Goal: Task Accomplishment & Management: Manage account settings

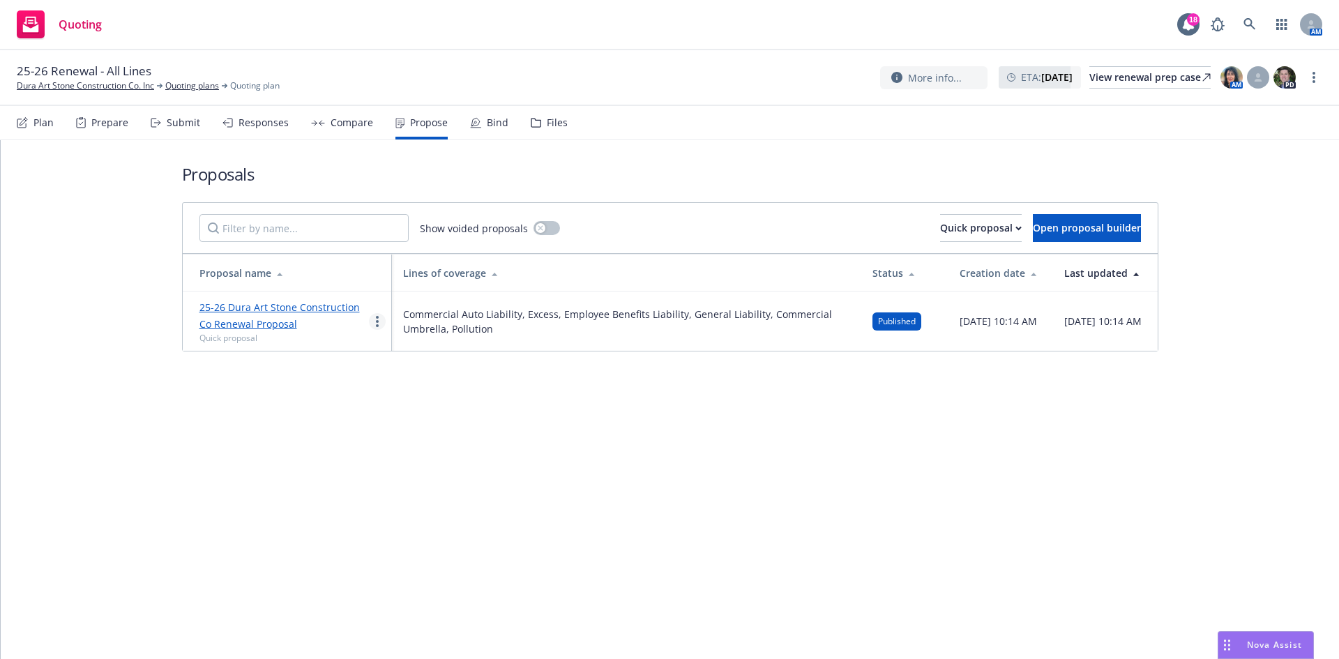
click at [377, 322] on circle "more" at bounding box center [377, 321] width 3 height 3
click at [425, 415] on span "Log client response" at bounding box center [432, 410] width 124 height 13
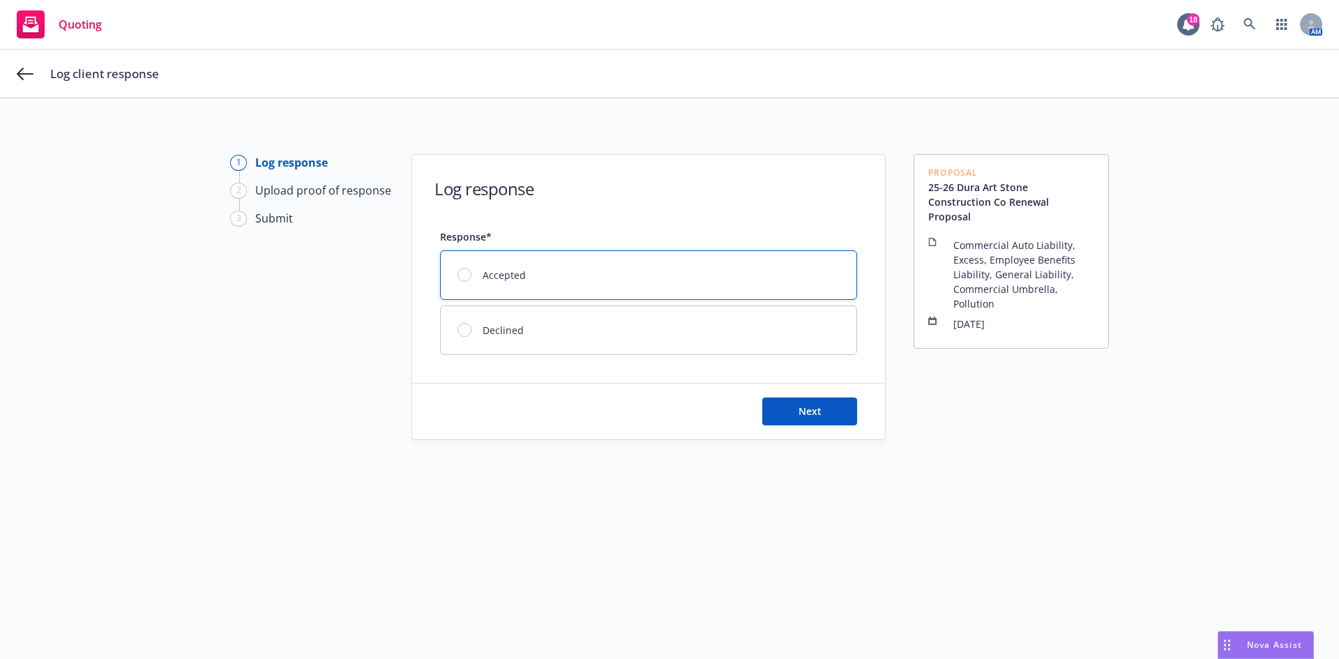
click at [460, 267] on div "Accepted" at bounding box center [649, 275] width 416 height 48
click at [793, 420] on button "Next" at bounding box center [809, 411] width 95 height 28
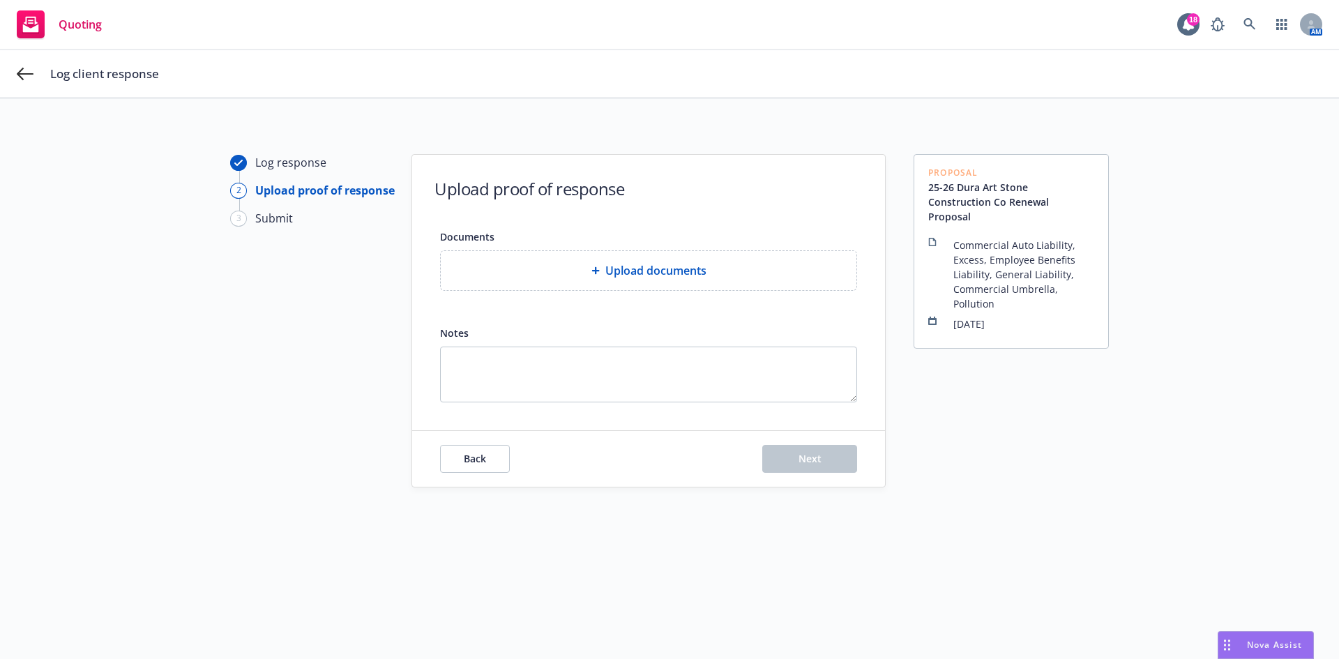
click at [579, 275] on div "Upload documents" at bounding box center [648, 270] width 393 height 17
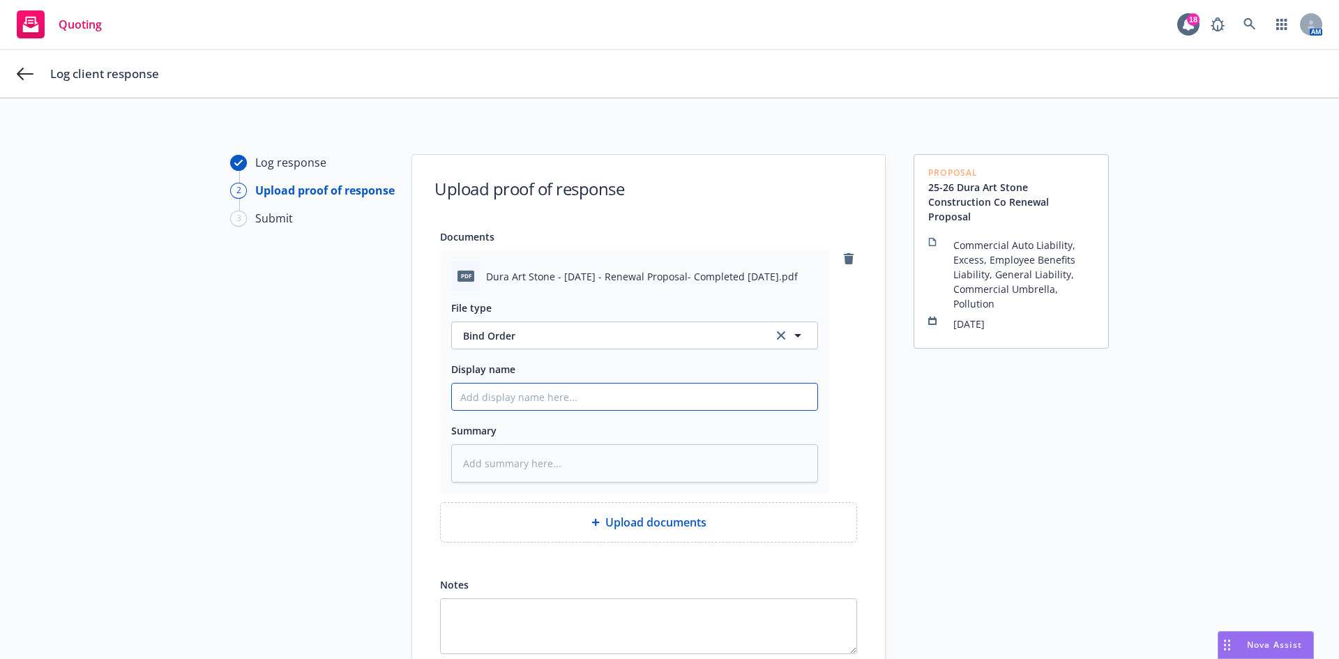
click at [548, 393] on input "Display name" at bounding box center [634, 396] width 365 height 26
type textarea "x"
type input "2"
type textarea "x"
type input "25"
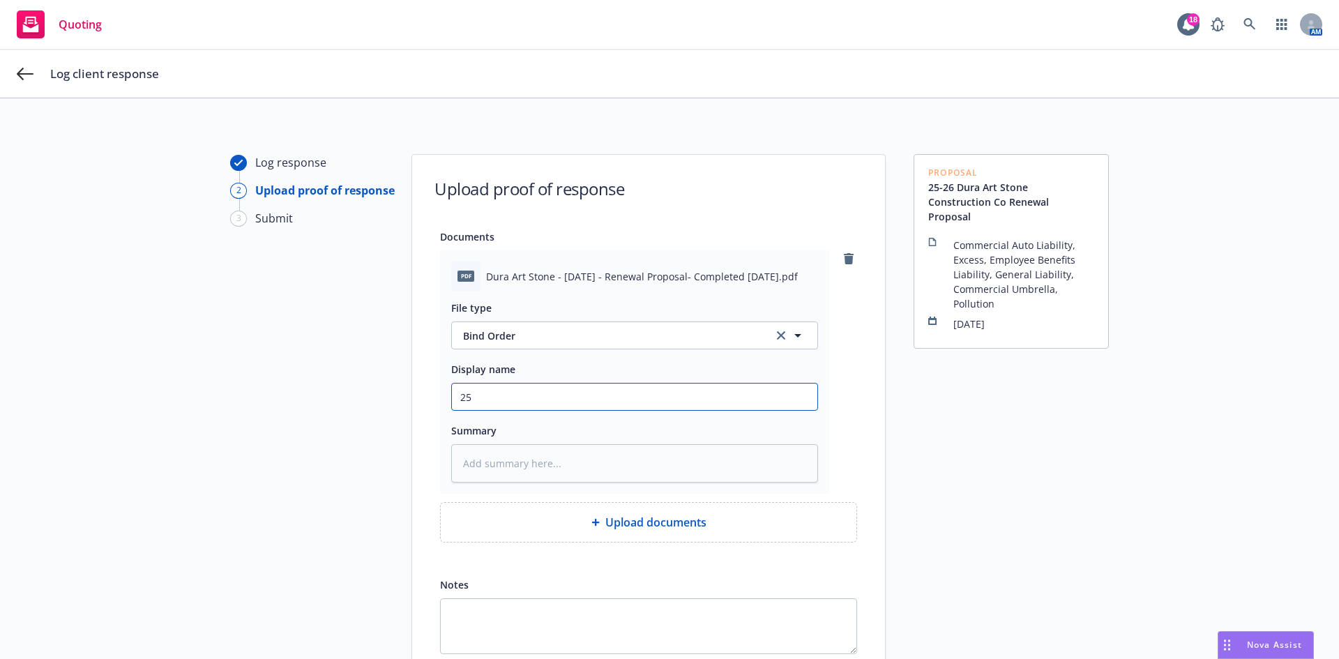
type textarea "x"
type input "25-"
type textarea "x"
type input "25-2"
type textarea "x"
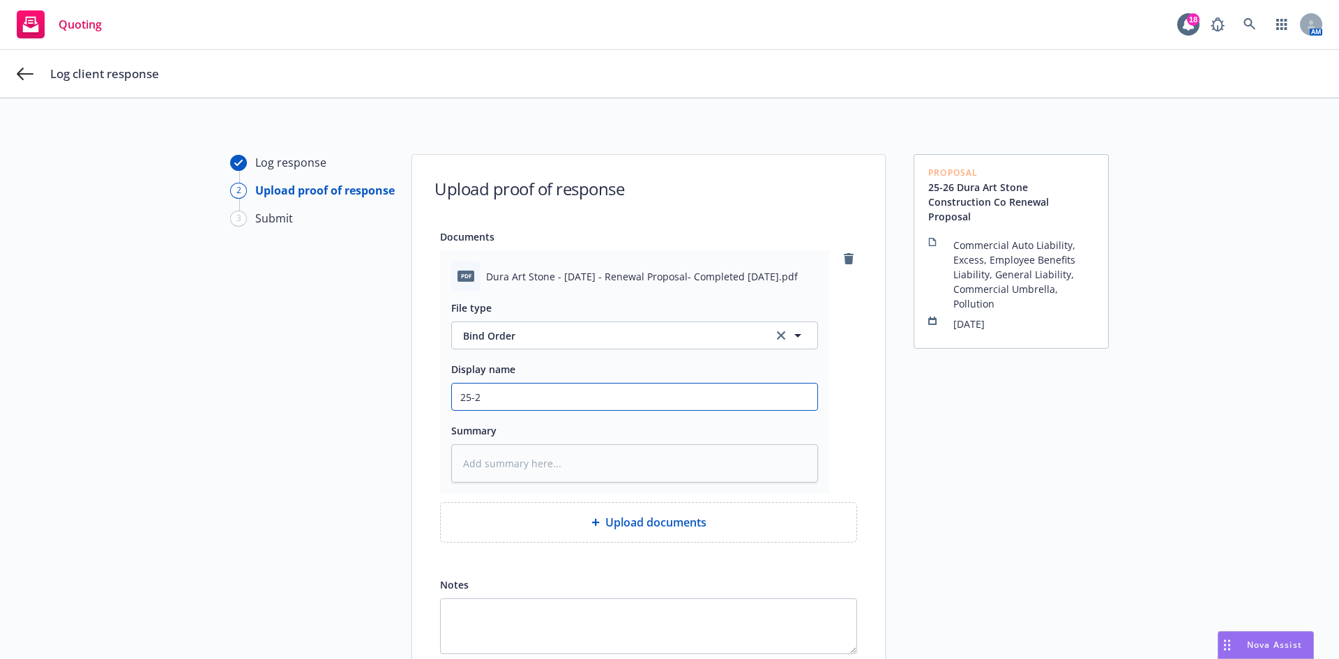
type input "25-26"
type textarea "x"
type input "25-26"
type textarea "x"
type input "25-26 P"
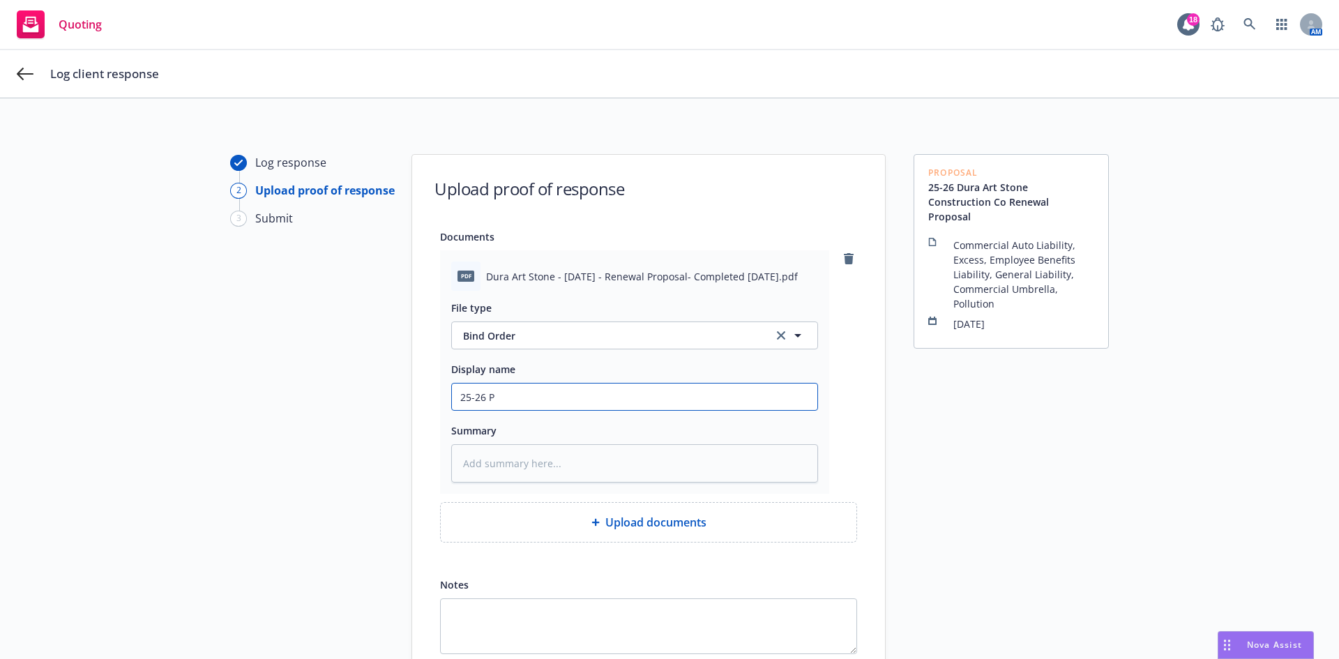
type textarea "x"
type input "25-26 Pr"
type textarea "x"
type input "25-26 Pro"
type textarea "x"
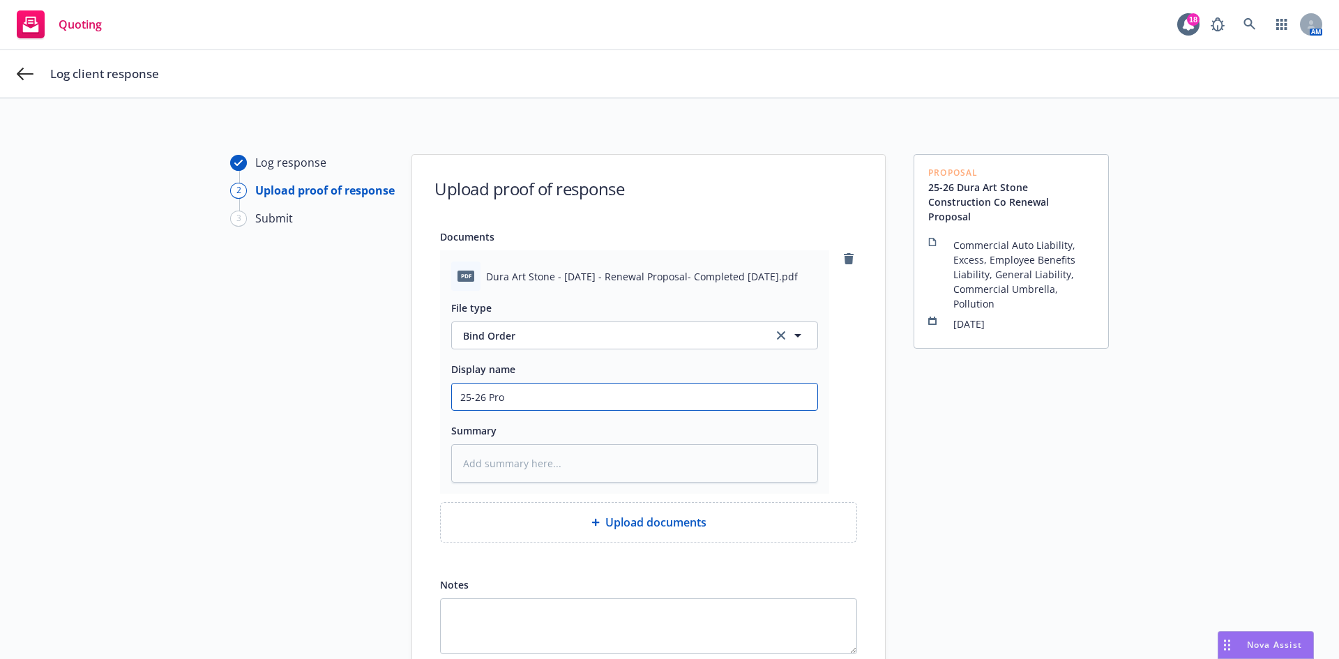
type input "25-26 Prop"
type textarea "x"
type input "25-26 Propo"
type textarea "x"
type input "25-26 Propos"
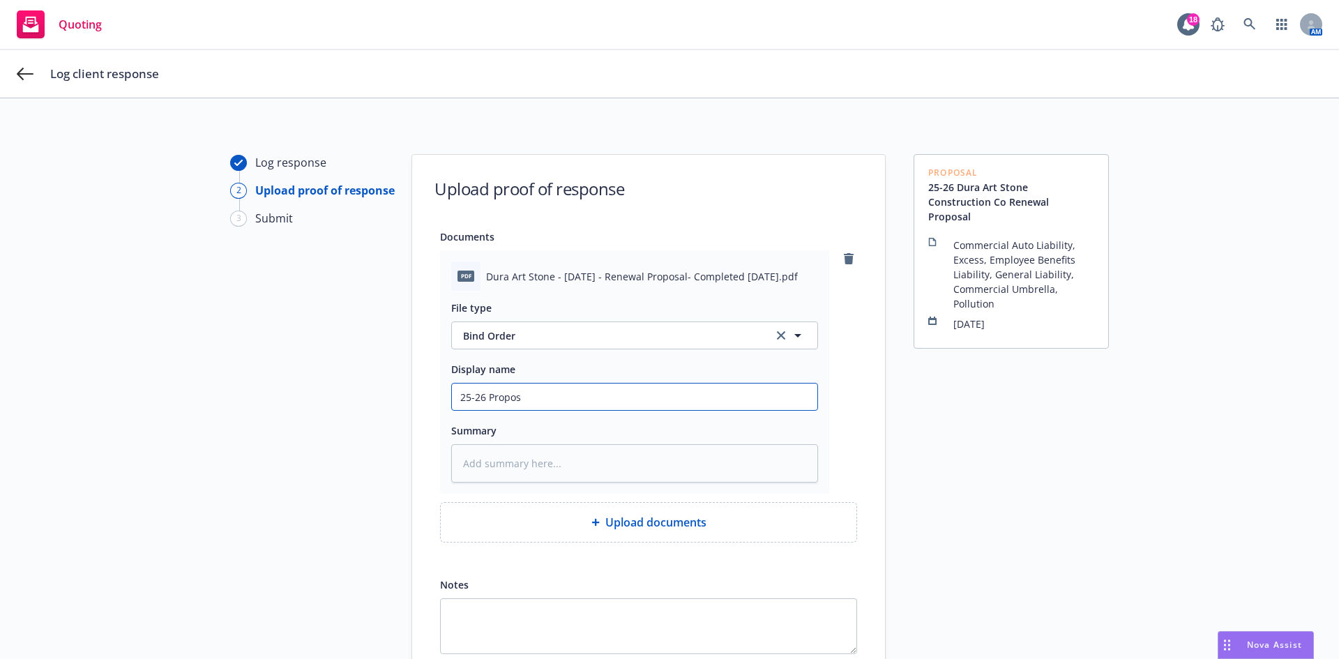
type textarea "x"
type input "25-26 Proposa"
type textarea "x"
type input "25-26 Proposal"
type textarea "x"
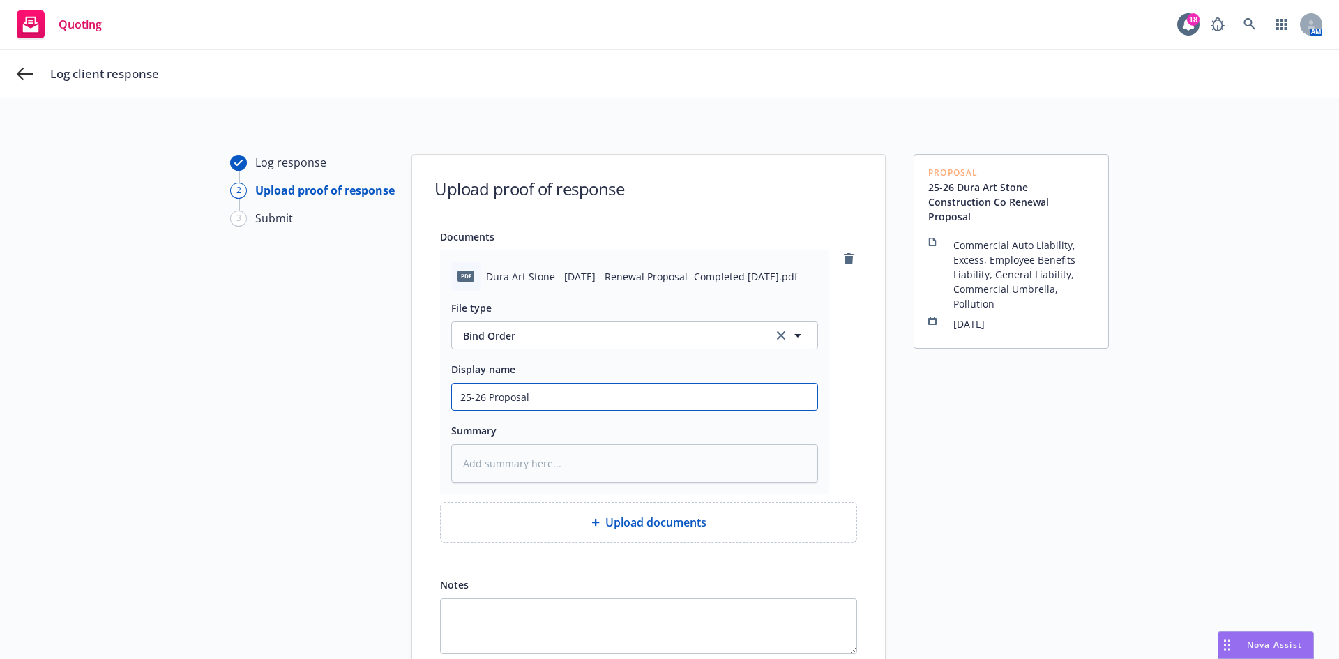
type input "25-26 Proposal"
type textarea "x"
type input "25-26 Proposal"
type textarea "x"
type input "25-26 Proposa"
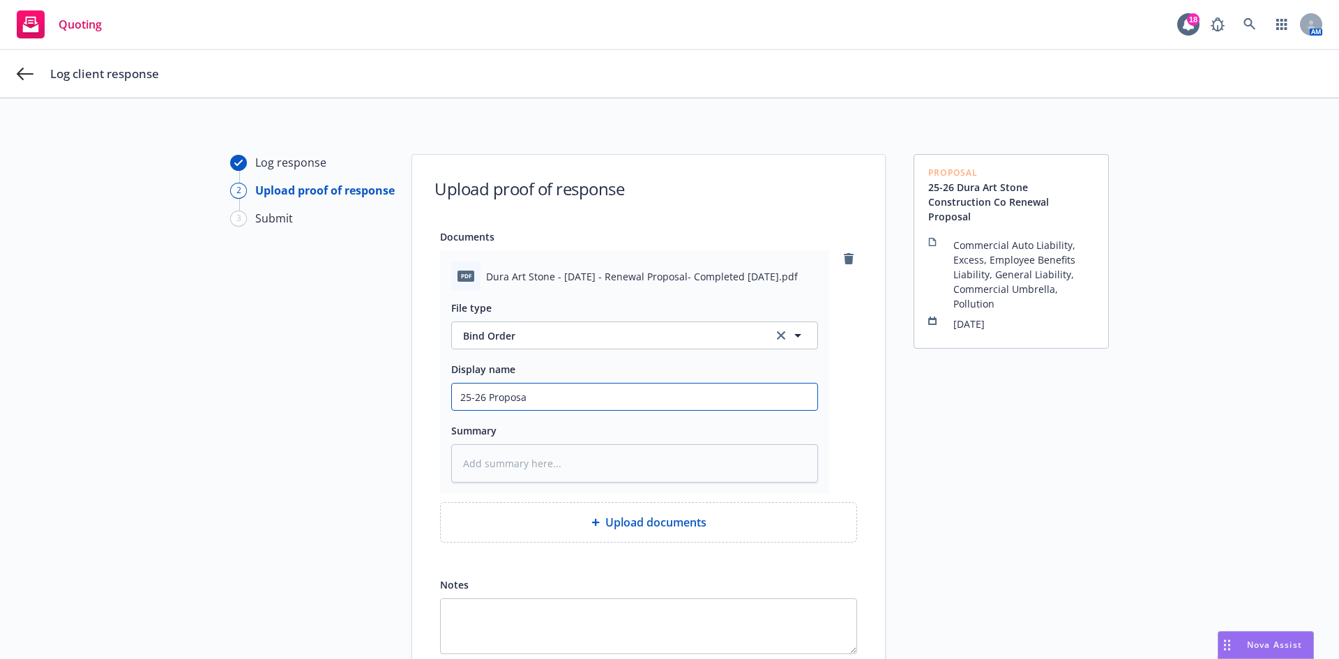
type textarea "x"
type input "25-26 Propos"
type textarea "x"
type input "25-26 Propo"
type textarea "x"
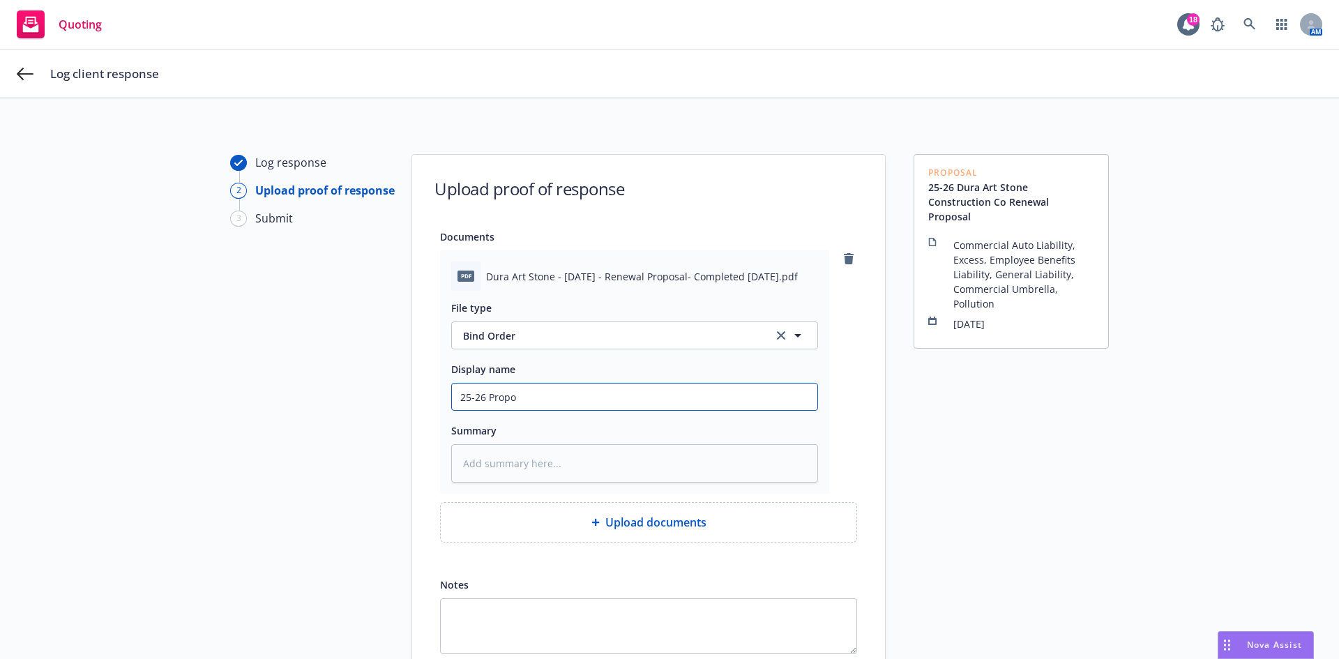
type input "25-26 Prop"
type textarea "x"
type input "25-26 Pro"
type textarea "x"
type input "25-26 Pr"
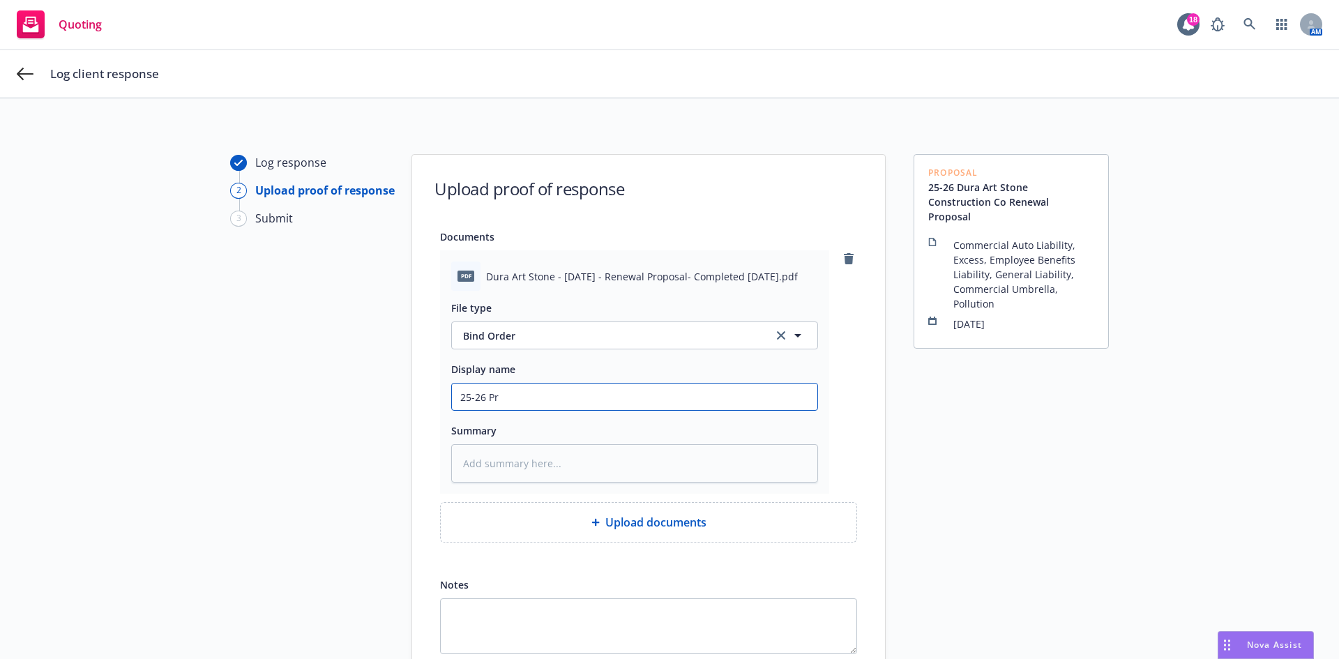
type textarea "x"
type input "25-26 P"
type textarea "x"
type input "25-26"
type textarea "x"
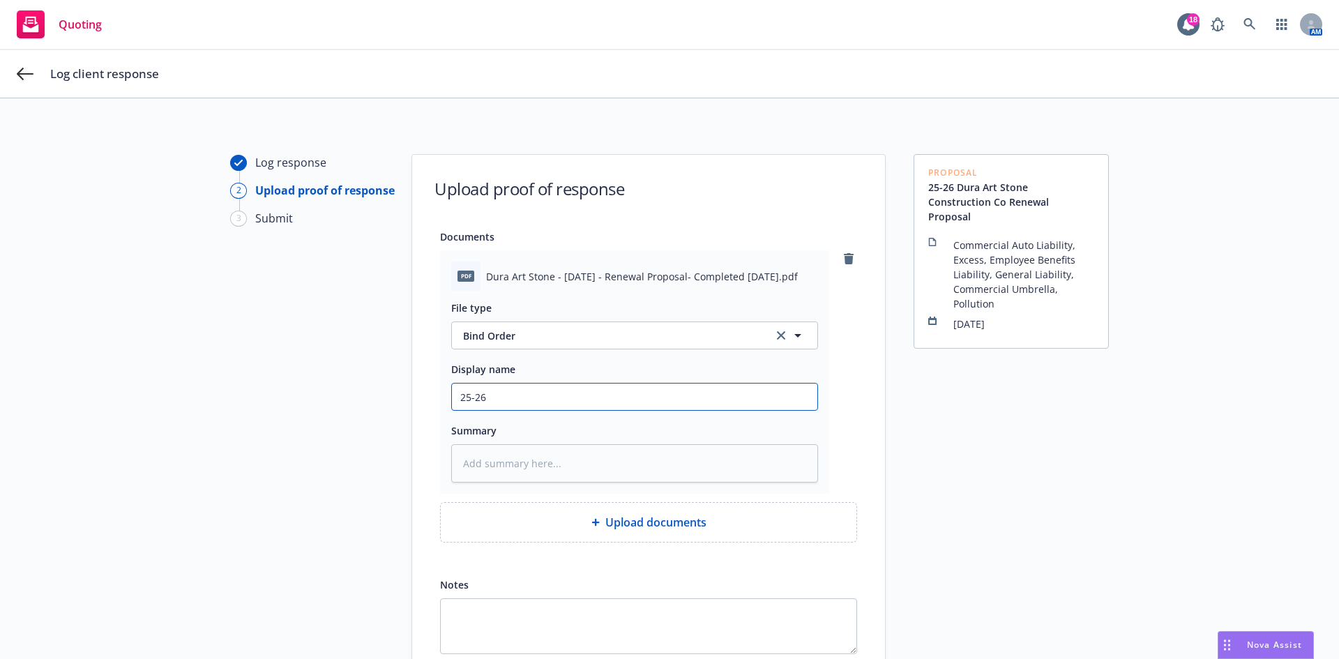
type input "25-26 R"
type textarea "x"
type input "25-26 Re"
type textarea "x"
type input "25-26 [PERSON_NAME]"
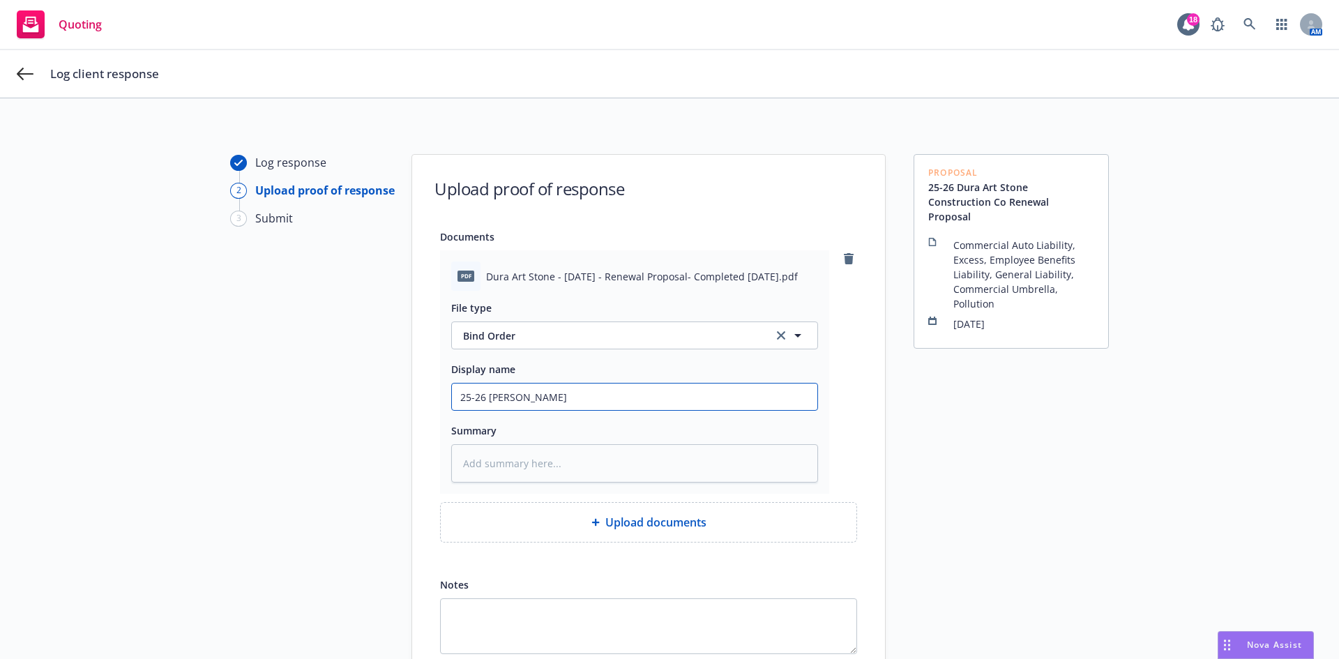
type textarea "x"
type input "25-26 Renew"
type textarea "x"
type input "25-26 Renewa"
type textarea "x"
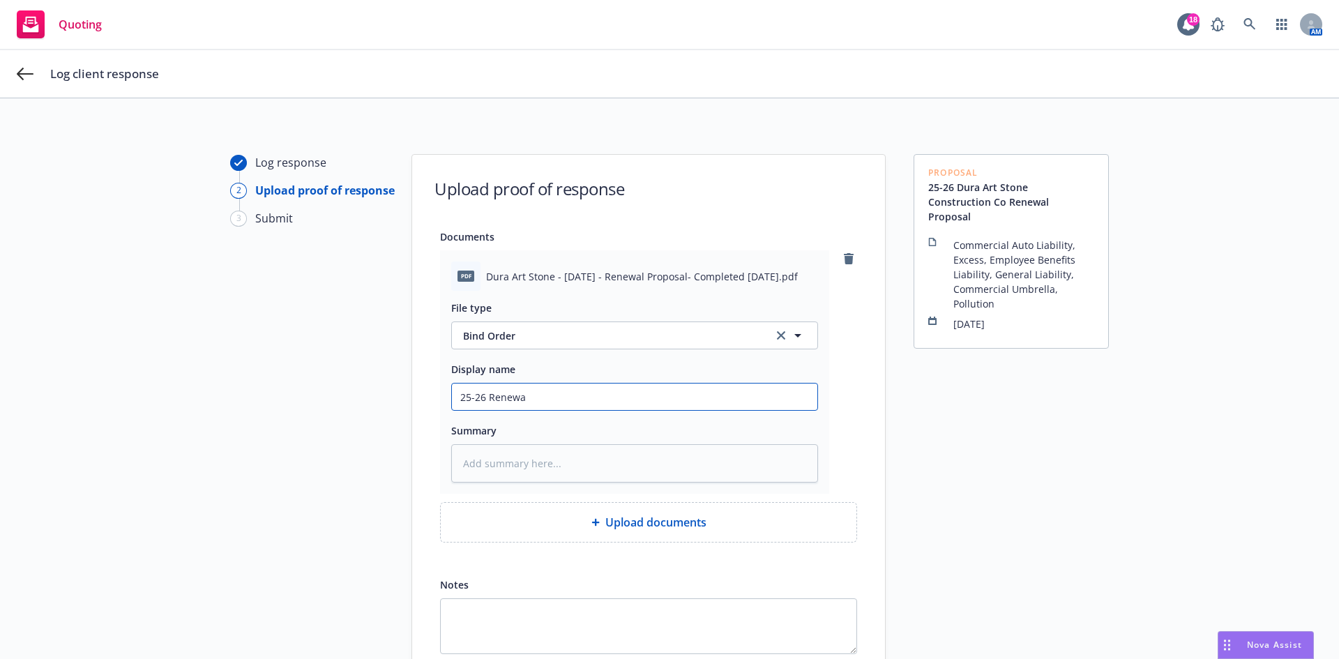
type input "25-26 Renewal"
type textarea "x"
type input "25-26 Renewal"
type textarea "x"
type input "25-26 Renewal P"
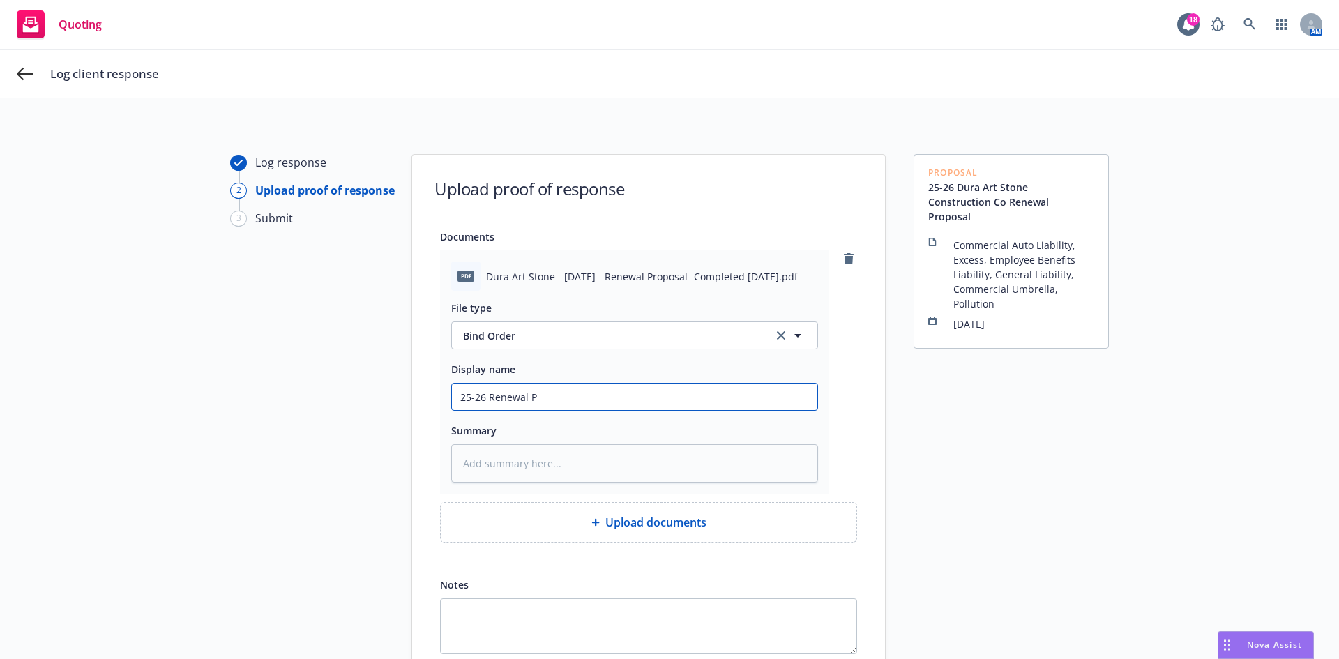
type textarea "x"
type input "25-26 Renewal Pr"
type textarea "x"
type input "25-26 Renewal Pro"
type textarea "x"
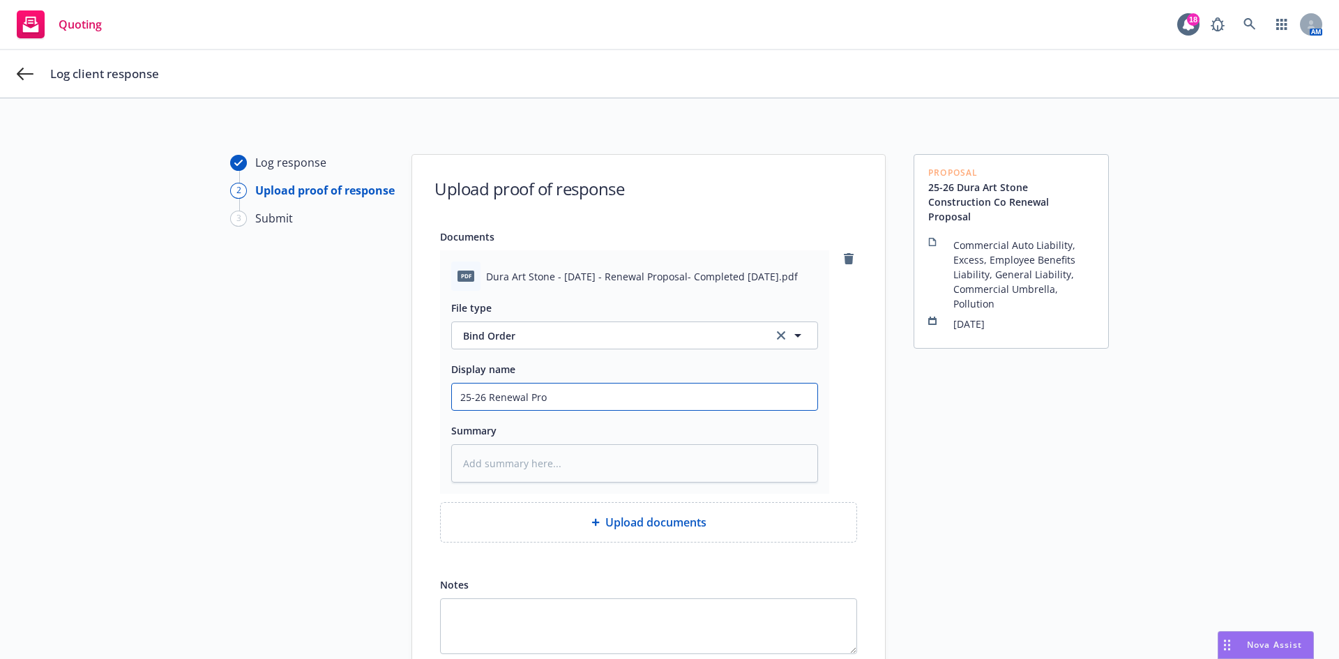
type input "25-26 Renewal Prop"
type textarea "x"
type input "25-26 Renewal Propo"
type textarea "x"
type input "25-26 Renewal Propos"
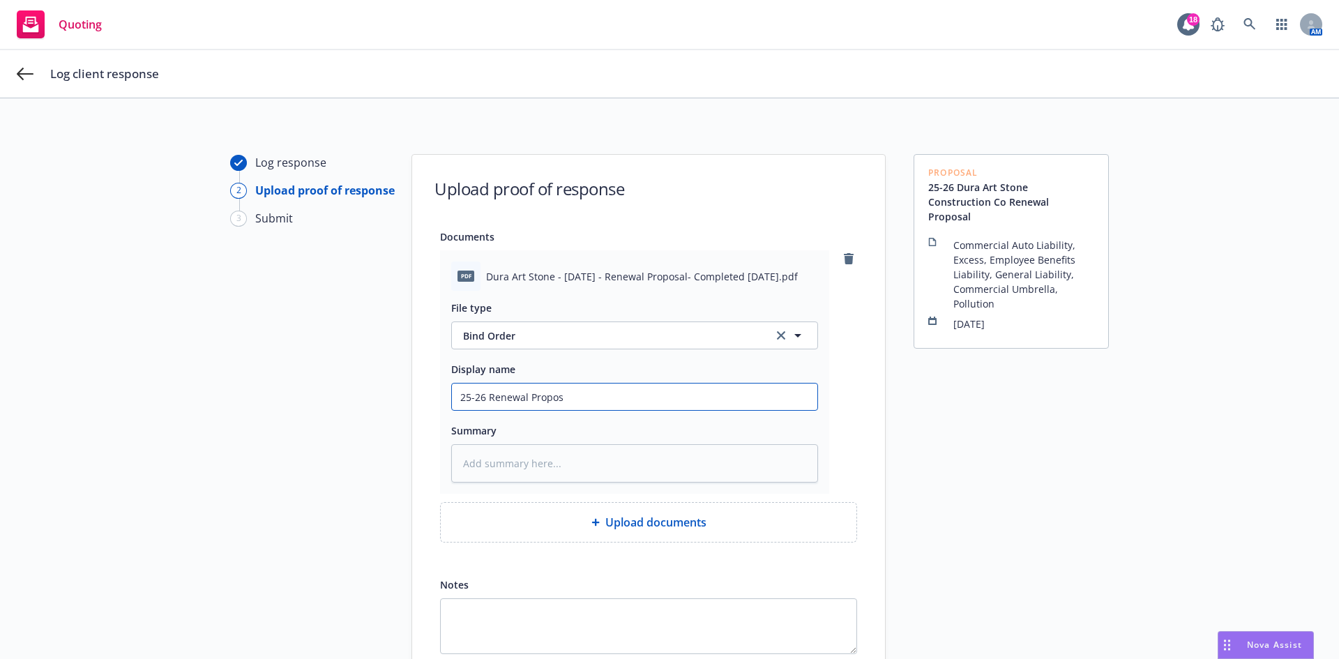
type textarea "x"
type input "25-26 Renewal Proposa"
type textarea "x"
type input "25-26 Renewal Propos"
type textarea "x"
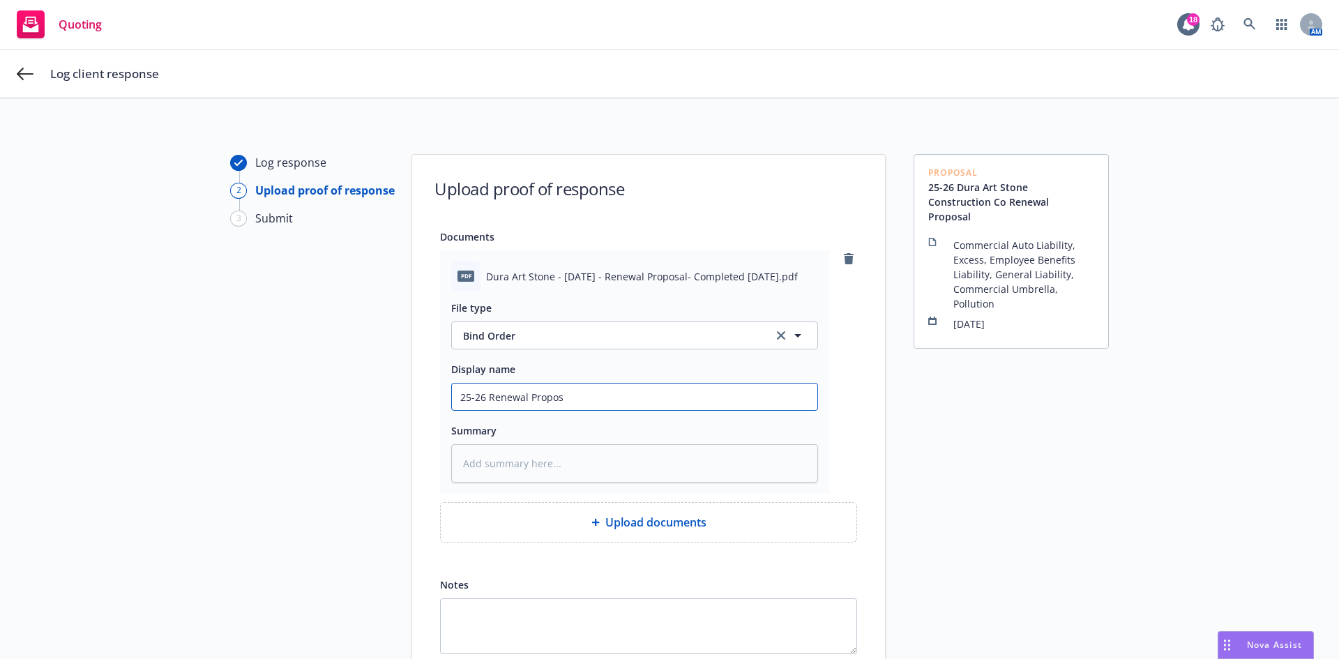
type input "25-26 Renewal Propo"
type textarea "x"
type input "25-26 Renewal Propos"
type textarea "x"
type input "25-26 Renewal Proposa"
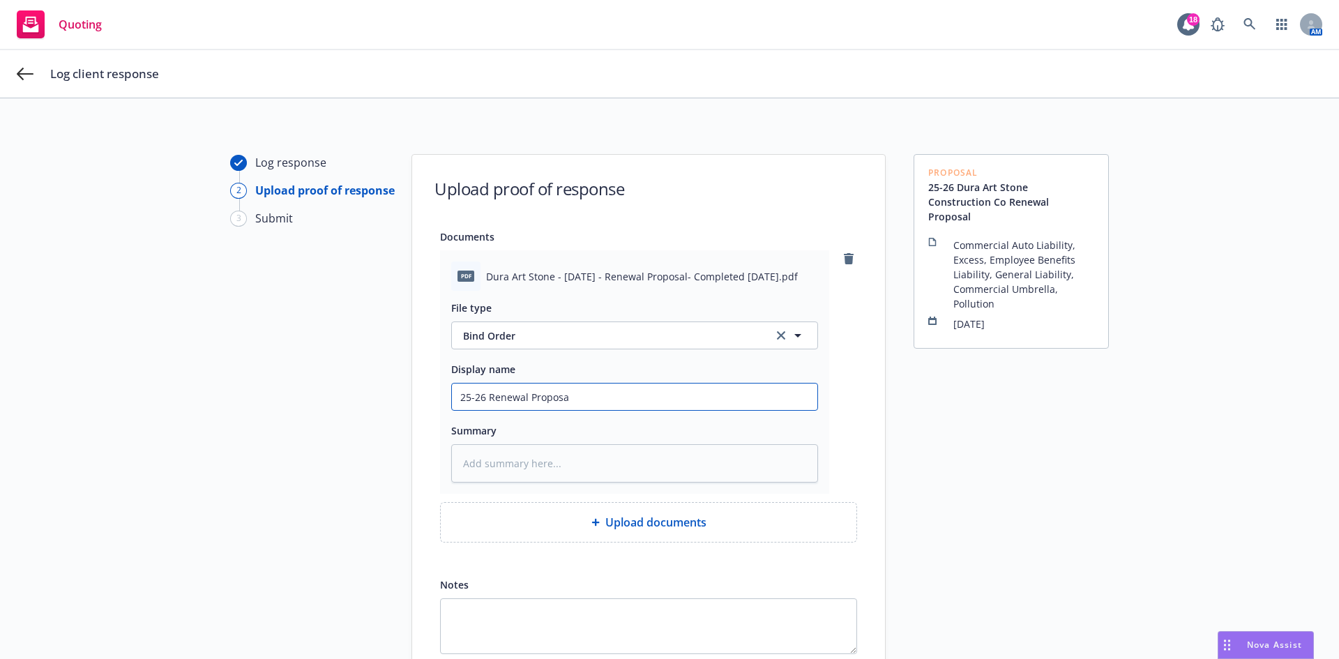
type textarea "x"
type input "25-26 Renewal Proposal"
type textarea "x"
type input "25-26 Renewal Proposal"
type textarea "x"
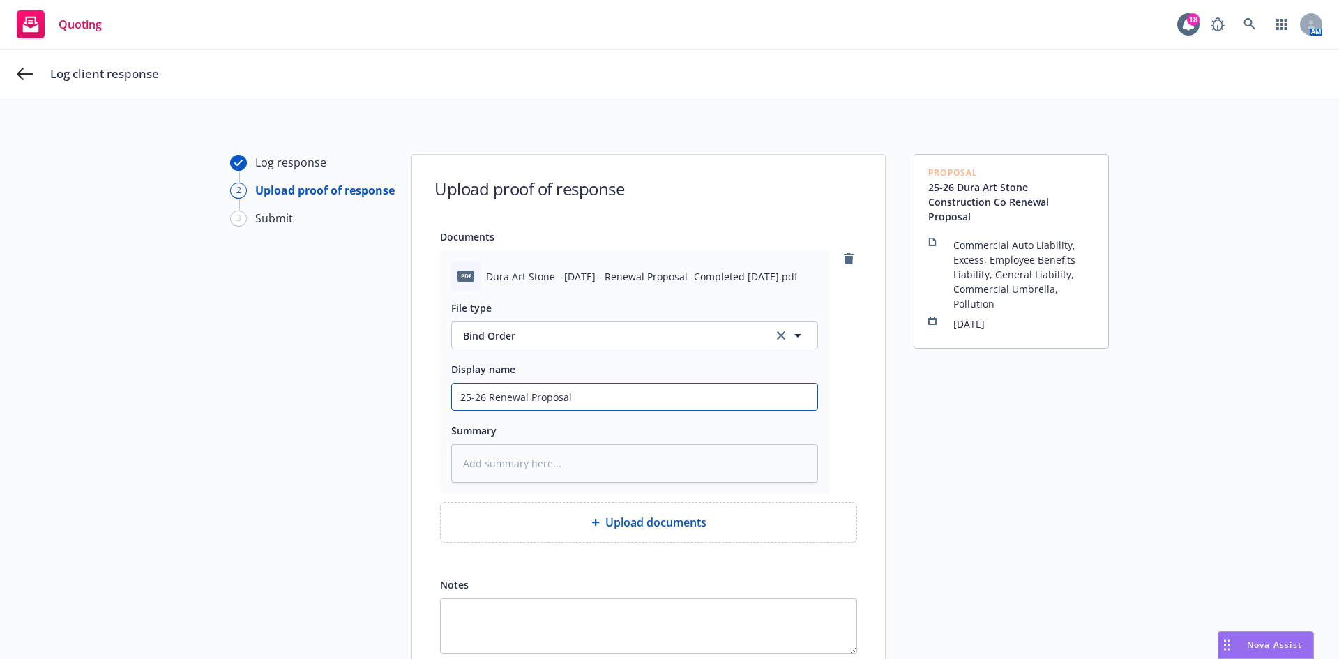
type input "25-26 Renewal Proposal -"
type textarea "x"
type input "25-26 Renewal Proposal -"
type textarea "x"
type input "25-26 Renewal Proposal - A"
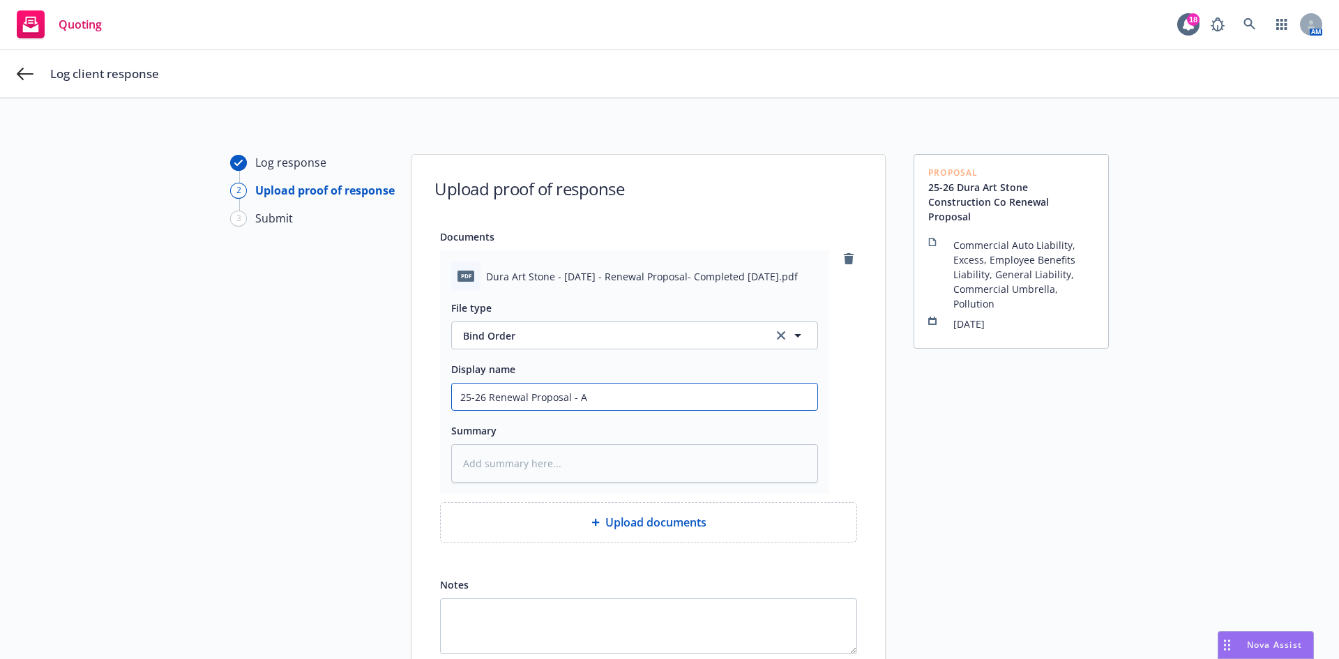
type textarea "x"
type input "25-26 Renewal Proposal - Al"
type textarea "x"
type input "25-26 Renewal Proposal - All"
type textarea "x"
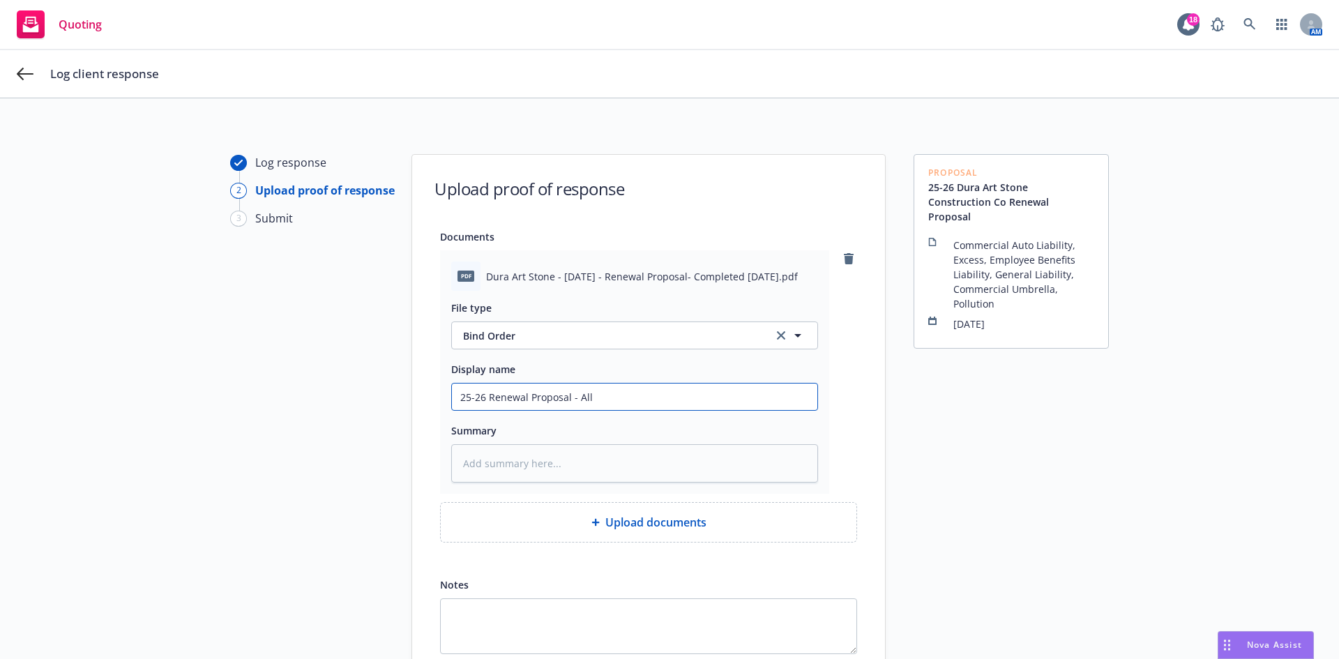
type input "25-26 Renewal Proposal - All"
type textarea "x"
type input "25-26 Renewal Proposal - All L"
type textarea "x"
type input "25-26 Renewal Proposal - All Li"
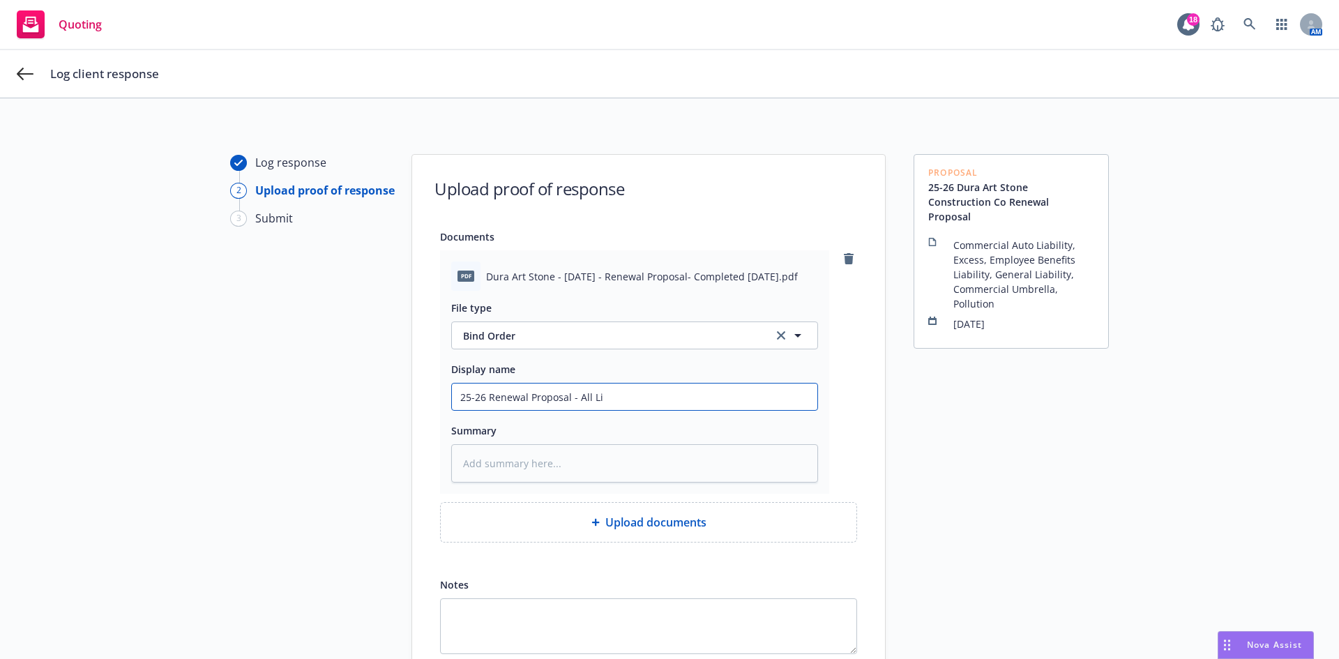
type textarea "x"
type input "25-26 Renewal Proposal - All Line"
type textarea "x"
type input "25-26 Renewal Proposal - All Lines"
type textarea "x"
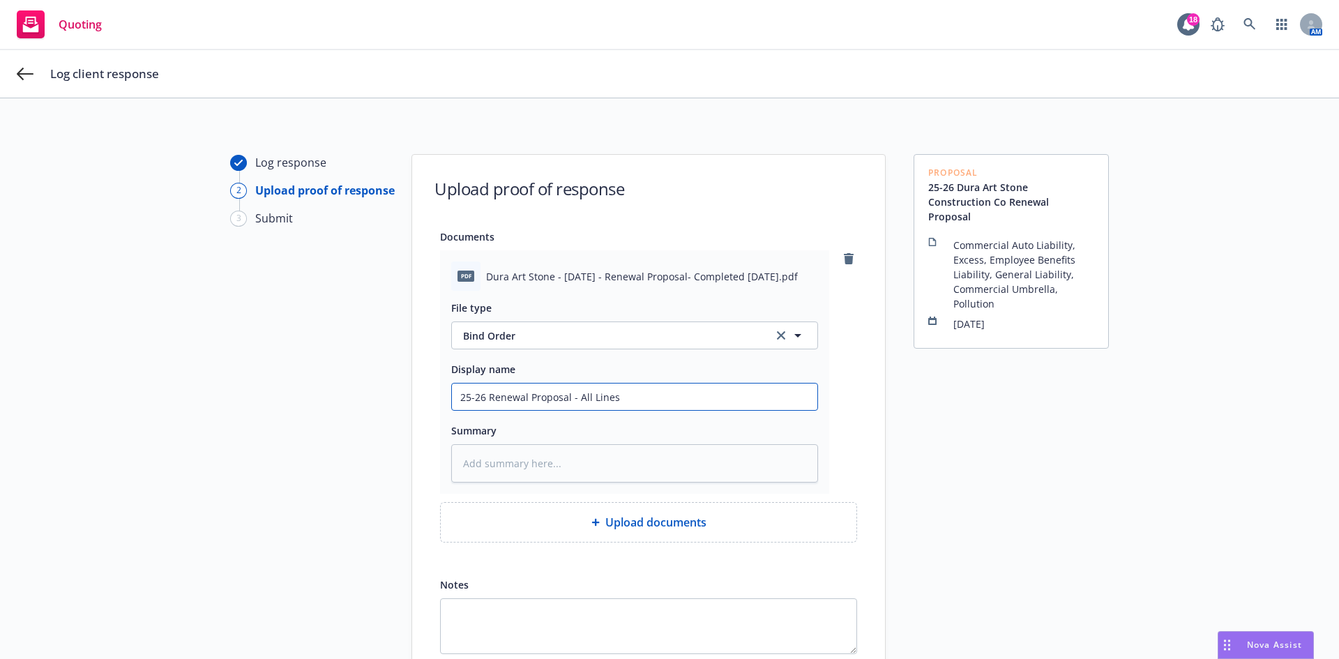
type input "25-26 Renewal Proposal - All Lines"
type textarea "x"
type input "25-26 Renewal Proposal - All Lines -"
type textarea "x"
type input "25-26 Renewal Proposal - All Lines -"
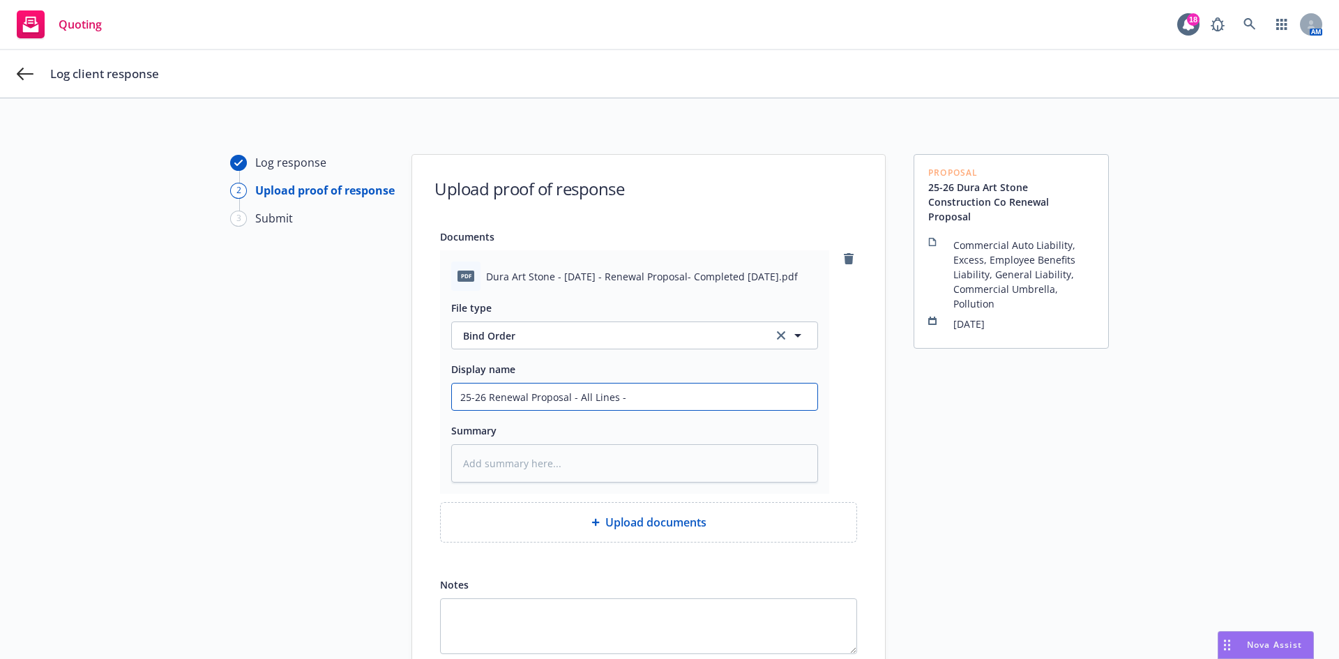
type textarea "x"
type input "25-26 Renewal Proposal - All Lines - A"
type textarea "x"
type input "25-26 Renewal Proposal - All Lines - Ac"
type textarea "x"
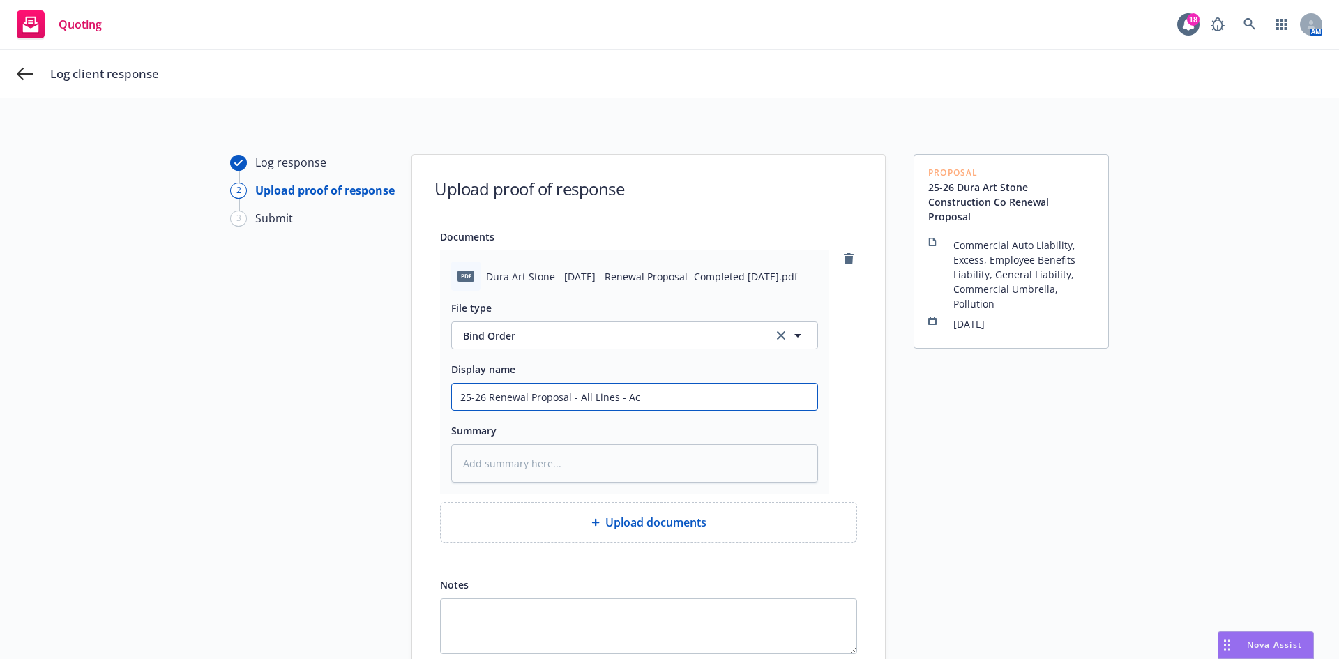
type input "25-26 Renewal Proposal - All Lines - Acc"
type textarea "x"
type input "25-26 Renewal Proposal - All Lines - Acce"
type textarea "x"
type input "25-26 Renewal Proposal - All Lines - Accep"
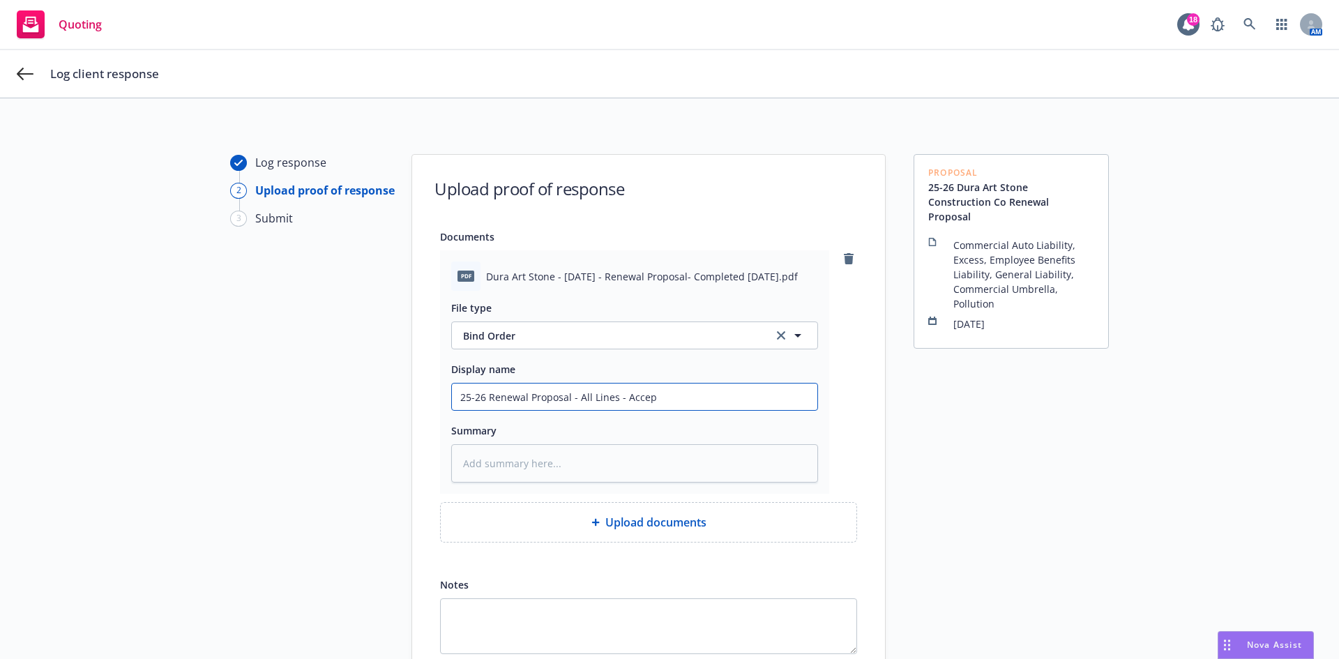
type textarea "x"
type input "25-26 Renewal Proposal - All Lines - Accept"
type textarea "x"
type input "25-26 Renewal Proposal - All Lines - Accepte"
type textarea "x"
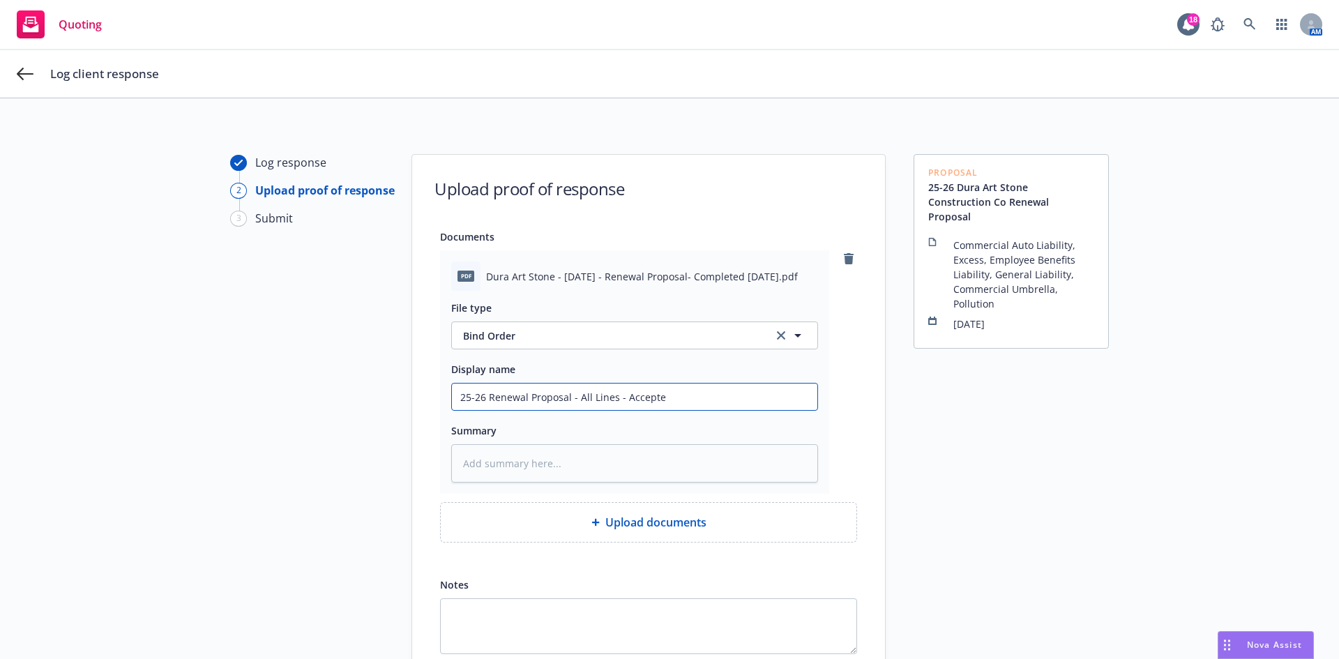
type input "25-26 Renewal Proposal - All Lines - Accepted"
type textarea "x"
type input "25-26 Renewal Proposal - All Lines - Accepted"
type textarea "x"
type input "25-26 Renewal Proposal - All Lines - Accepted b"
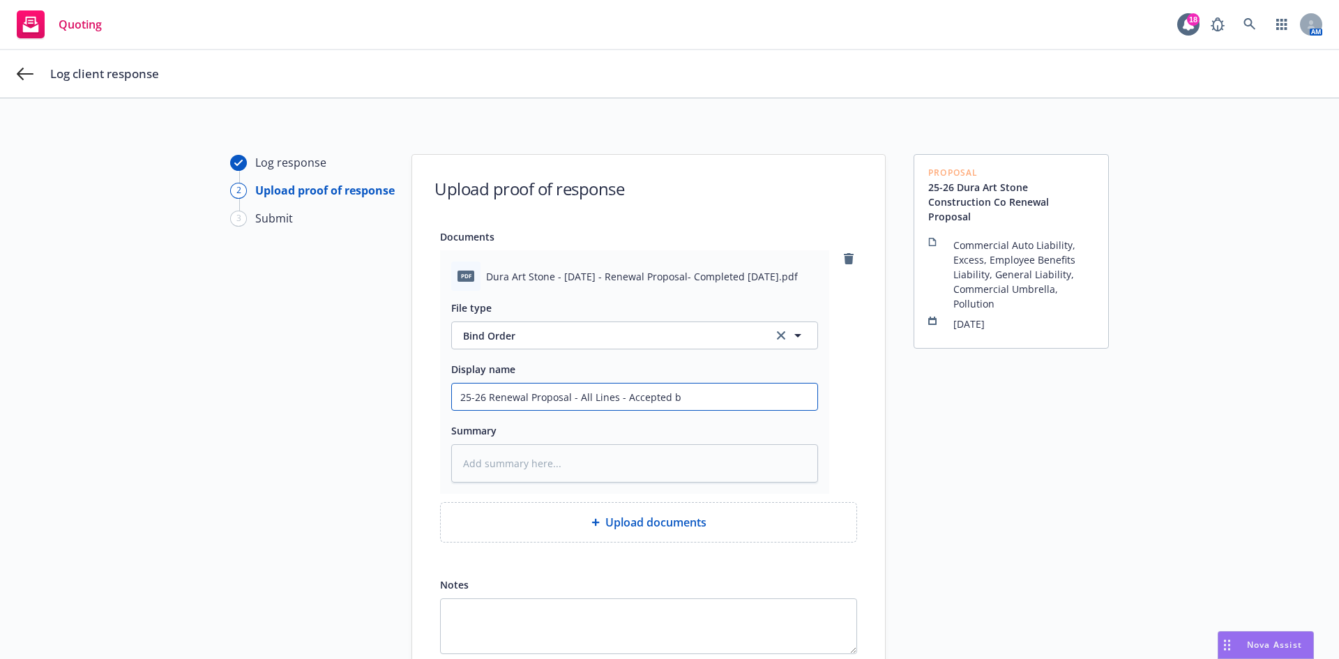
type textarea "x"
type input "25-26 Renewal Proposal - All Lines - Accepted by"
type textarea "x"
type input "25-26 Renewal Proposal - All Lines - Accepted by"
type textarea "x"
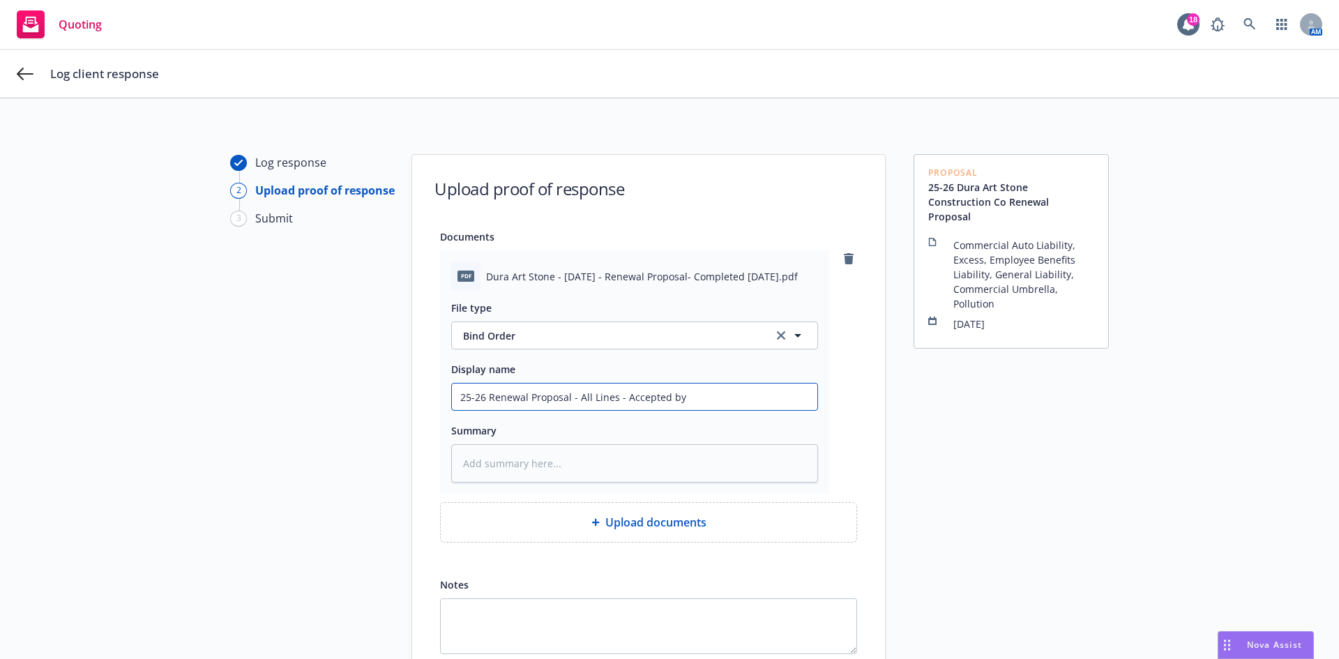
type input "25-26 Renewal Proposal - All Lines - Accepted by I"
type textarea "x"
type input "25-26 Renewal Proposal - All Lines - Accepted by In"
type textarea "x"
type input "25-26 Renewal Proposal - All Lines - Accepted by Ins"
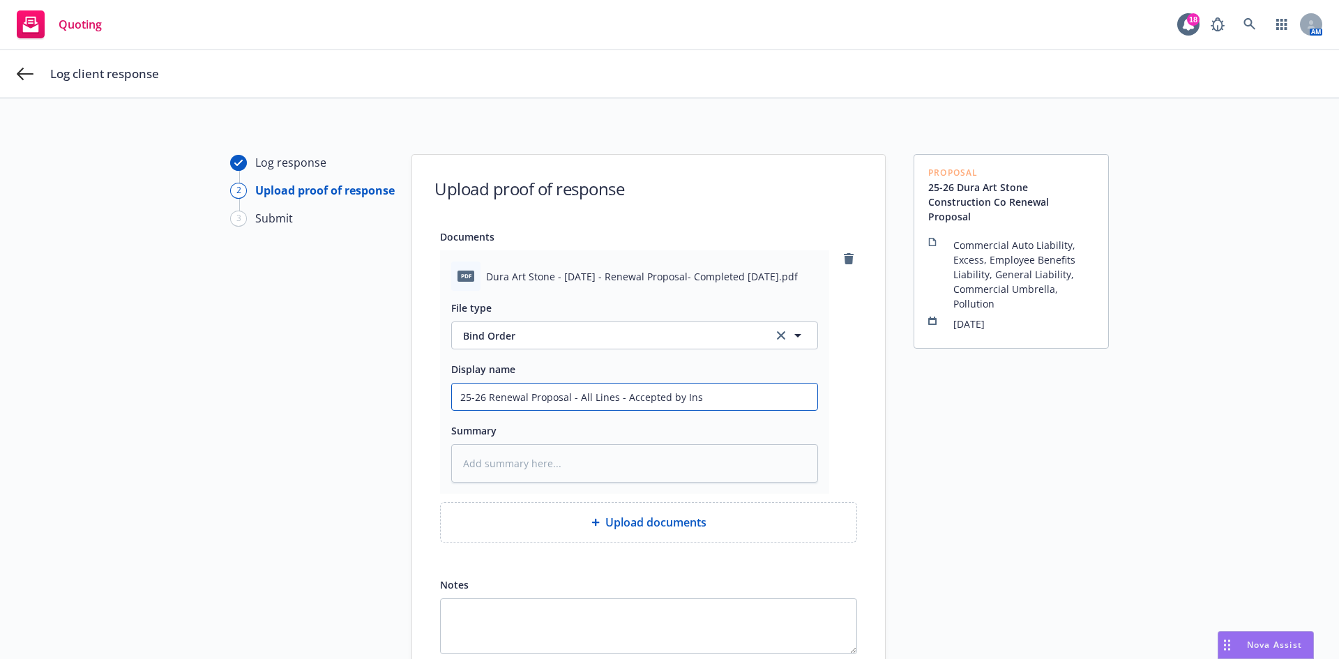
type textarea "x"
type input "25-26 Renewal Proposal - All Lines - Accepted by [PERSON_NAME]"
type textarea "x"
type input "25-26 Renewal Proposal - All Lines - Accepted by [PERSON_NAME]"
type textarea "x"
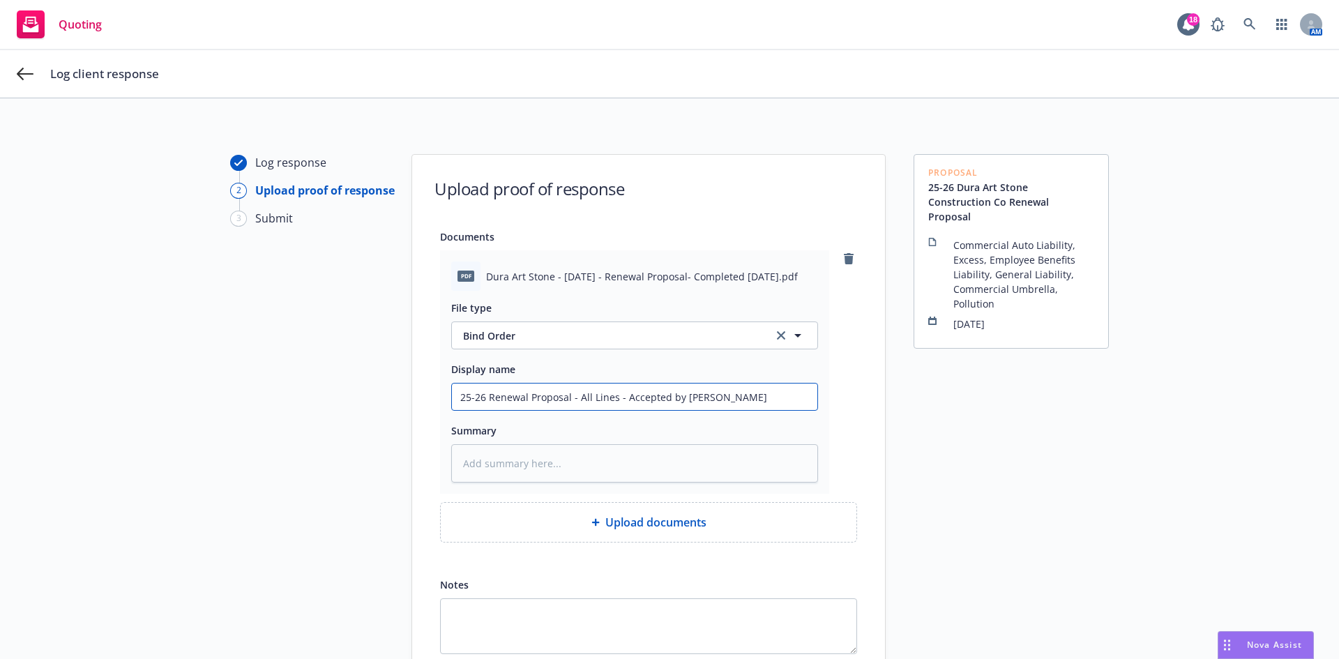
type input "25-26 Renewal Proposal - All Lines - Accepted by Insure"
type textarea "x"
type input "25-26 Renewal Proposal - All Lines - Accepted by Insured"
type textarea "x"
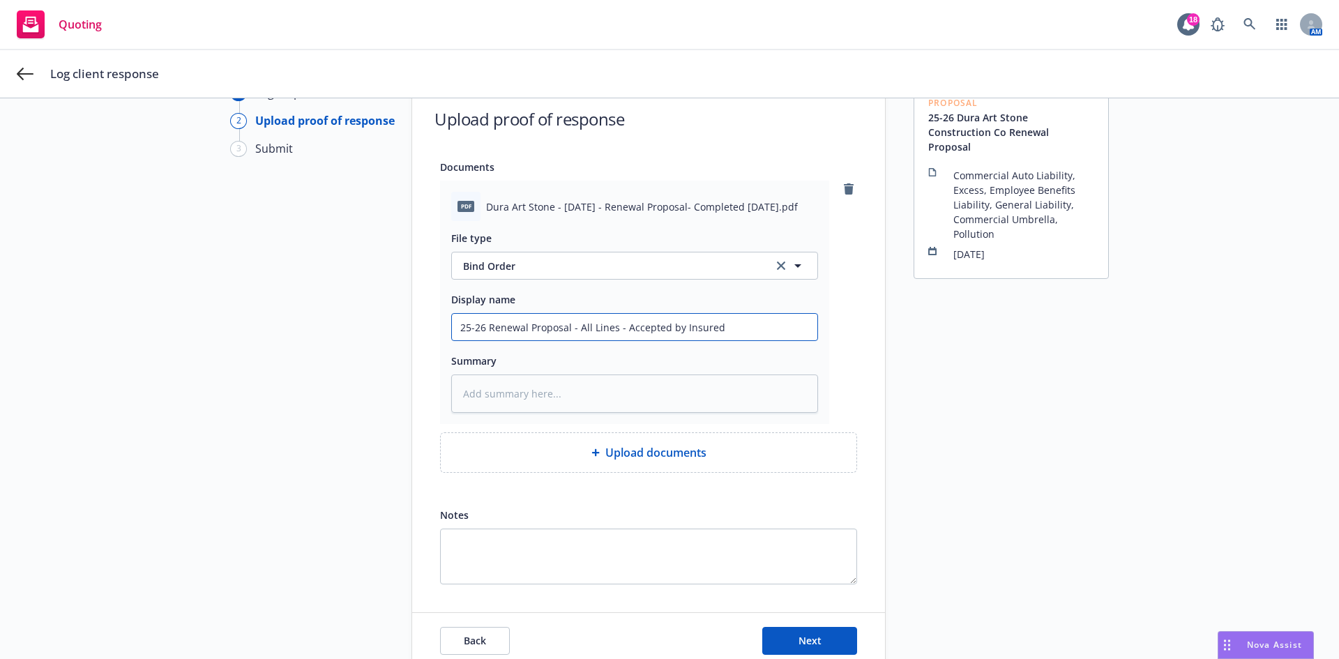
scroll to position [136, 0]
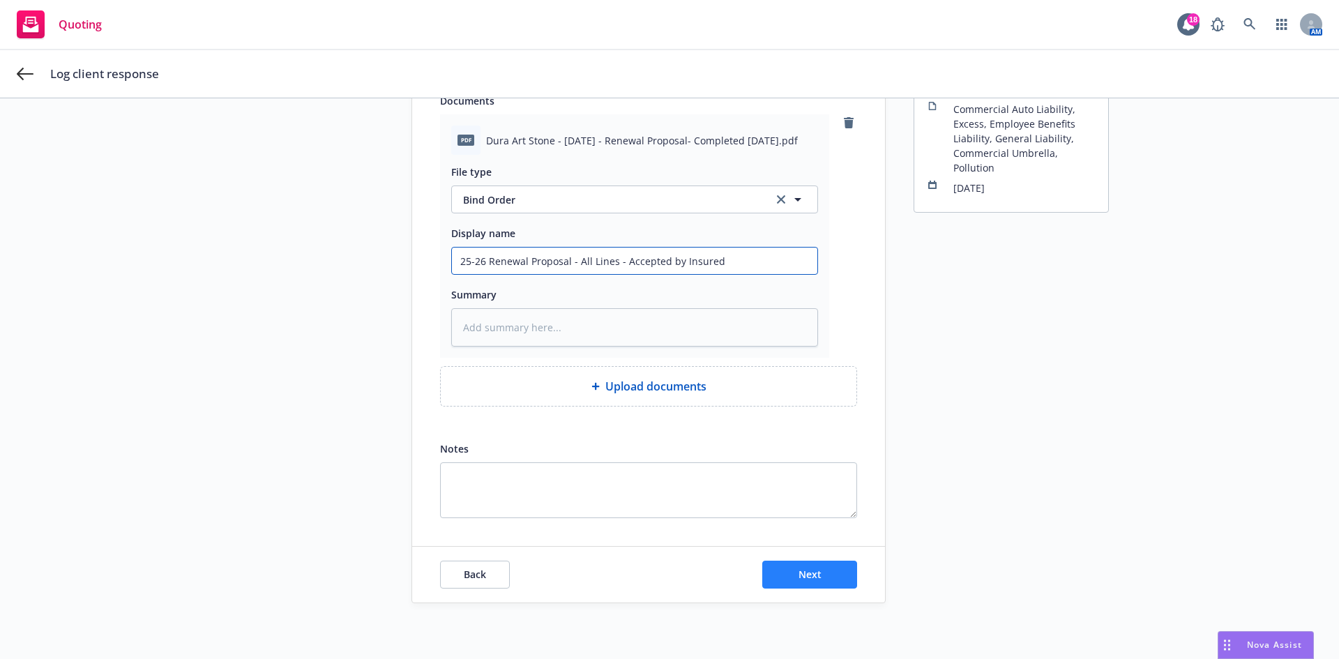
type input "25-26 Renewal Proposal - All Lines - Accepted by Insured"
click at [819, 563] on button "Next" at bounding box center [809, 575] width 95 height 28
type textarea "x"
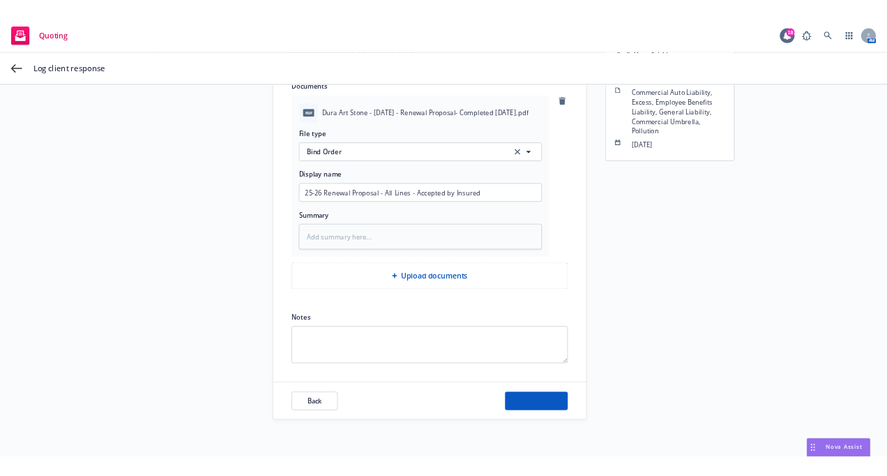
scroll to position [50, 0]
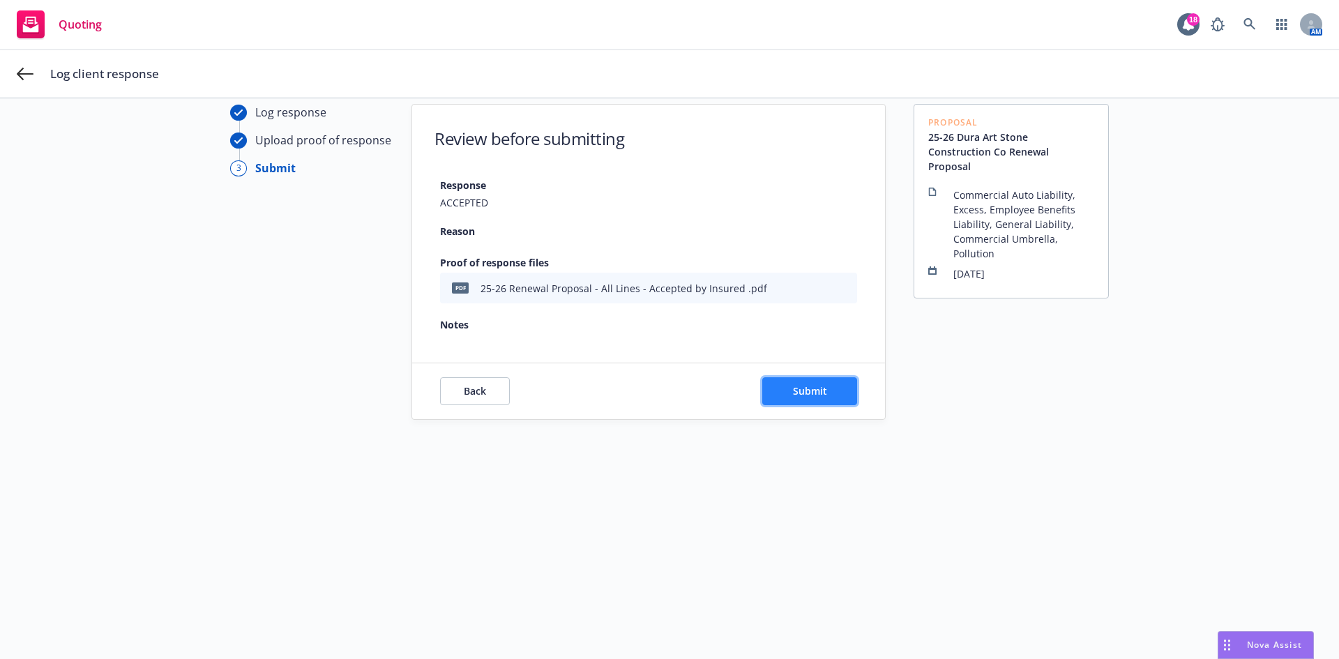
click at [846, 379] on button "Submit" at bounding box center [809, 391] width 95 height 28
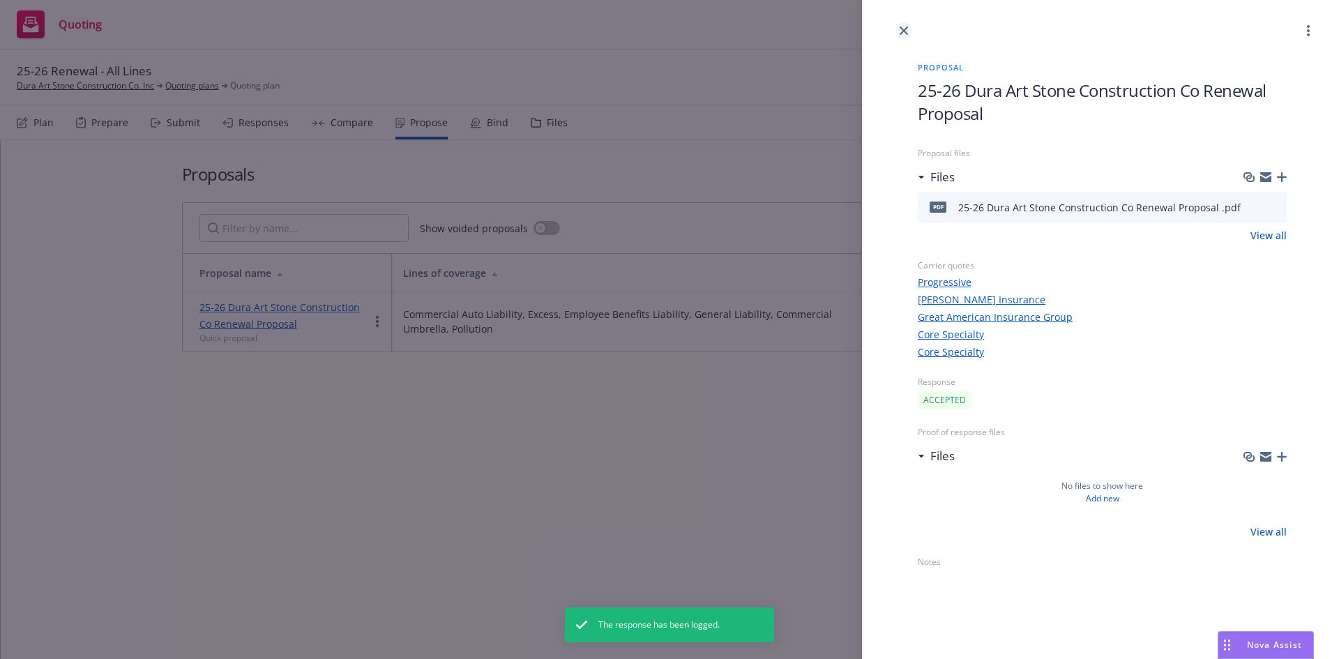
click at [905, 28] on icon "close" at bounding box center [903, 30] width 8 height 8
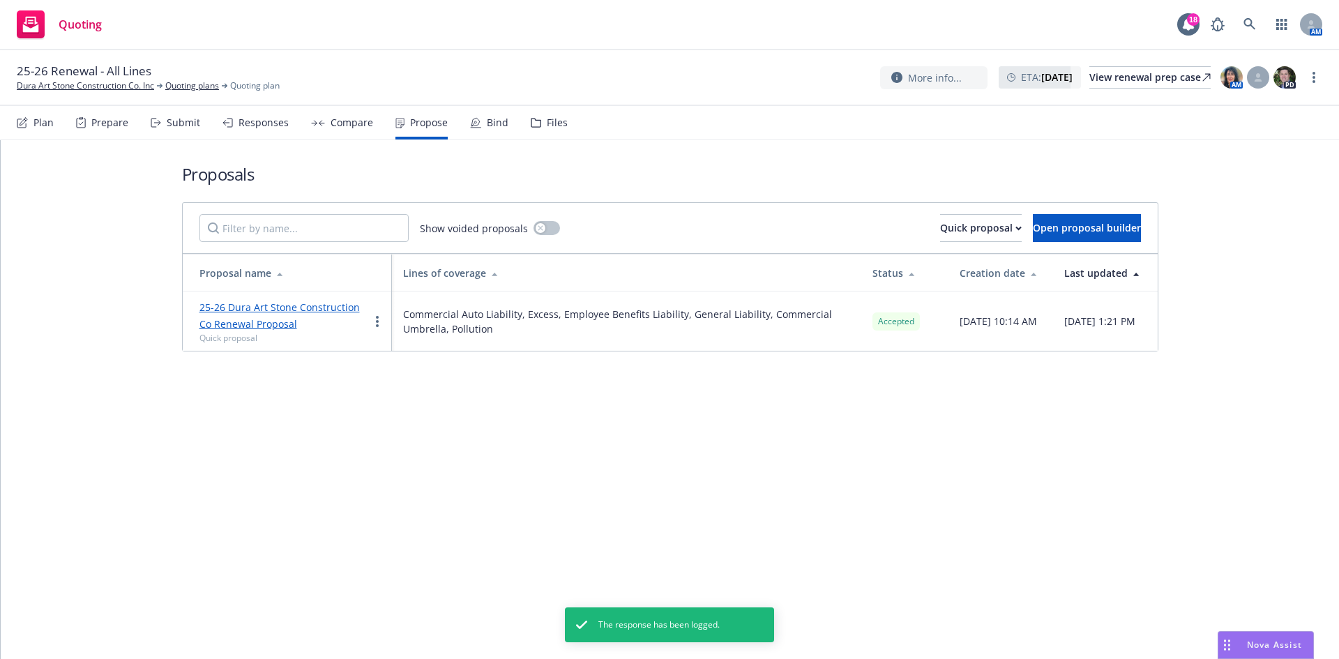
click at [483, 114] on div "Bind" at bounding box center [489, 122] width 38 height 33
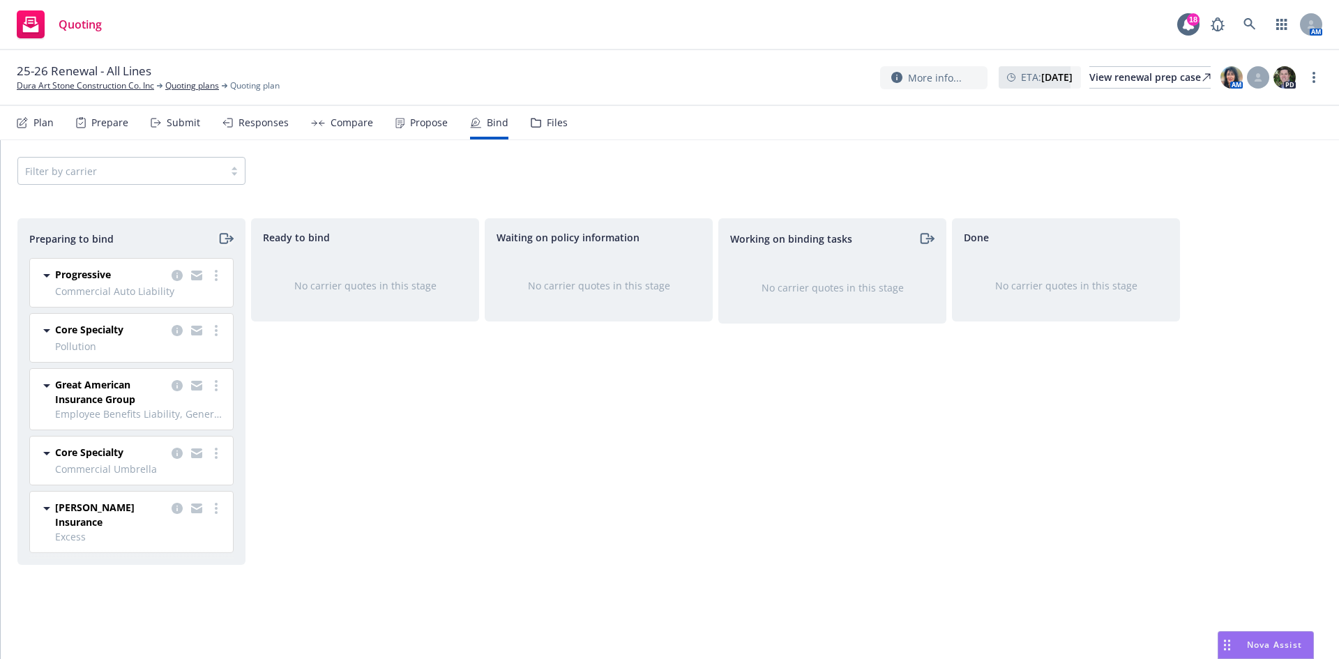
click at [222, 235] on icon "moveRight" at bounding box center [226, 238] width 16 height 17
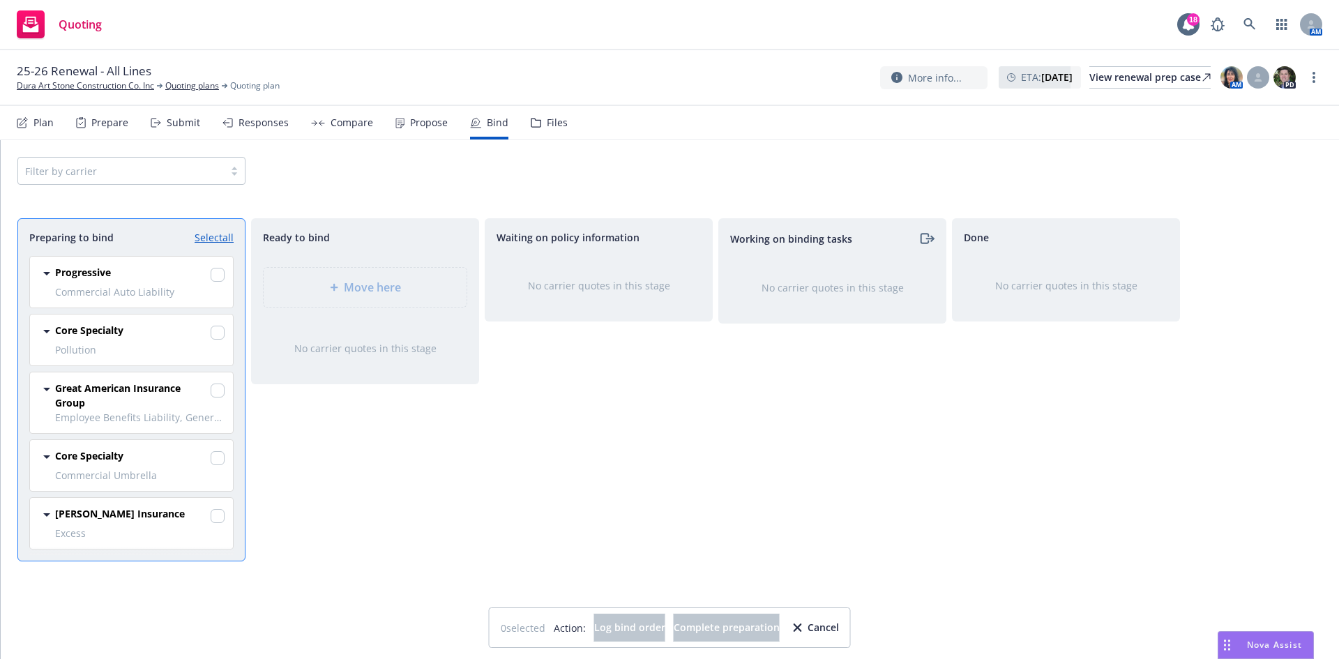
click at [218, 234] on link "Select all" at bounding box center [214, 237] width 39 height 15
checkbox input "true"
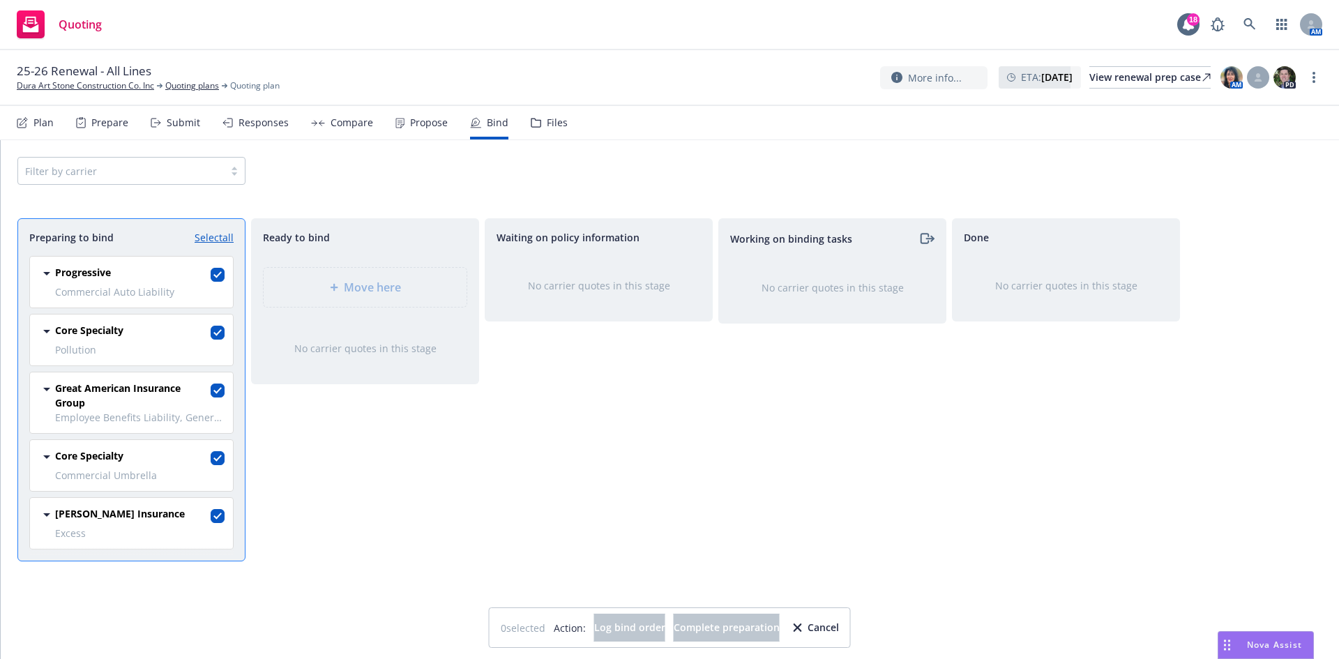
checkbox input "true"
click at [330, 285] on icon at bounding box center [334, 287] width 8 height 8
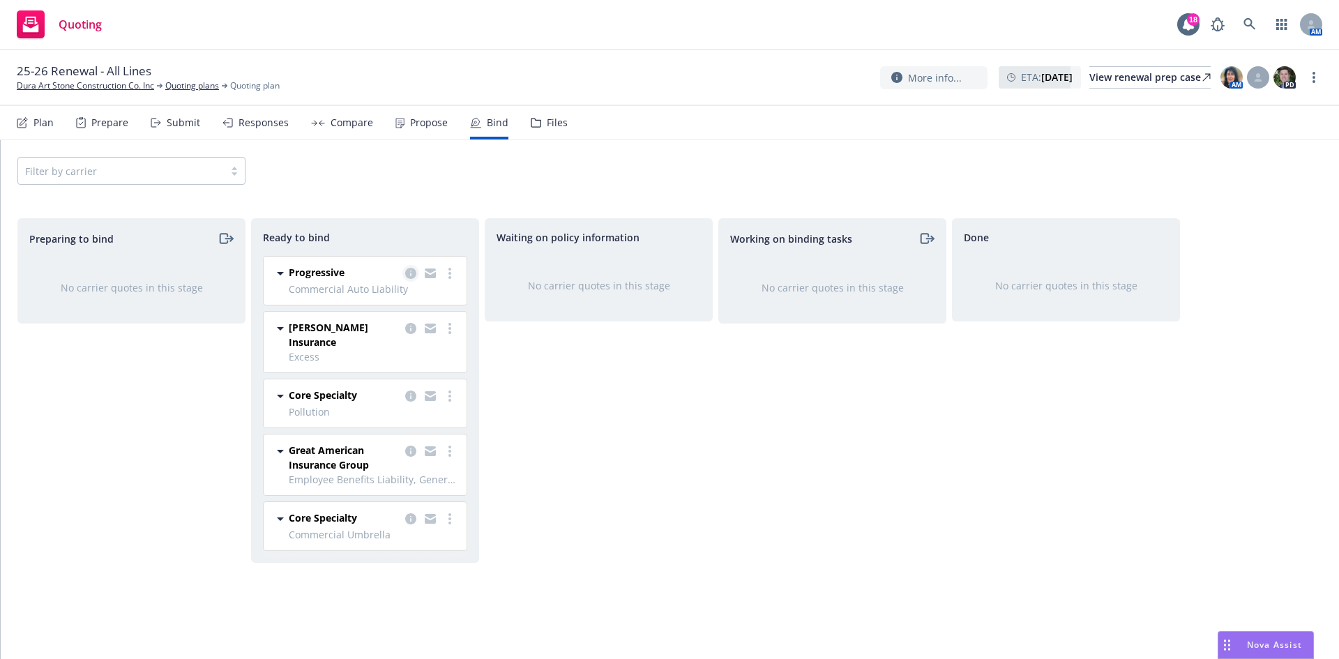
click at [409, 272] on icon "copy logging email" at bounding box center [410, 273] width 11 height 11
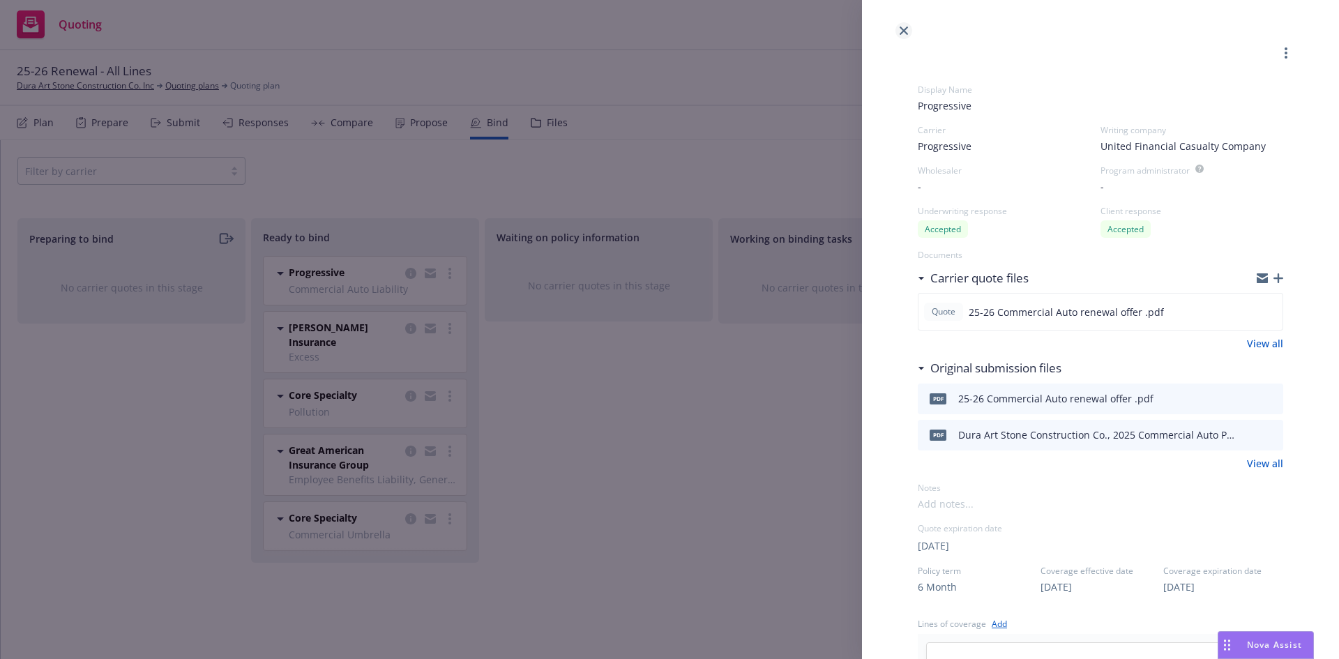
click at [903, 27] on icon "close" at bounding box center [903, 30] width 8 height 8
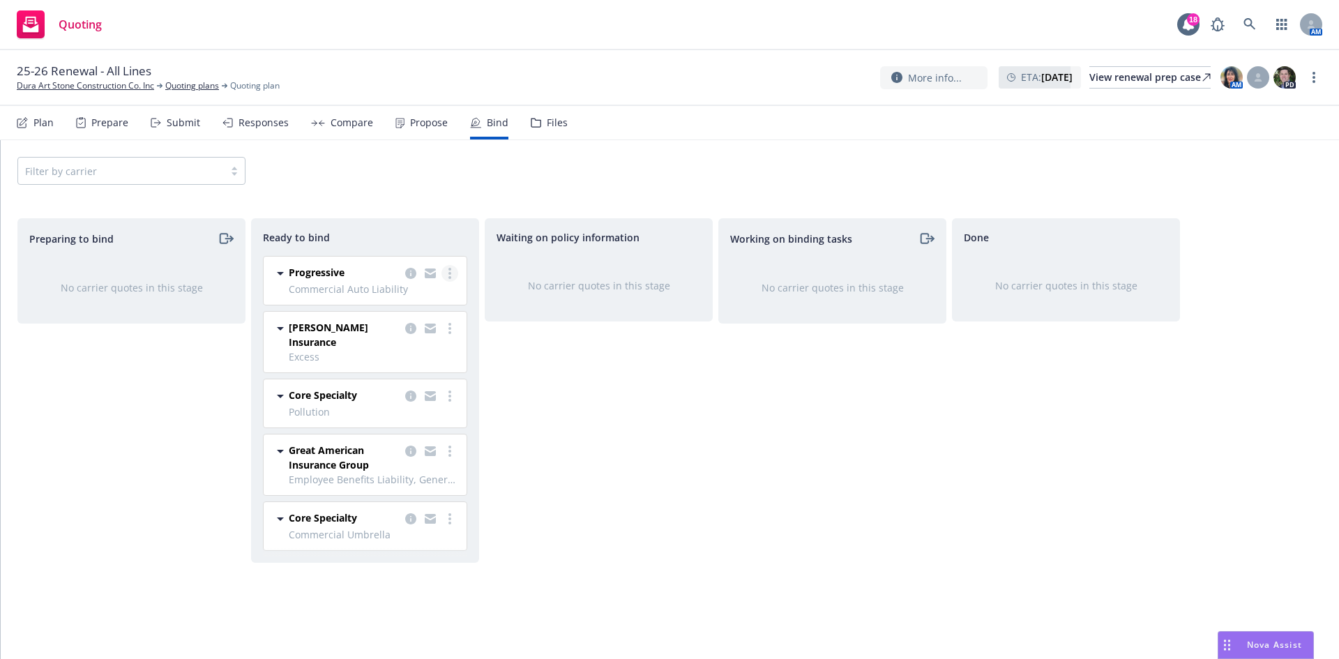
click at [453, 274] on link "more" at bounding box center [449, 273] width 17 height 17
click at [423, 301] on span "Log bind order" at bounding box center [382, 301] width 102 height 13
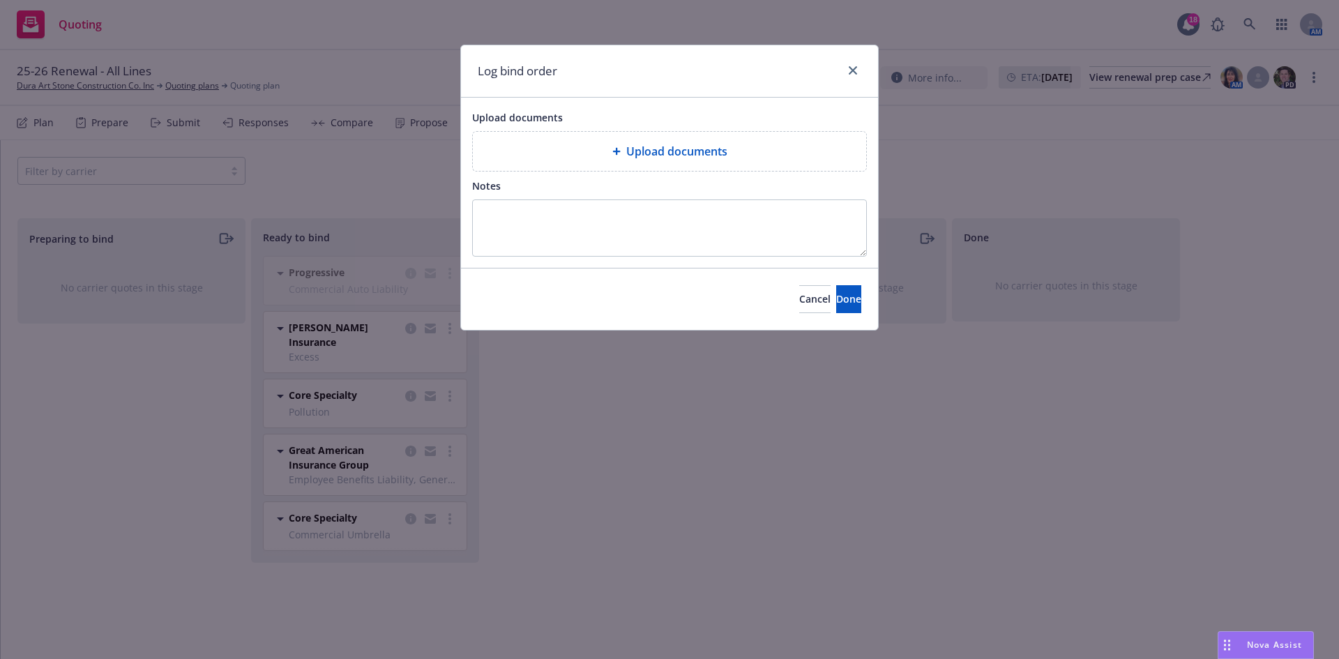
click at [713, 169] on div "Upload documents" at bounding box center [669, 151] width 393 height 39
click at [836, 304] on span "Done" at bounding box center [848, 298] width 25 height 13
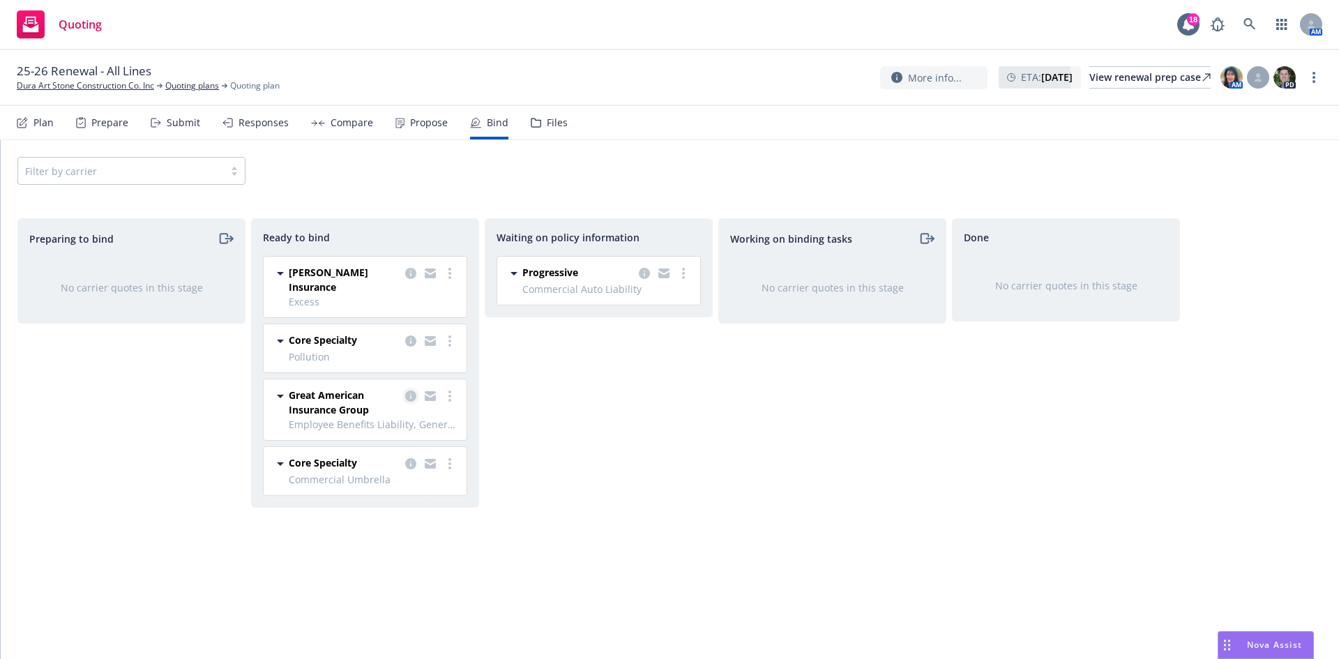
click at [406, 388] on link "copy logging email" at bounding box center [410, 396] width 17 height 17
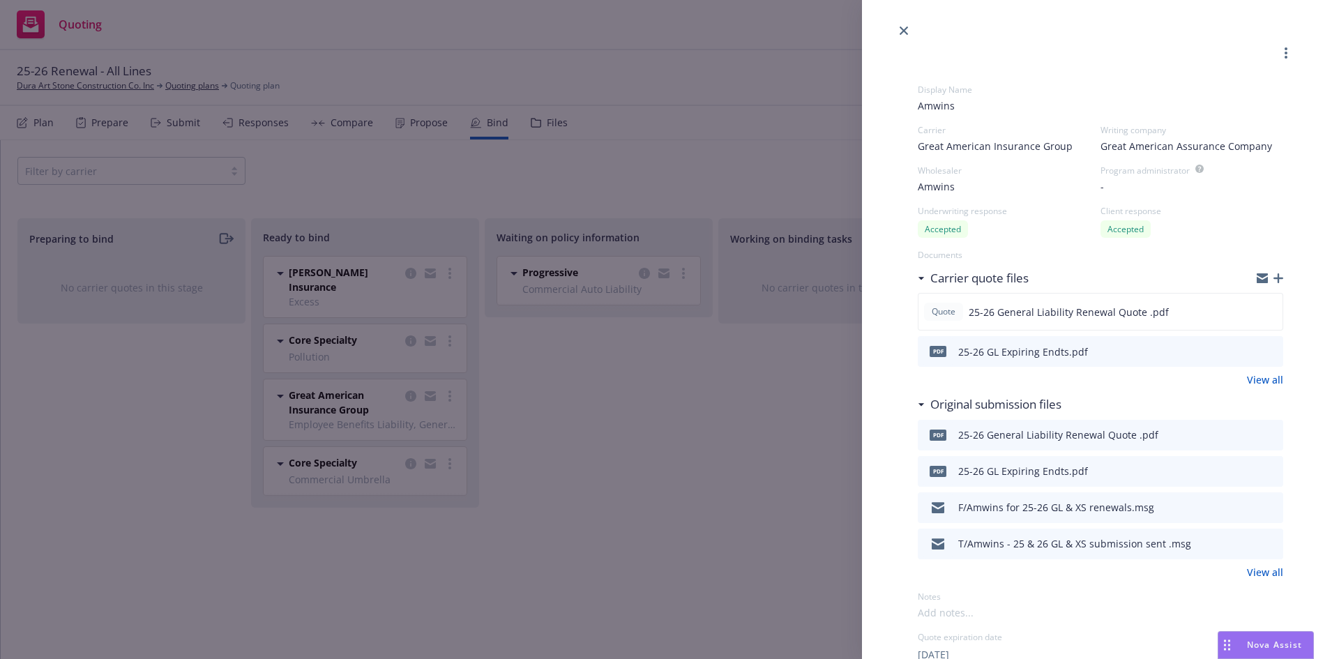
click at [545, 173] on div "Display Name Amwins Carrier Great American Insurance Group Writing company Grea…" at bounding box center [669, 329] width 1339 height 659
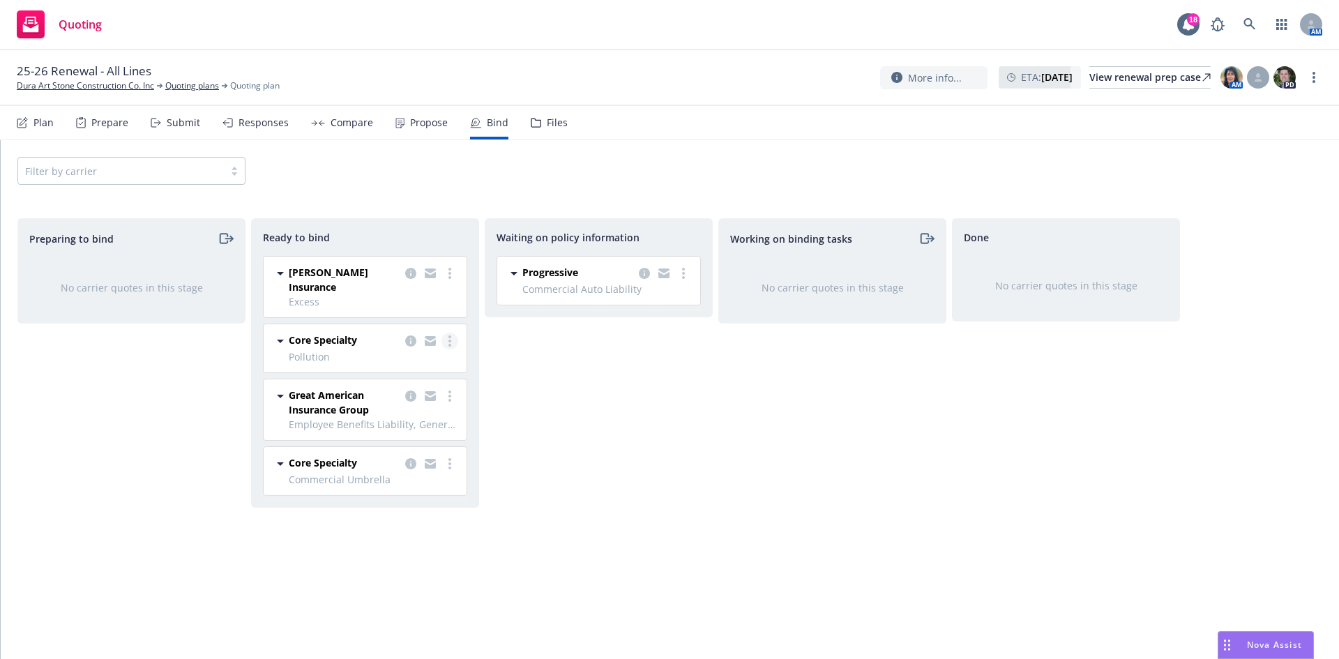
click at [449, 335] on icon "more" at bounding box center [449, 340] width 3 height 11
click at [422, 353] on span "Log bind order" at bounding box center [382, 356] width 102 height 13
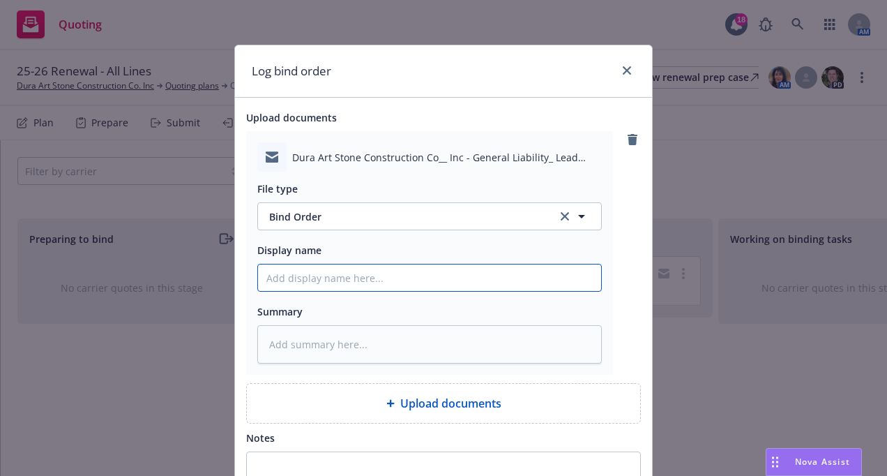
click at [331, 277] on input "Display name" at bounding box center [429, 277] width 343 height 26
type textarea "x"
type input "T"
type textarea "x"
type input "T/"
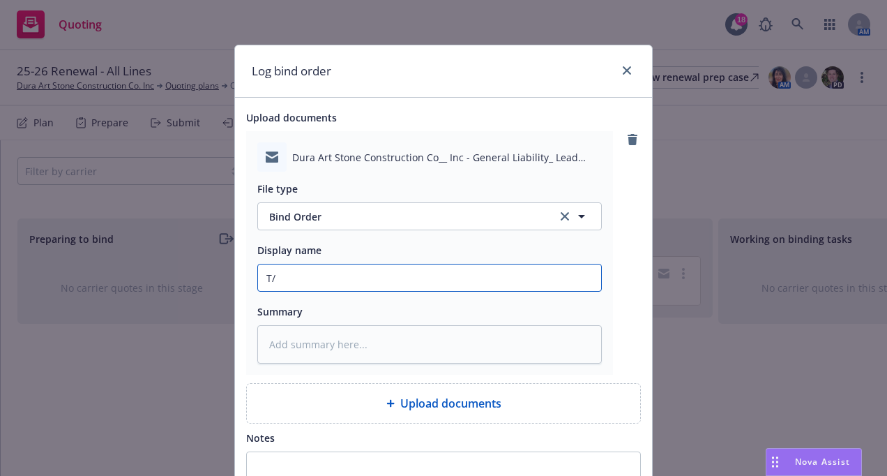
type textarea "x"
type input "T/A"
type textarea "x"
type input "T/Am"
type textarea "x"
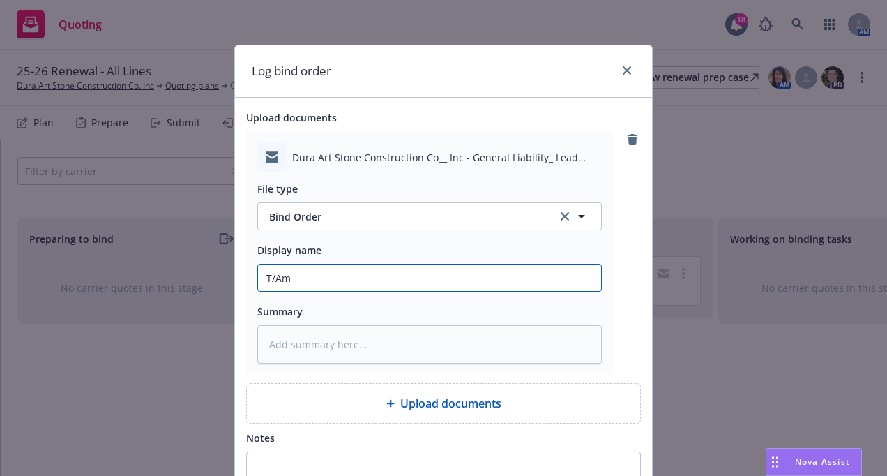
type input "T/Amw"
type textarea "x"
type input "T/Amwi"
type textarea "x"
type input "T/Amwin"
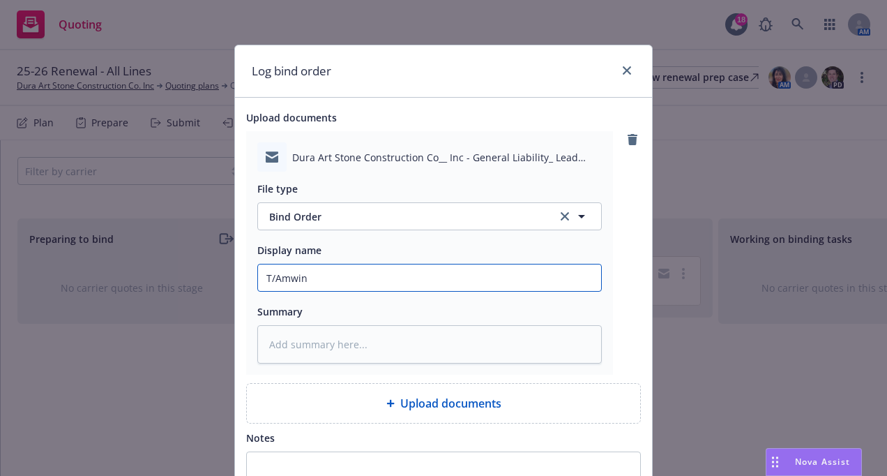
type textarea "x"
type input "T/Amwins"
type textarea "x"
type input "T/Amwins"
type textarea "x"
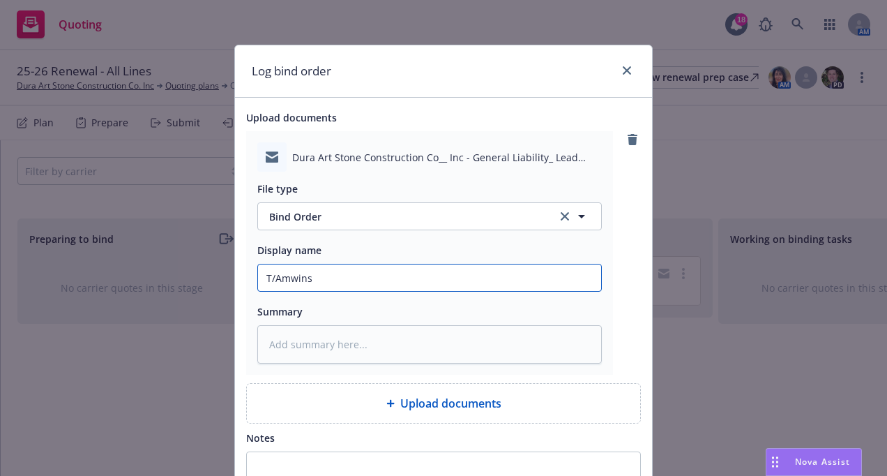
type input "T/Amwins -"
type textarea "x"
type input "T/Amwins -"
type textarea "x"
type input "T/Amwins - R"
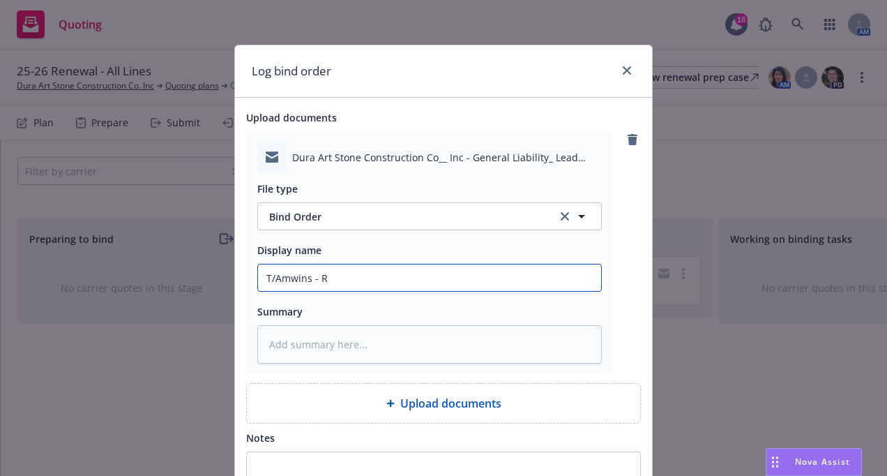
type textarea "x"
type input "T/Amwins - Re"
type textarea "x"
type input "T/Amwins - Req"
type textarea "x"
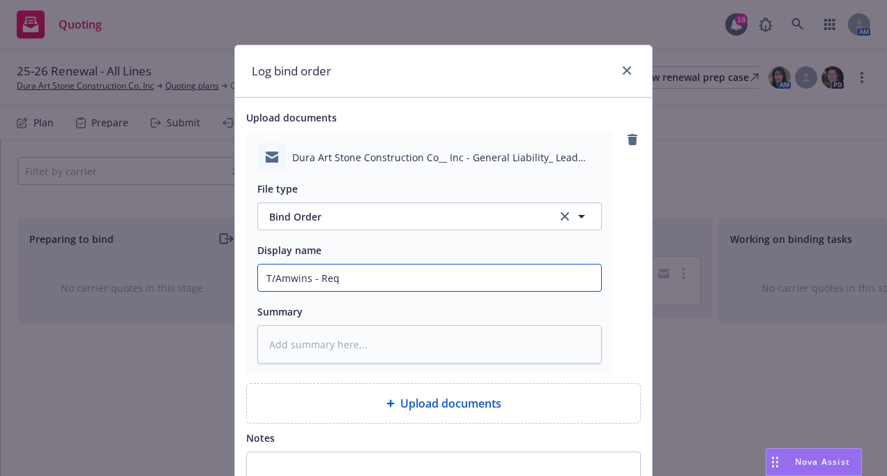
type input "T/Amwins - Requ"
type textarea "x"
type input "T/Amwins - Reque"
type textarea "x"
type input "T/Amwins - Reques"
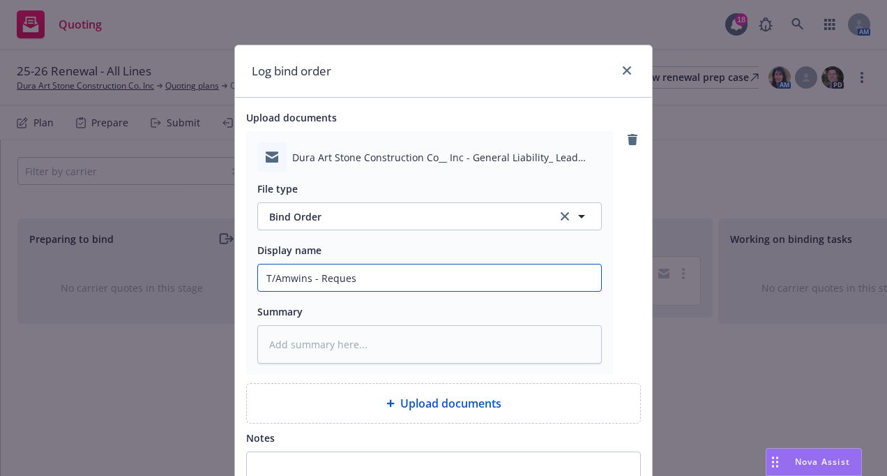
type textarea "x"
type input "T/Amwins - Request"
type textarea "x"
type input "T/Amwins - Requesti"
type textarea "x"
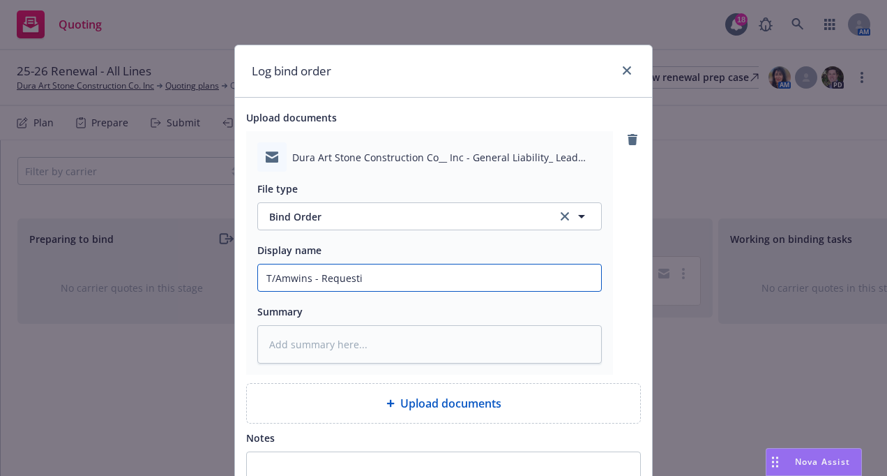
type input "T/Amwins - Requestin"
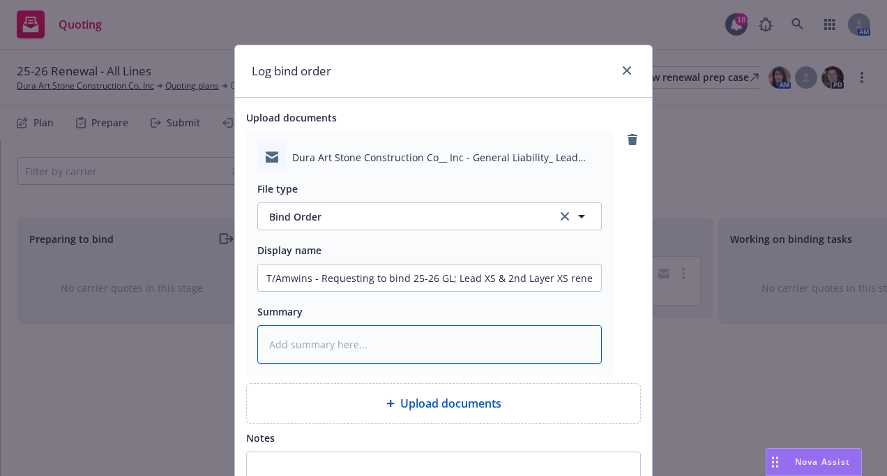
click at [464, 359] on textarea at bounding box center [429, 344] width 344 height 38
paste textarea "Effective [DATE] please bind the General Liability, Lead Excess Liability, and …"
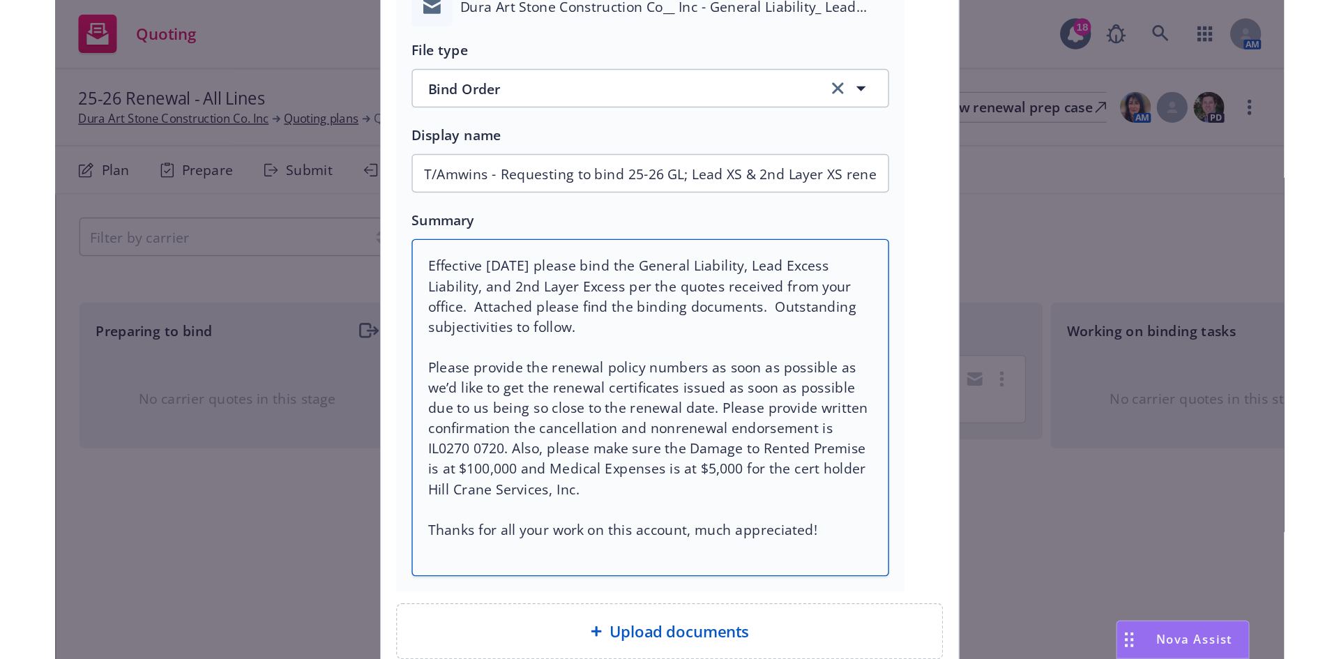
scroll to position [356, 0]
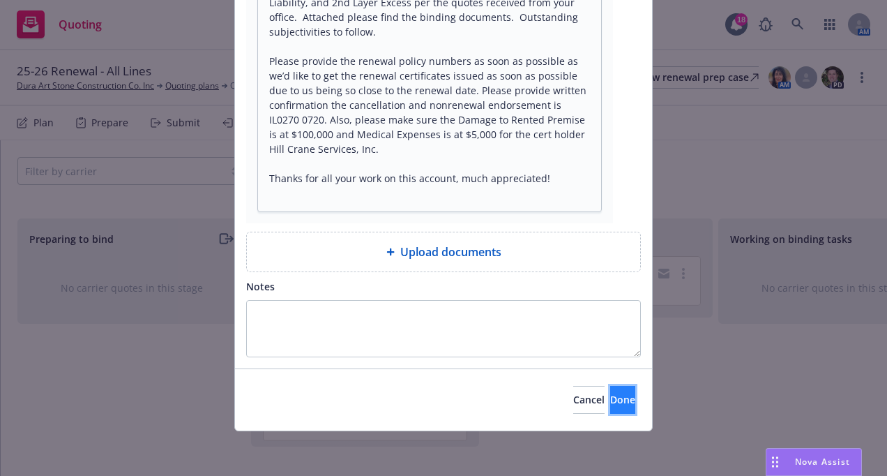
click at [610, 395] on span "Done" at bounding box center [622, 399] width 25 height 13
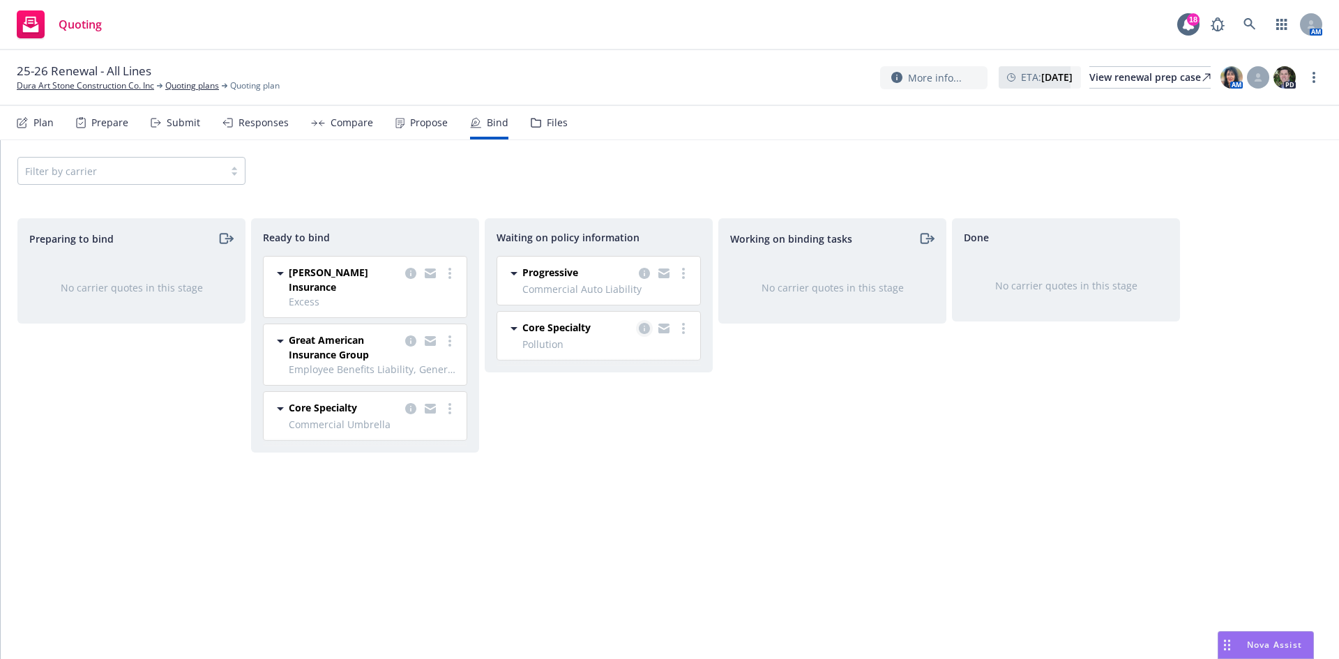
click at [645, 330] on icon "copy logging email" at bounding box center [644, 328] width 11 height 11
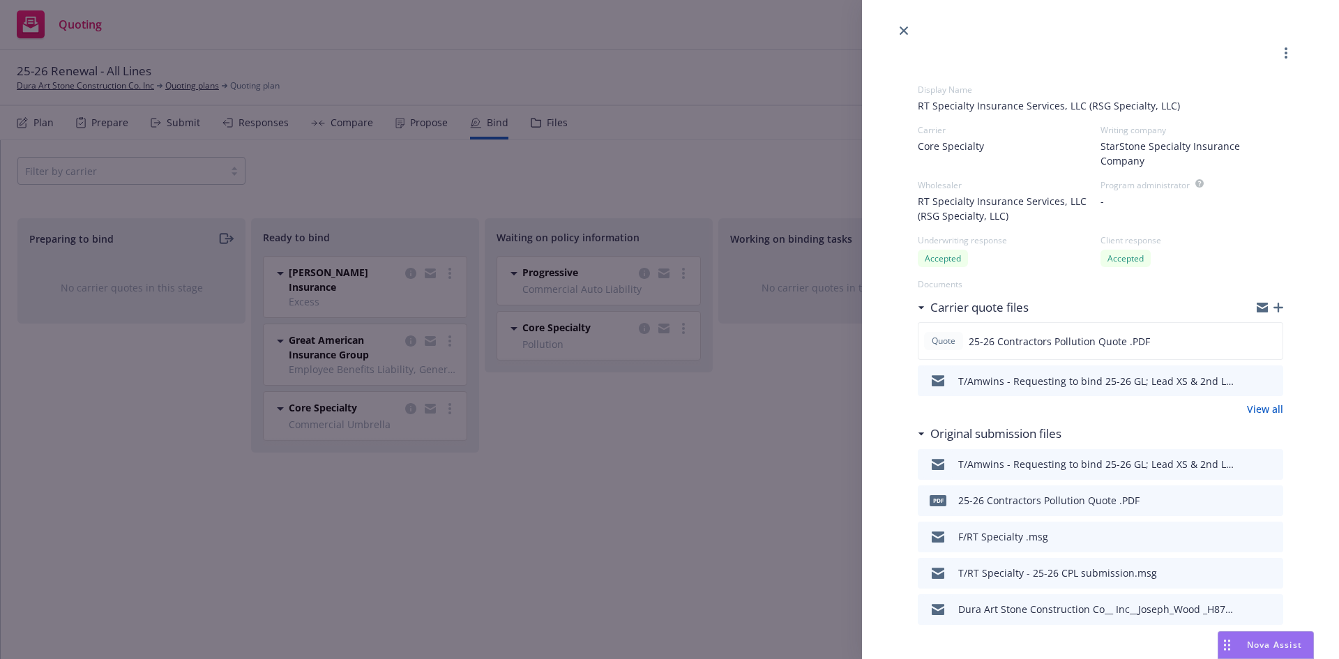
click at [1253, 381] on div at bounding box center [1259, 380] width 35 height 17
click at [1263, 381] on icon "preview file" at bounding box center [1269, 380] width 13 height 10
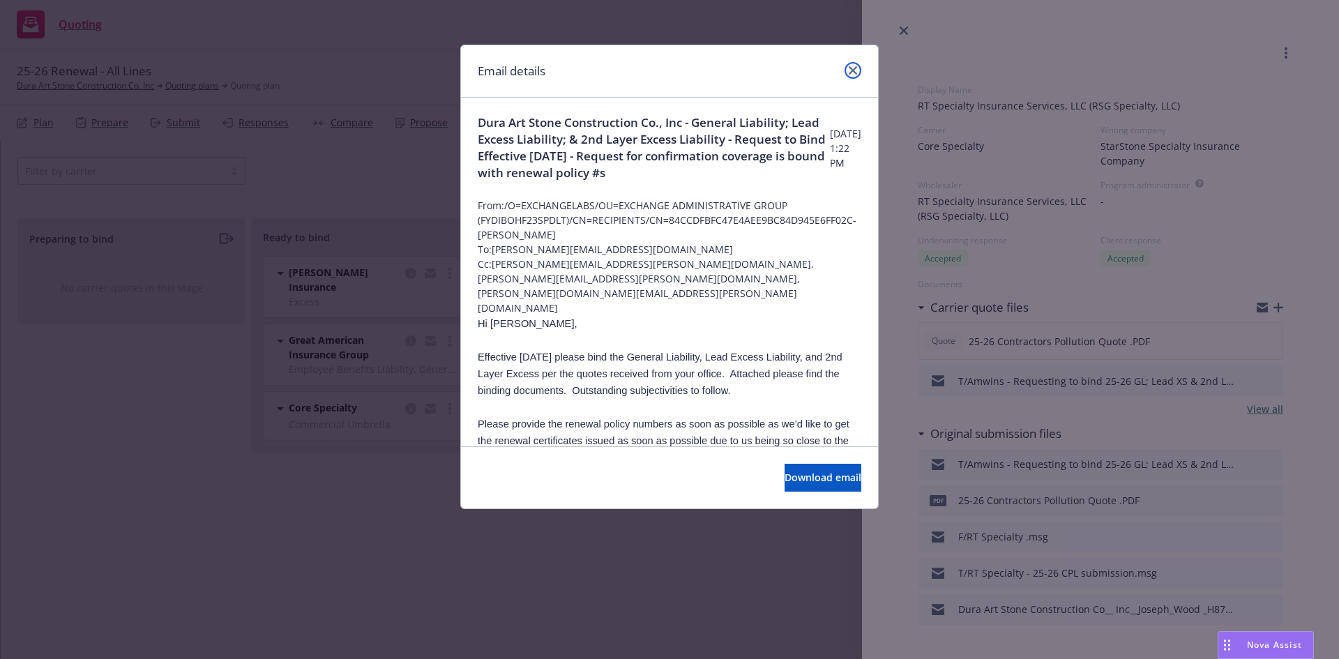
click at [855, 68] on icon "close" at bounding box center [853, 70] width 8 height 8
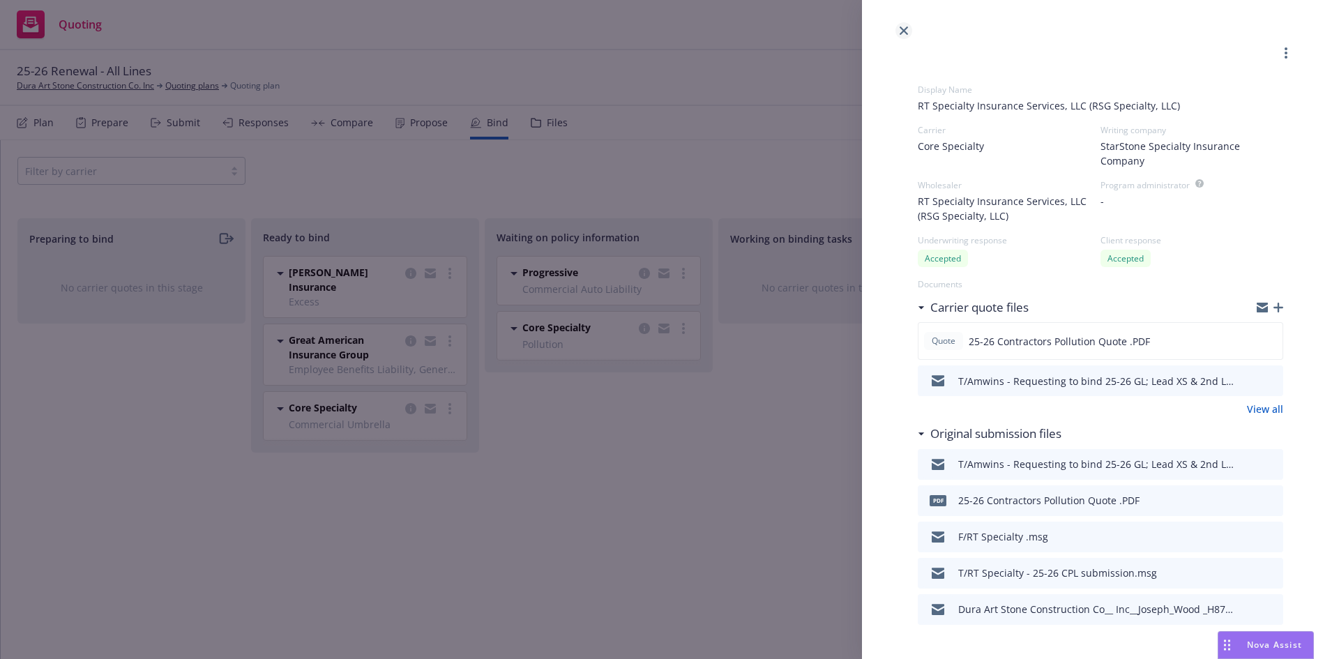
click at [901, 37] on link "close" at bounding box center [903, 30] width 17 height 17
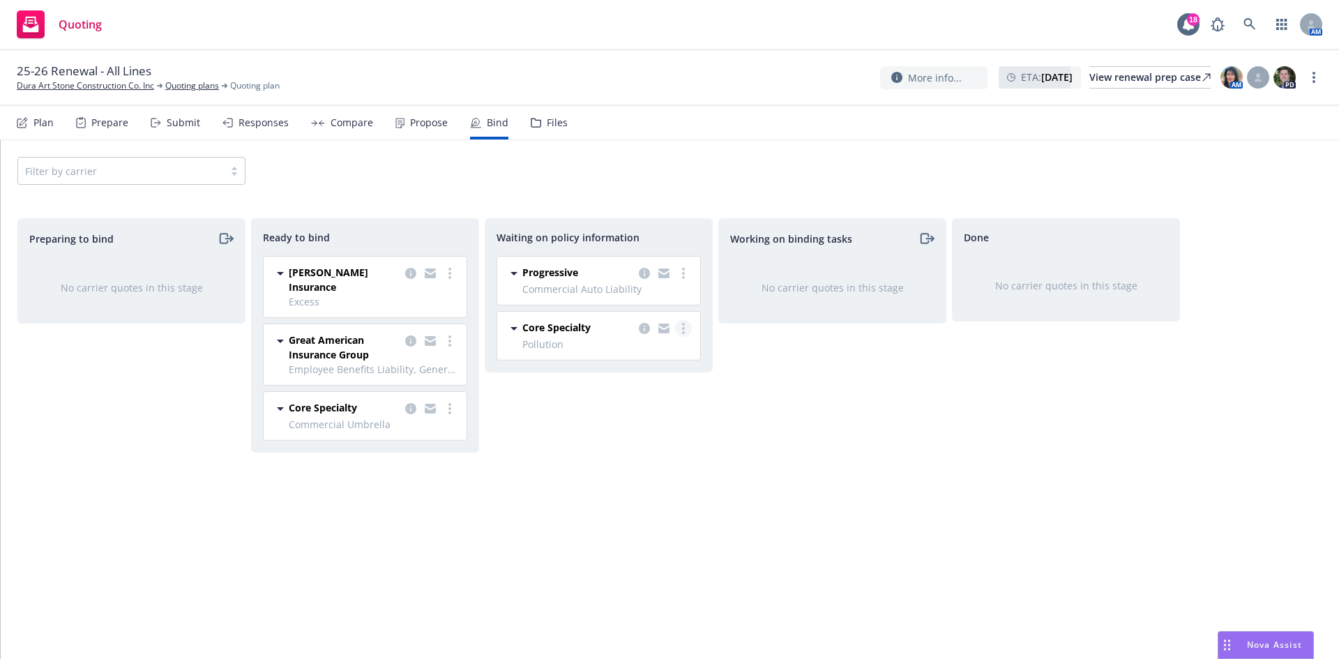
click at [680, 328] on link "more" at bounding box center [683, 328] width 17 height 17
click at [644, 330] on icon "copy logging email" at bounding box center [644, 328] width 11 height 11
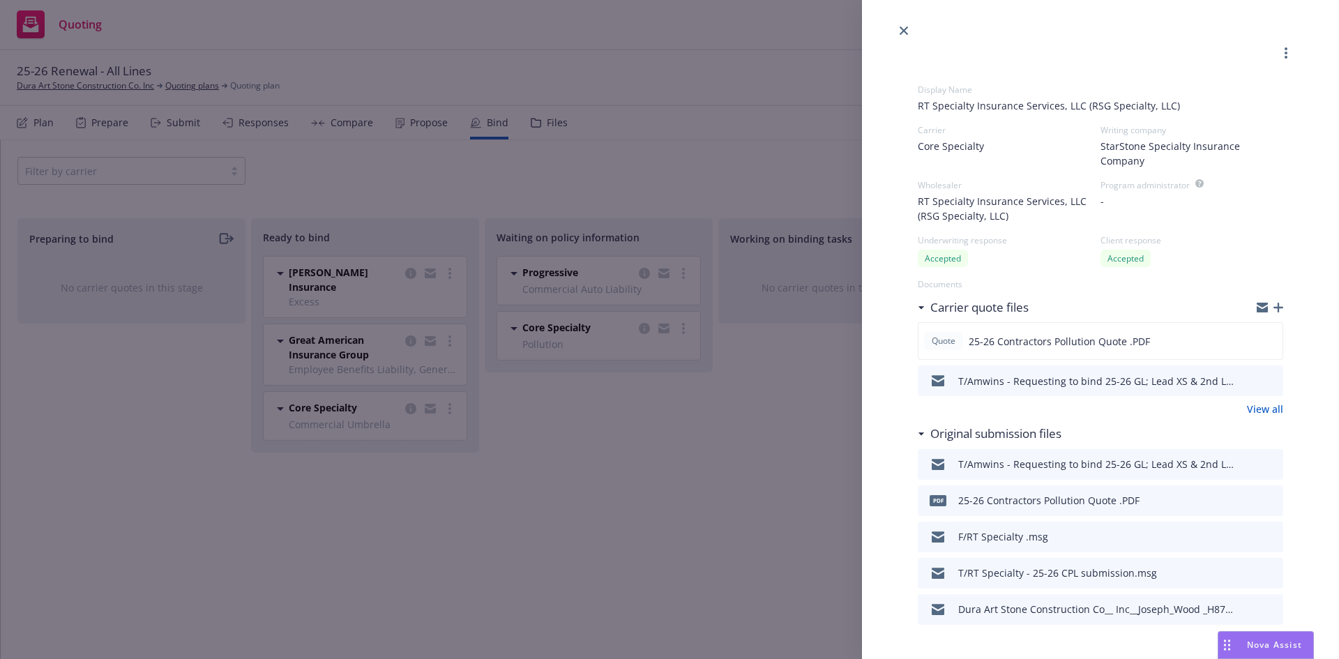
click at [1152, 469] on div "T/Amwins - Requesting to bind 25-26 GL; Lead XS & 2nd Layer XS renewals.msg" at bounding box center [1097, 464] width 279 height 15
click at [762, 163] on div "Display Name RT Specialty Insurance Services, LLC (RSG Specialty, LLC) Carrier …" at bounding box center [669, 329] width 1339 height 659
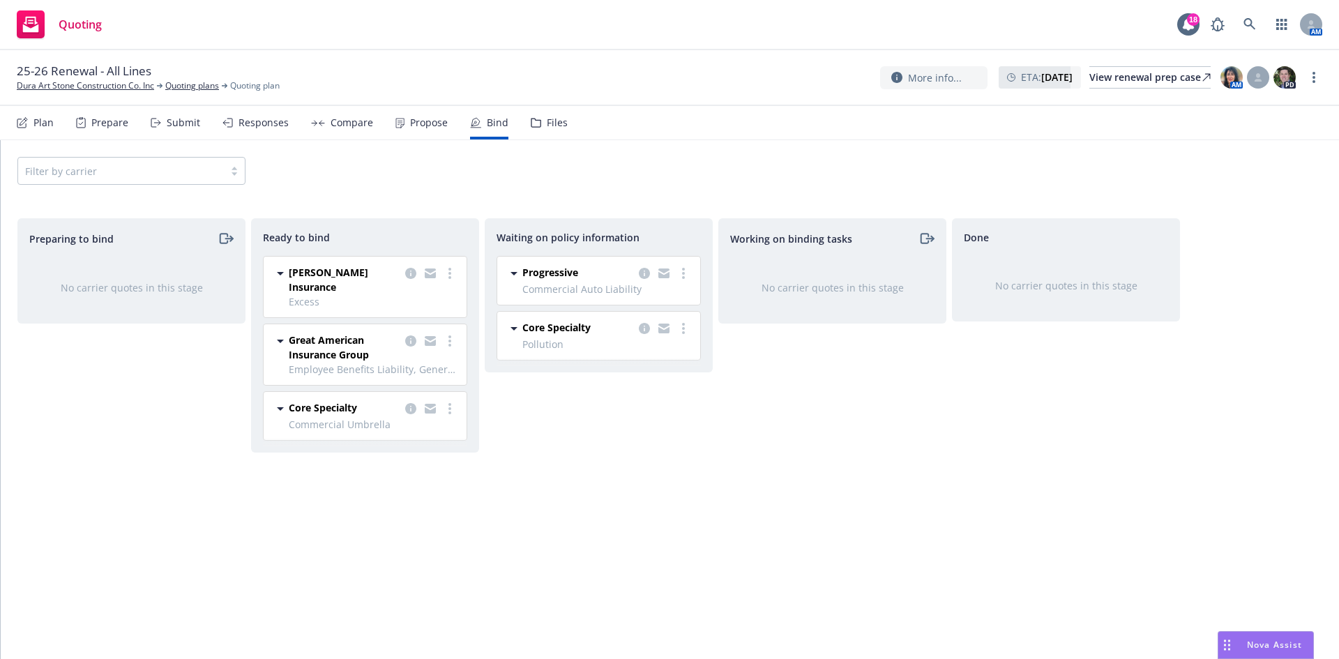
click at [565, 123] on nav "Plan Prepare Submit Responses Compare Propose Bind Files" at bounding box center [669, 122] width 1305 height 33
click at [554, 124] on div "Files" at bounding box center [557, 122] width 21 height 11
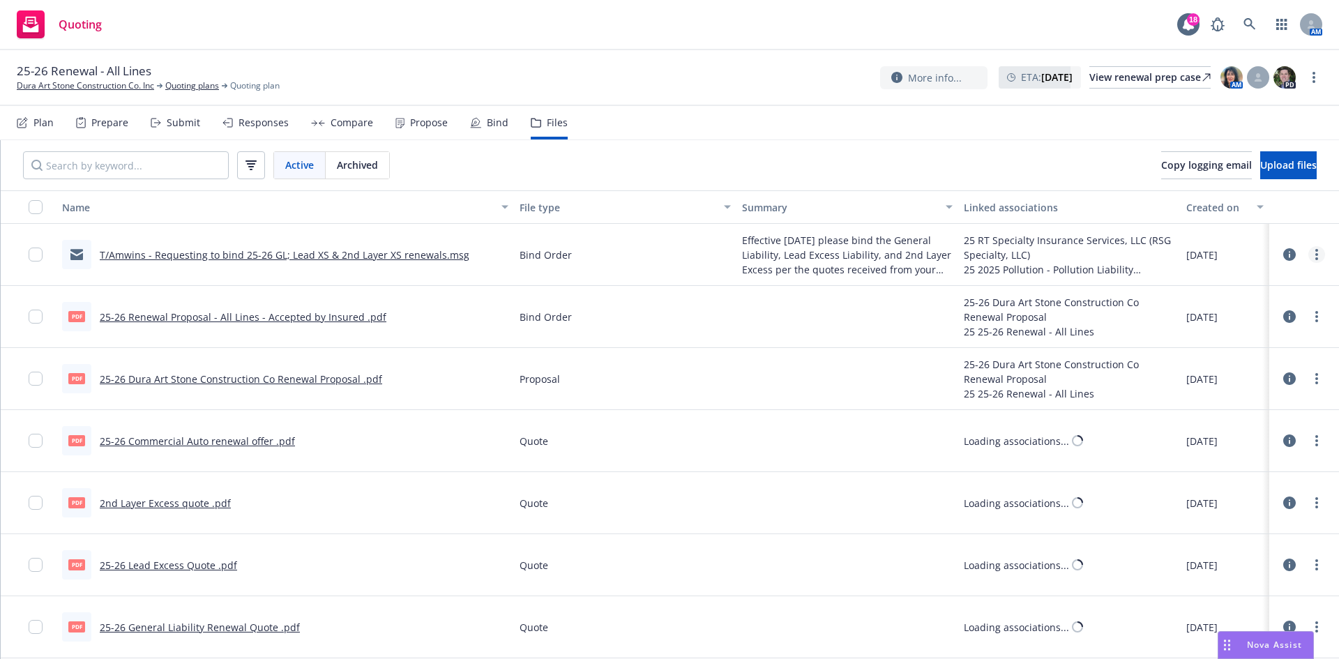
click at [1309, 255] on link "more" at bounding box center [1316, 254] width 17 height 17
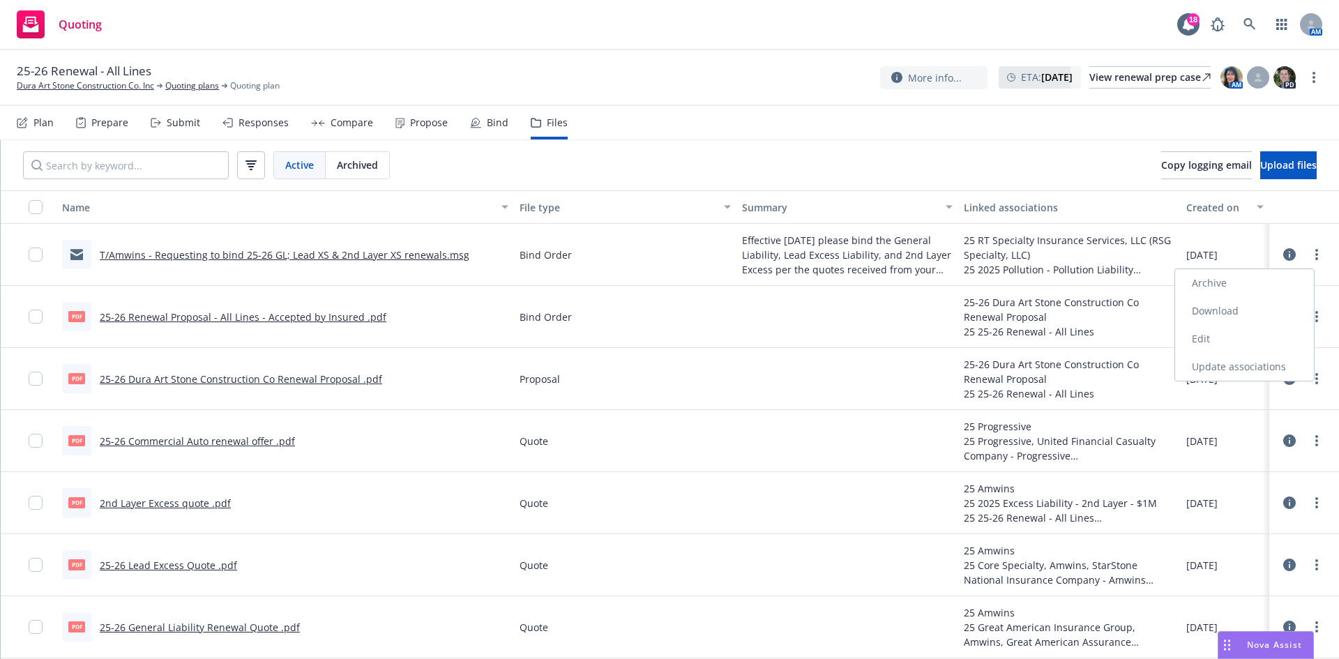
click at [1219, 343] on link "Edit" at bounding box center [1244, 339] width 139 height 28
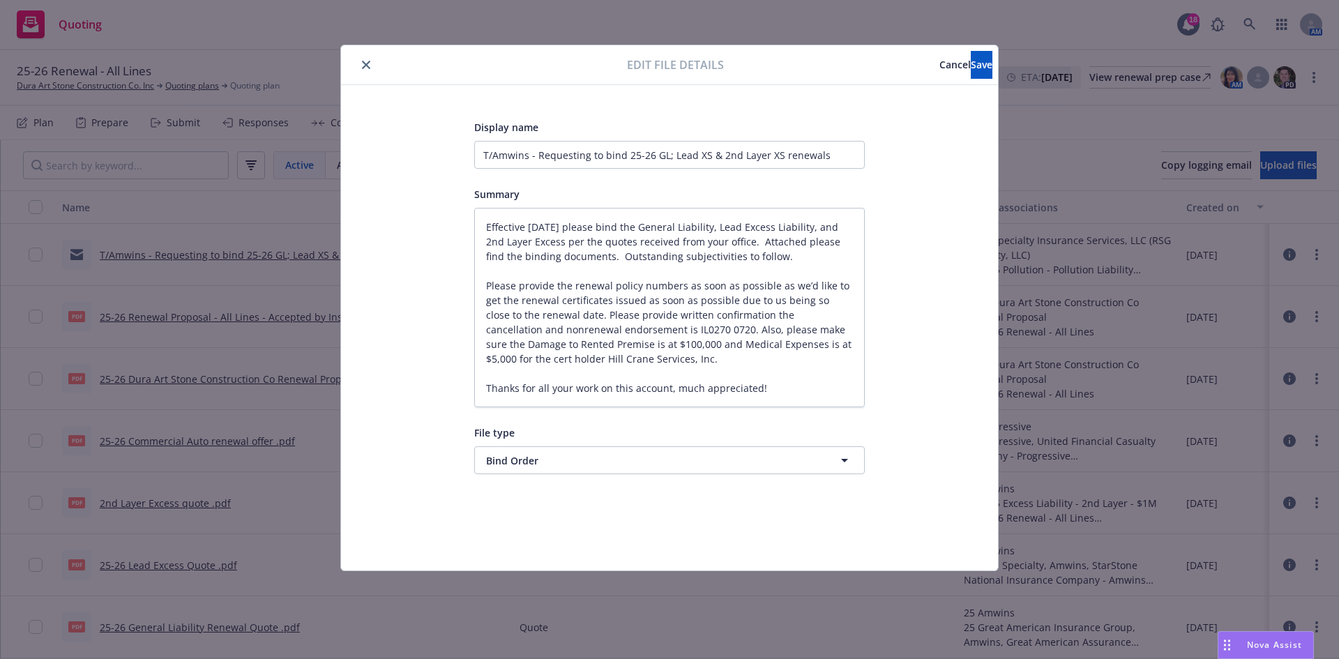
click at [939, 66] on span "Cancel" at bounding box center [954, 64] width 31 height 13
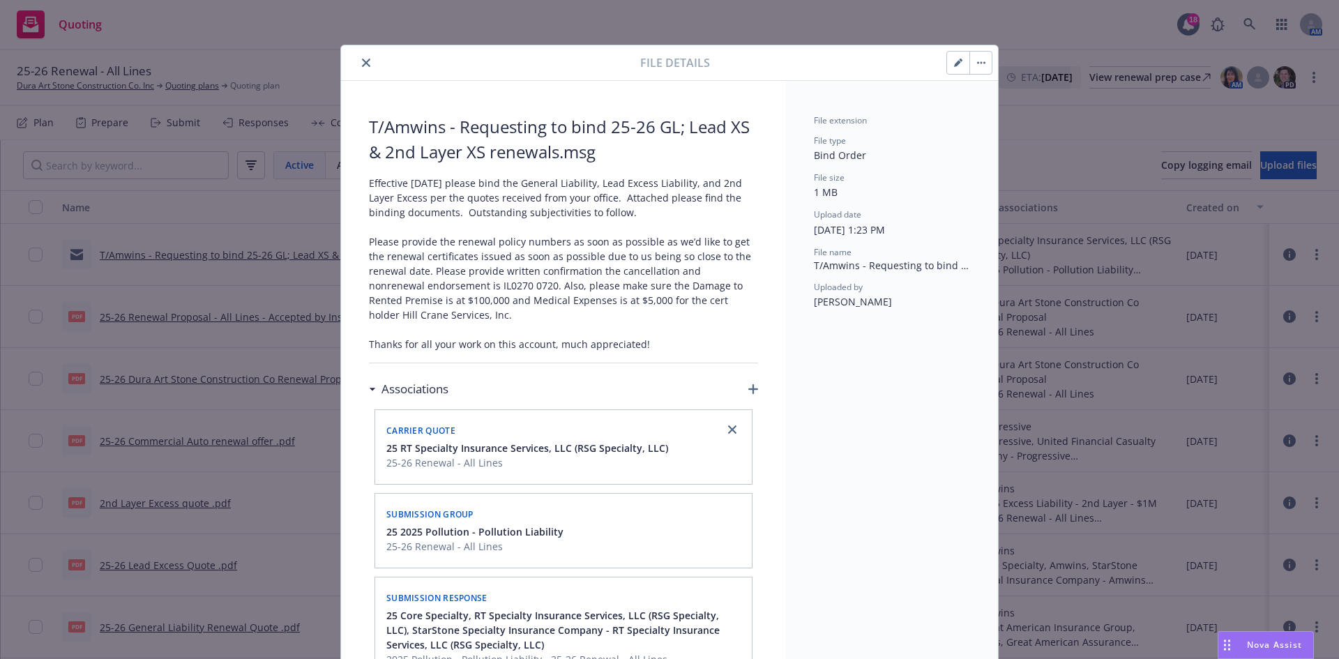
click at [416, 223] on span "Effective [DATE] please bind the General Liability, Lead Excess Liability, and …" at bounding box center [563, 264] width 389 height 176
click at [372, 175] on div "T/Amwins - Requesting to bind 25-26 GL; Lead XS & 2nd Layer XS renewals.msg Eff…" at bounding box center [563, 488] width 389 height 748
click at [367, 61] on button "close" at bounding box center [366, 62] width 17 height 17
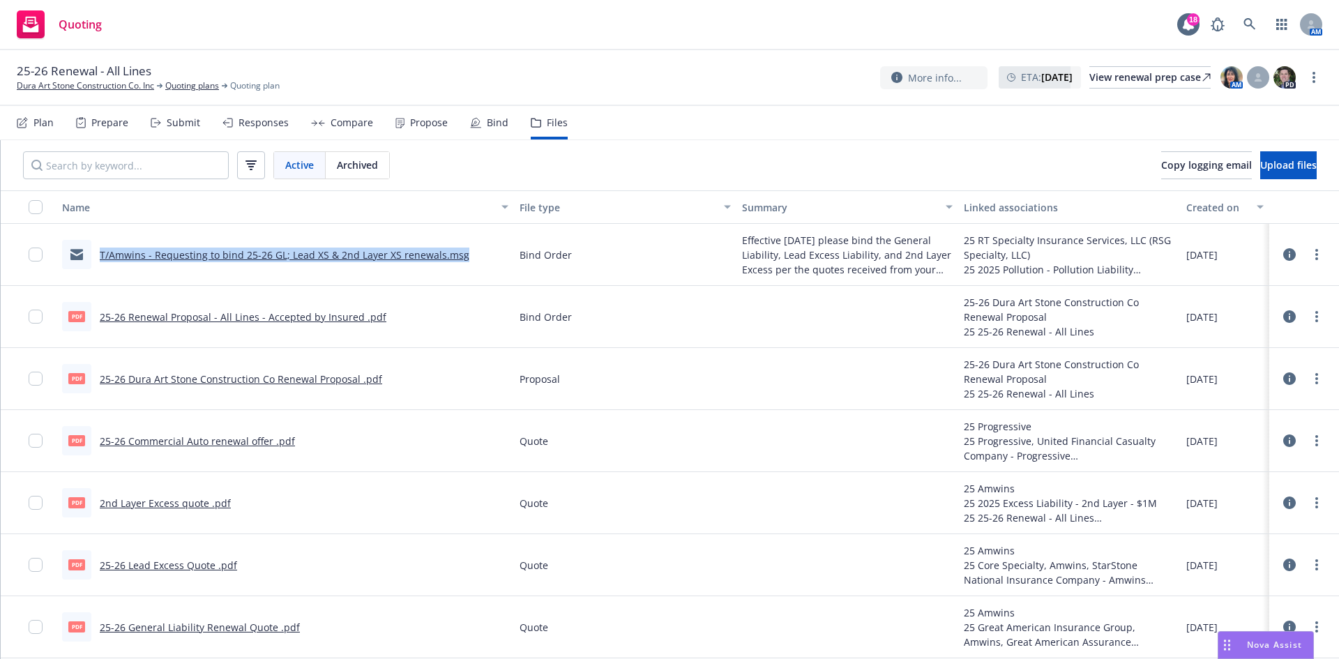
drag, startPoint x: 100, startPoint y: 257, endPoint x: 476, endPoint y: 263, distance: 375.8
click at [476, 263] on div "T/Amwins - Requesting to bind 25-26 GL; Lead XS & 2nd Layer XS renewals.msg" at bounding box center [284, 255] width 457 height 62
copy link "T/Amwins - Requesting to bind 25-26 GL; Lead XS & 2nd Layer XS renewals.msg"
click at [1315, 257] on circle "more" at bounding box center [1316, 258] width 3 height 3
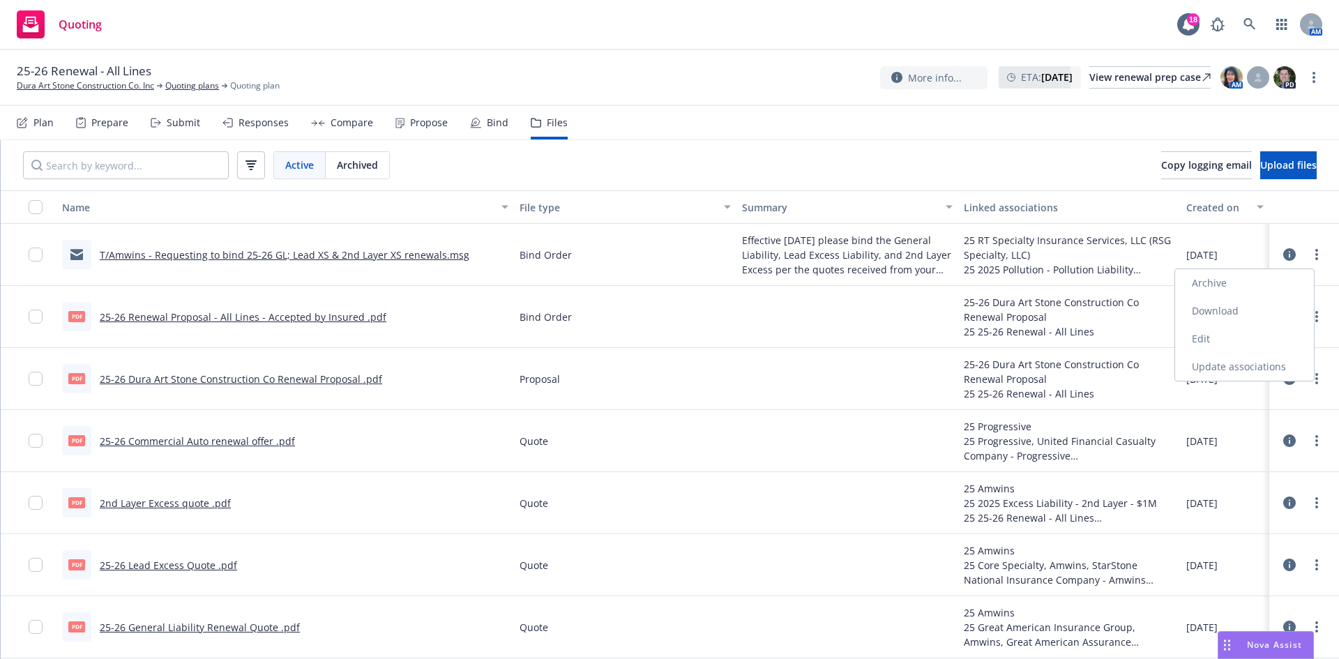
click at [1254, 363] on link "Update associations" at bounding box center [1244, 367] width 139 height 28
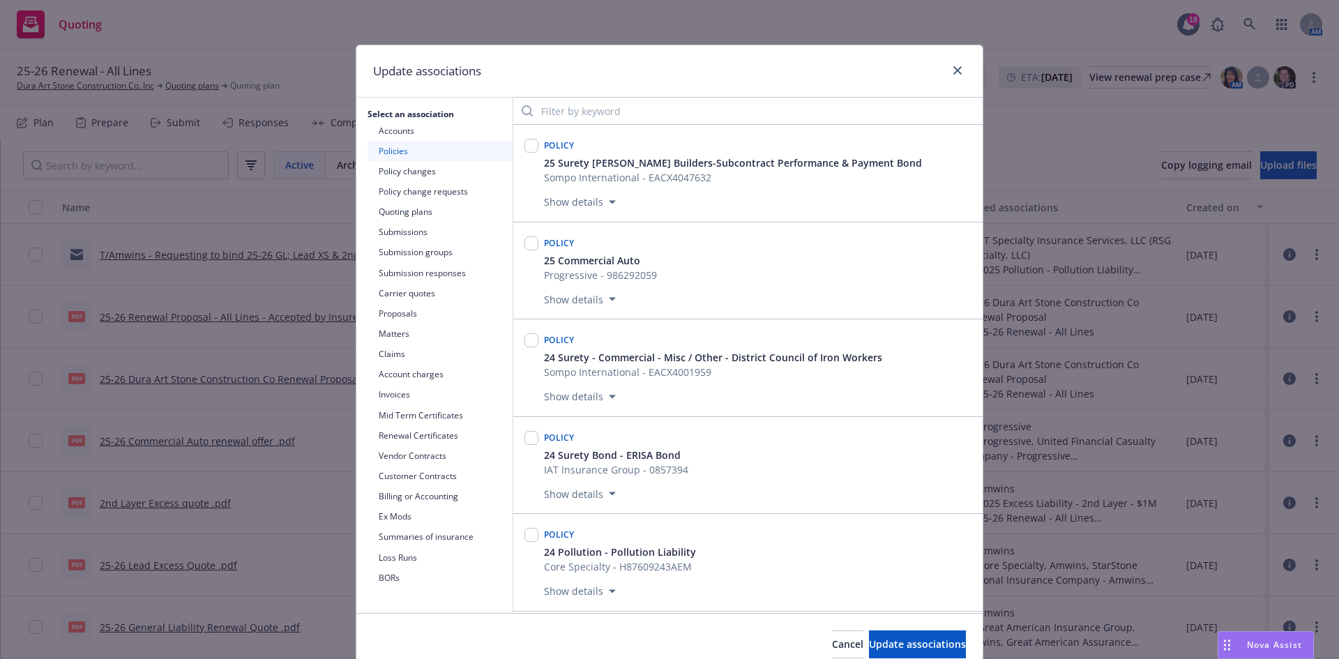
click at [411, 208] on button "Quoting plans" at bounding box center [439, 211] width 145 height 20
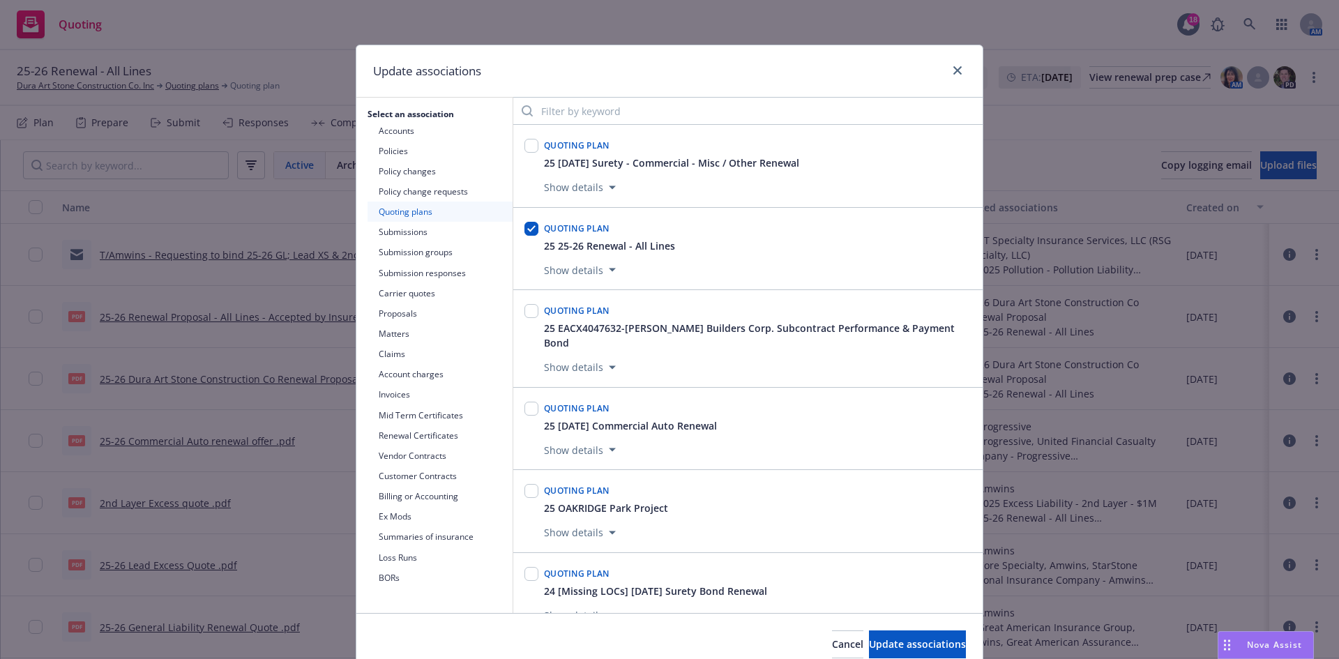
click at [590, 273] on button "Show details" at bounding box center [579, 269] width 83 height 17
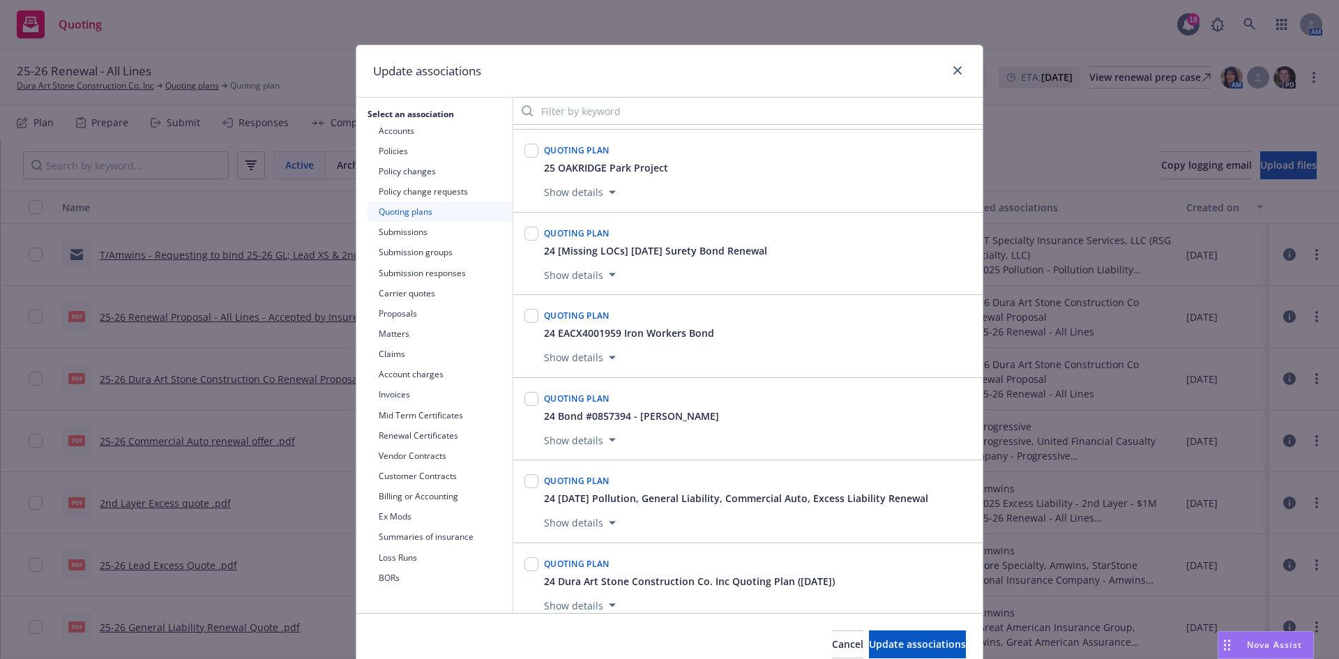
scroll to position [418, 0]
click at [832, 639] on span "Cancel" at bounding box center [847, 643] width 31 height 13
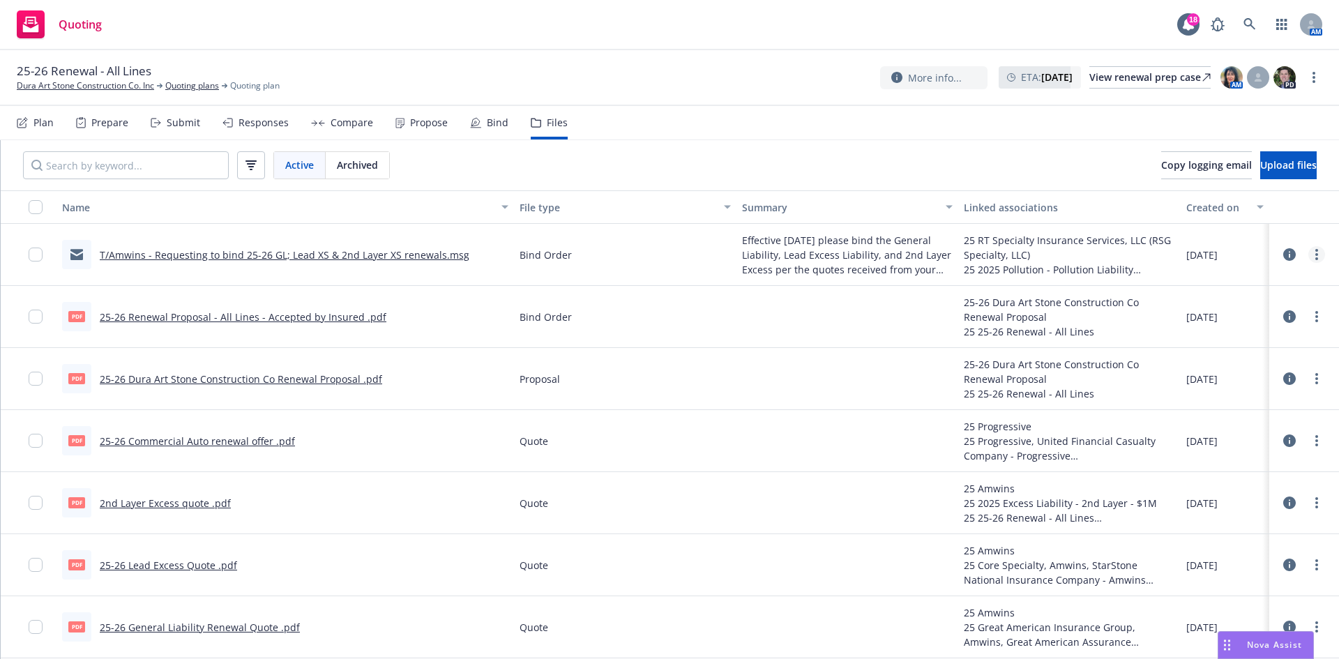
click at [1308, 254] on link "more" at bounding box center [1316, 254] width 17 height 17
click at [1213, 291] on link "Archive" at bounding box center [1244, 283] width 139 height 28
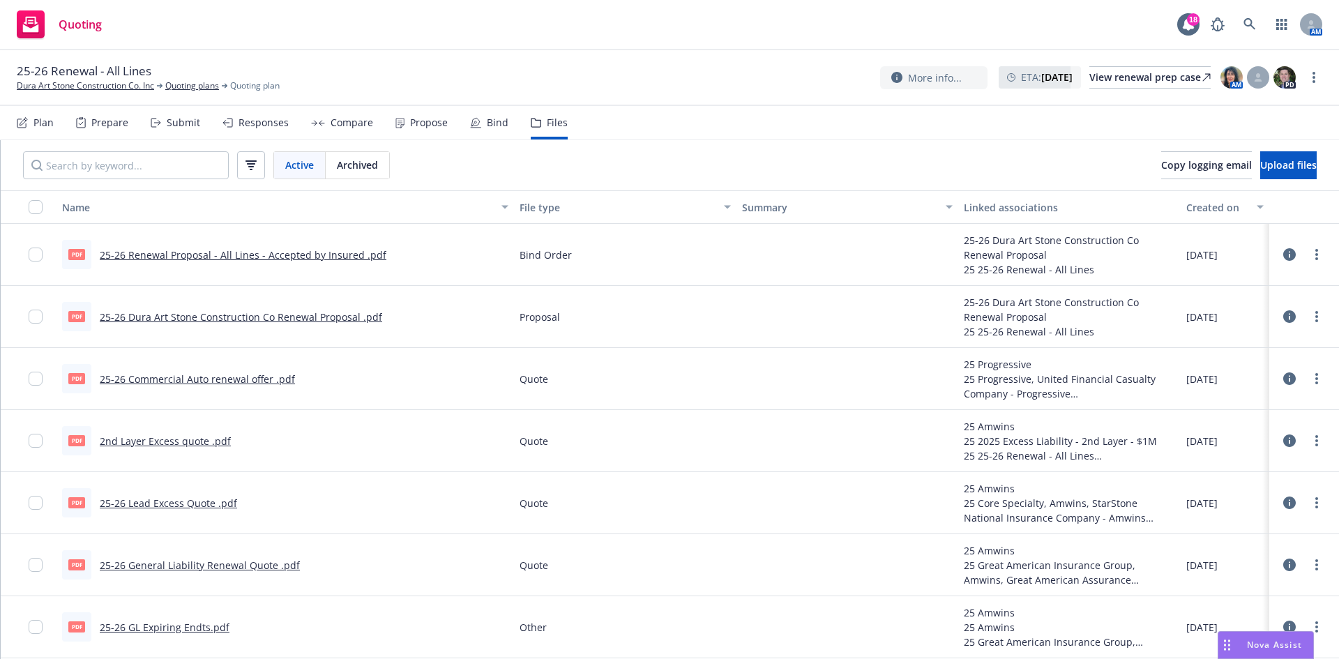
click at [492, 117] on div "Bind" at bounding box center [498, 122] width 22 height 11
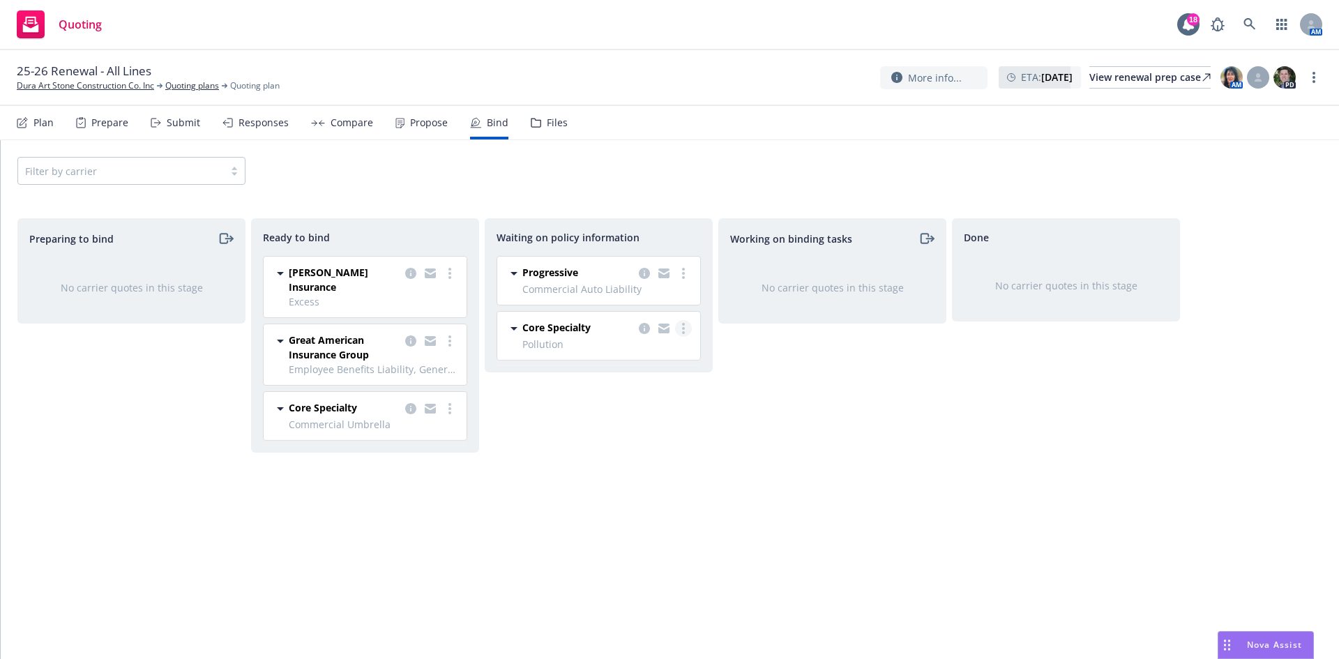
click at [679, 327] on link "more" at bounding box center [683, 328] width 17 height 17
click at [645, 319] on div "Core Specialty Pollution [DATE] - [DATE] [DATE] 1:23 PM" at bounding box center [598, 336] width 203 height 48
click at [641, 328] on icon "copy logging email" at bounding box center [644, 328] width 11 height 11
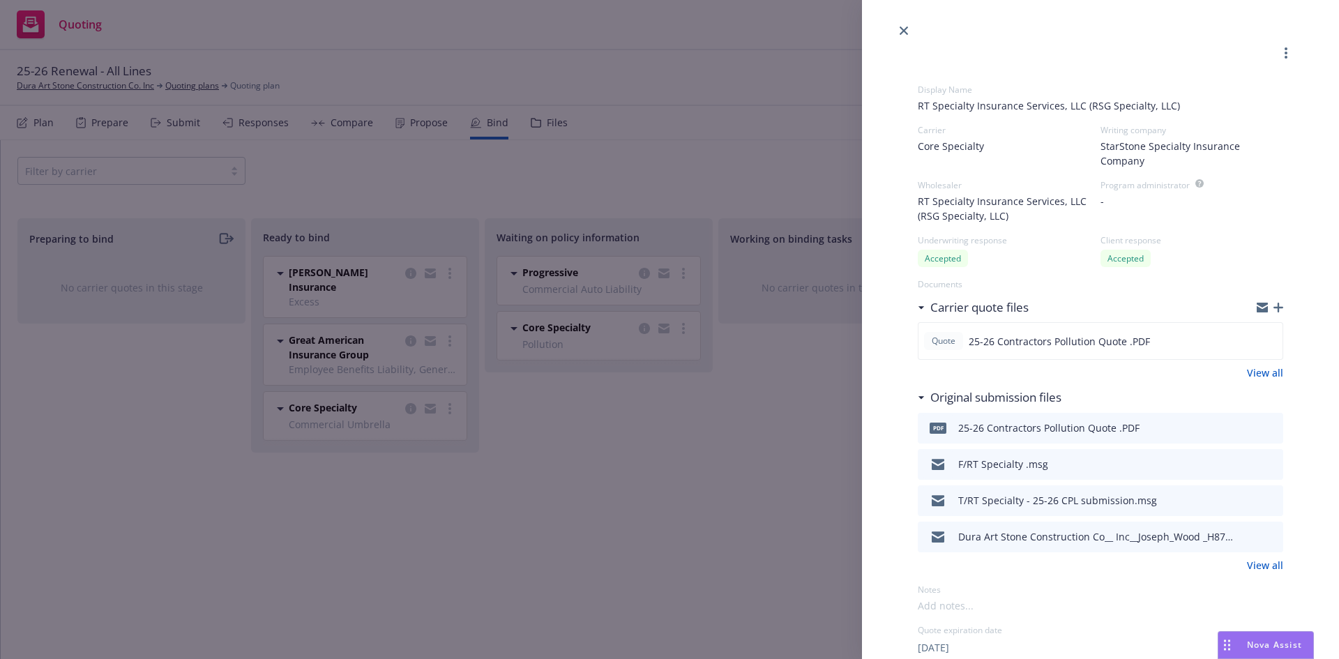
click at [1273, 307] on icon "button" at bounding box center [1278, 308] width 10 height 10
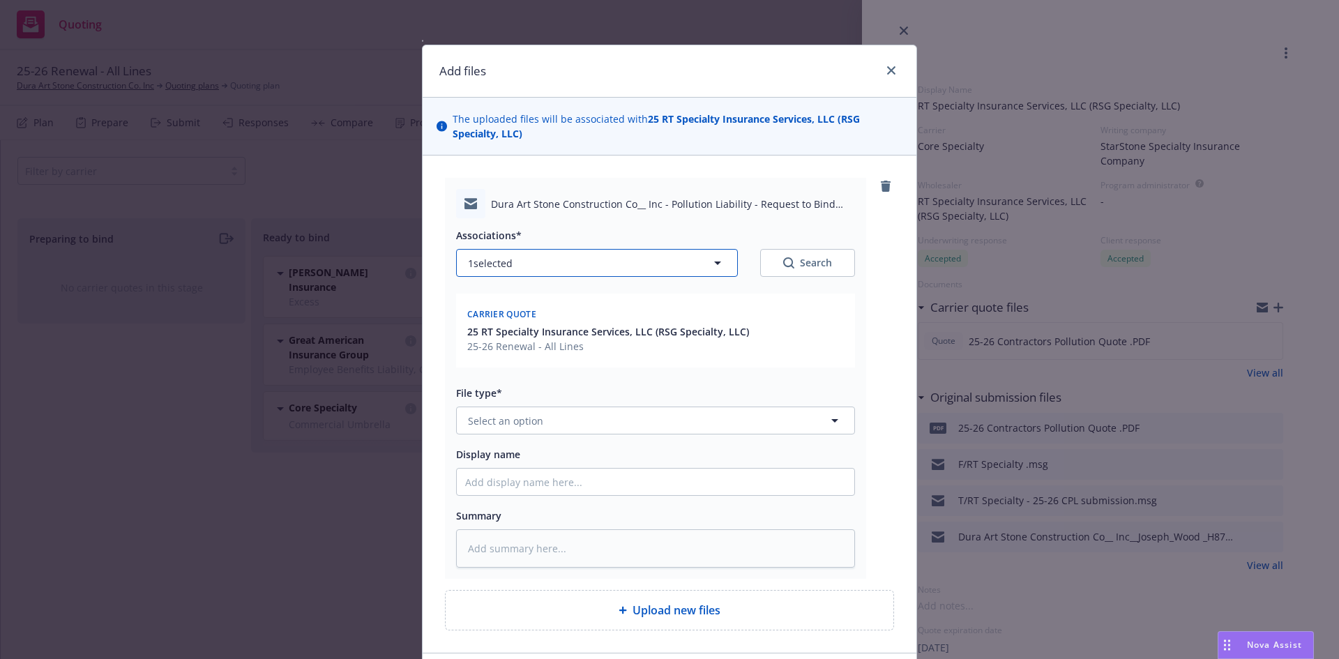
click at [531, 275] on button "1 selected" at bounding box center [597, 263] width 282 height 28
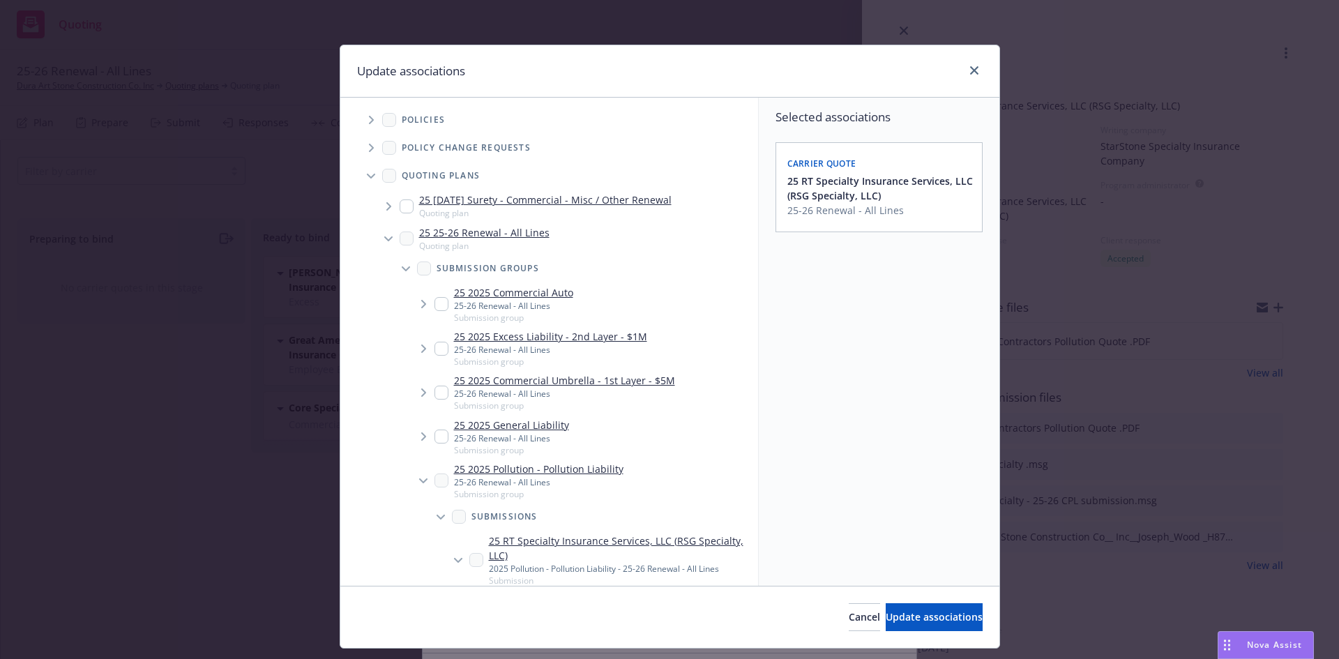
scroll to position [139, 0]
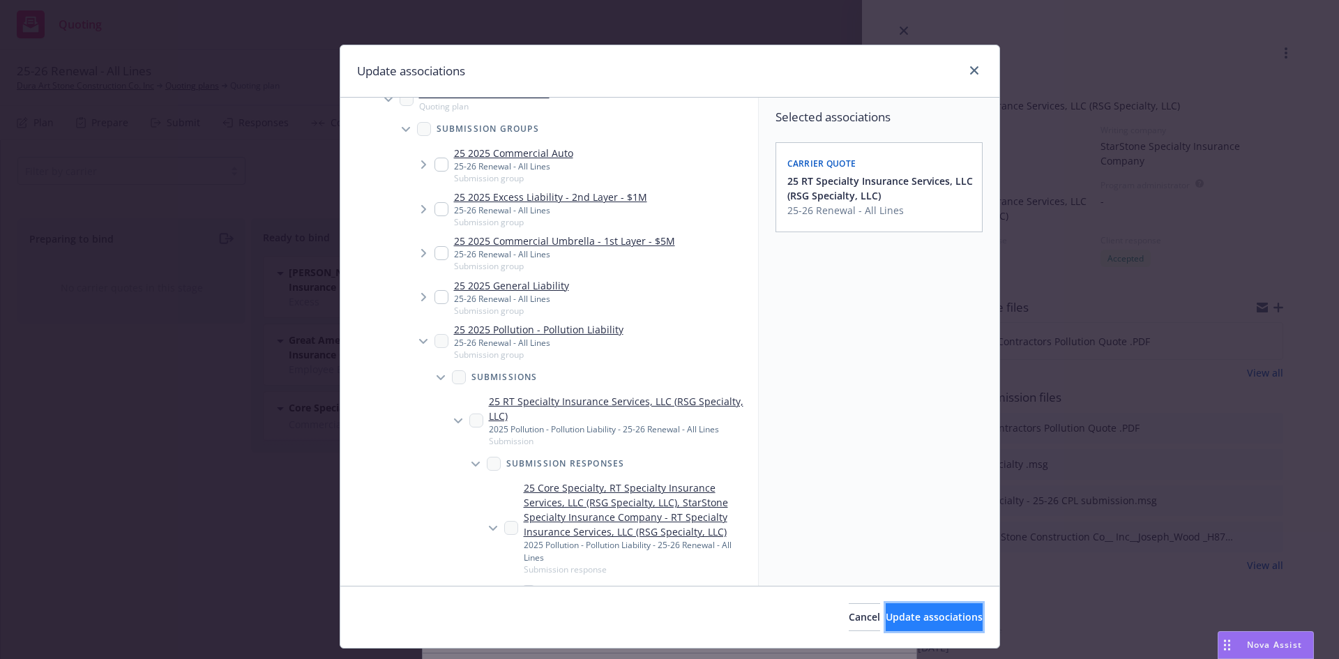
click at [889, 616] on span "Update associations" at bounding box center [933, 616] width 97 height 13
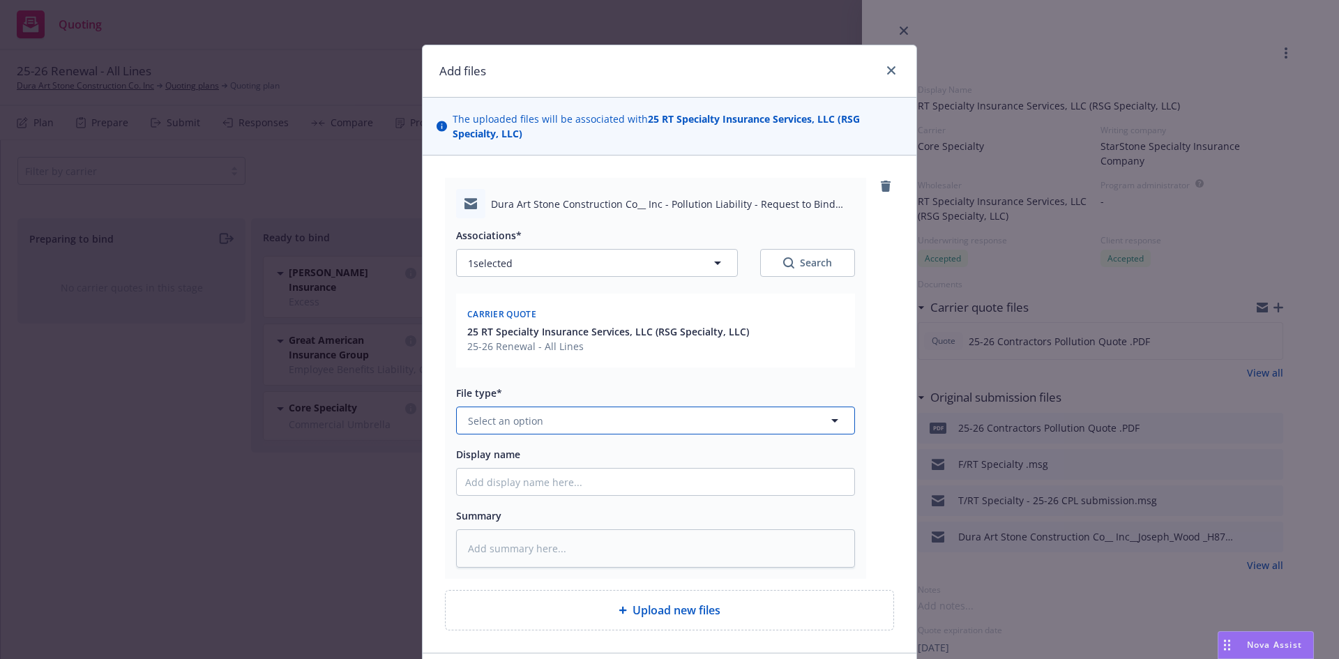
click at [596, 425] on button "Select an option" at bounding box center [655, 420] width 399 height 28
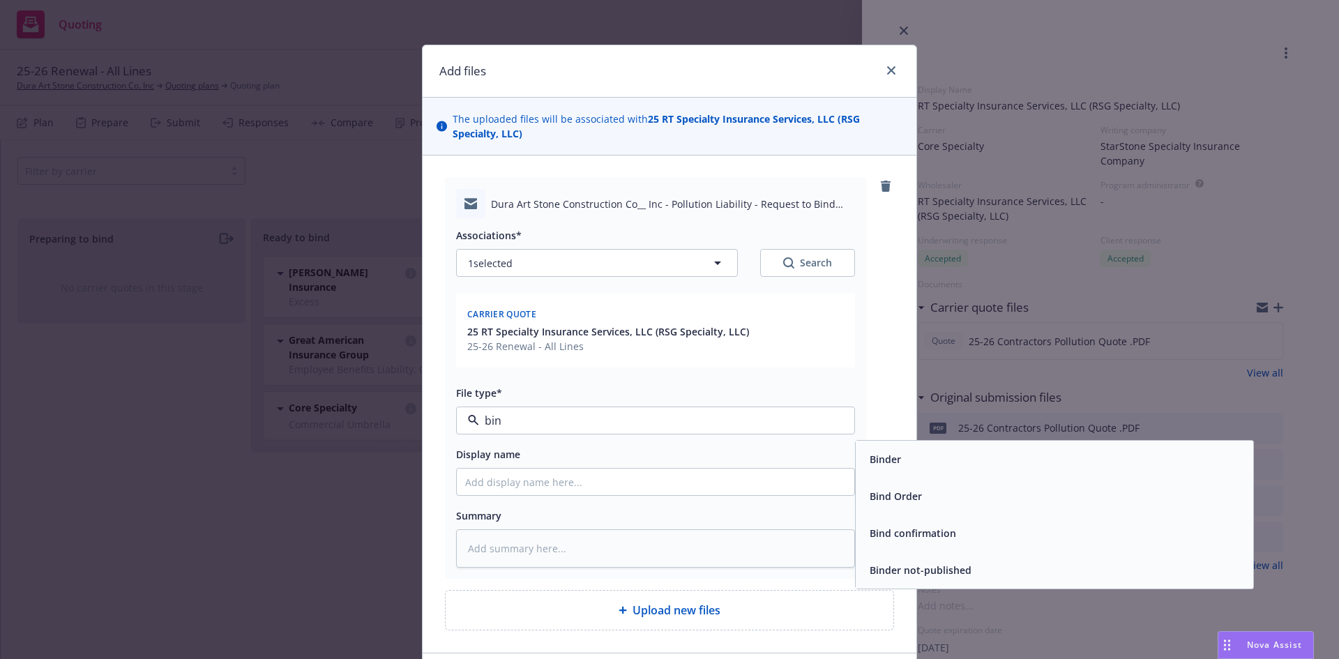
click at [983, 490] on div "Bind Order" at bounding box center [1054, 496] width 381 height 20
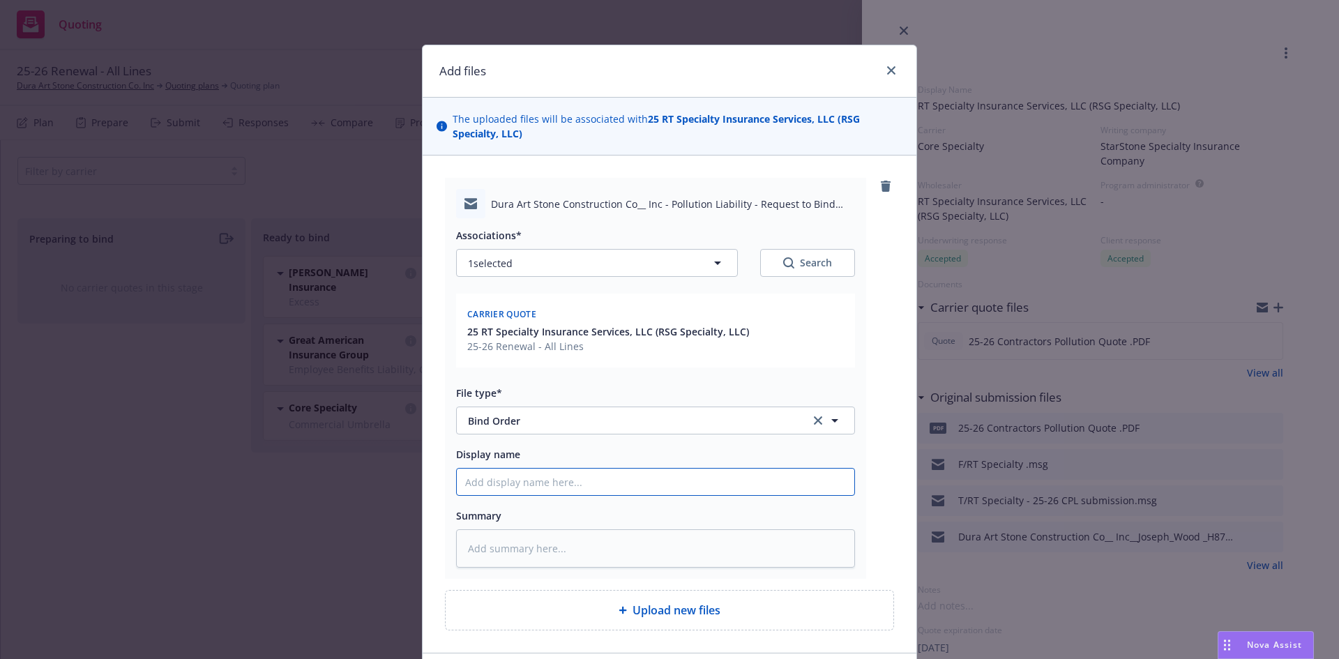
click at [647, 480] on input "Display name" at bounding box center [655, 482] width 397 height 26
click at [574, 559] on textarea at bounding box center [655, 548] width 399 height 38
paste textarea "Effective [DATE] please bind the pollution liability, per the renewal quote to …"
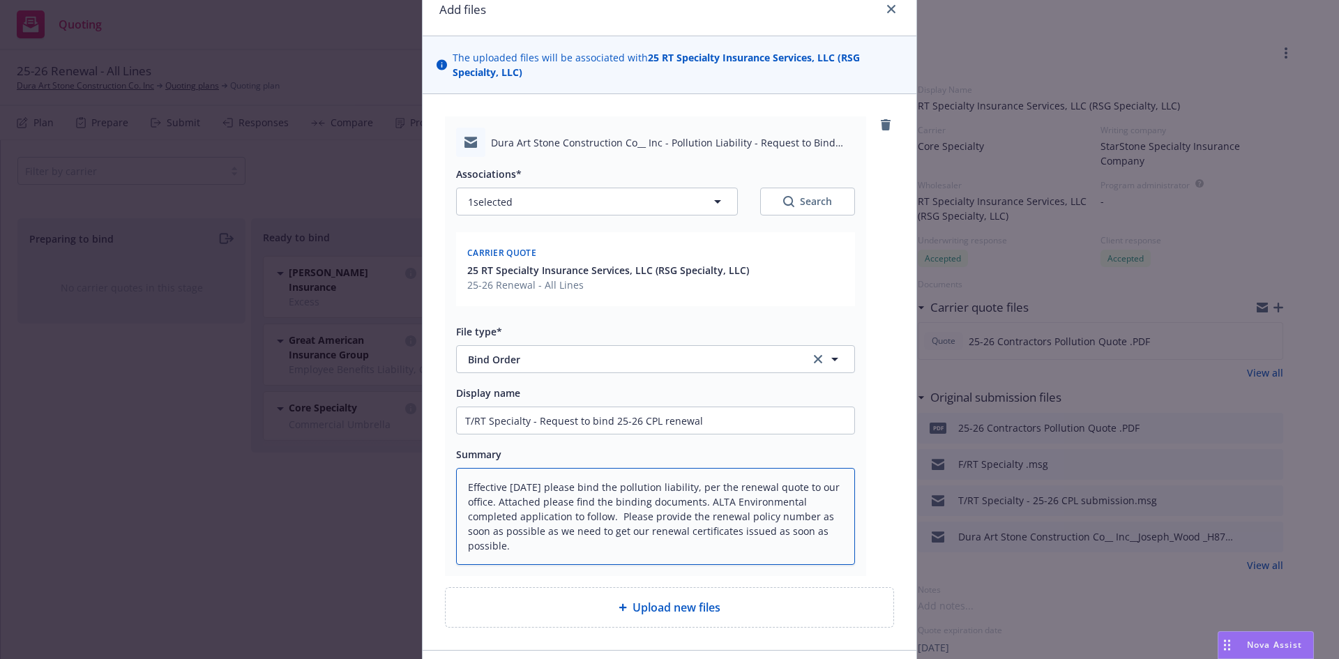
scroll to position [160, 0]
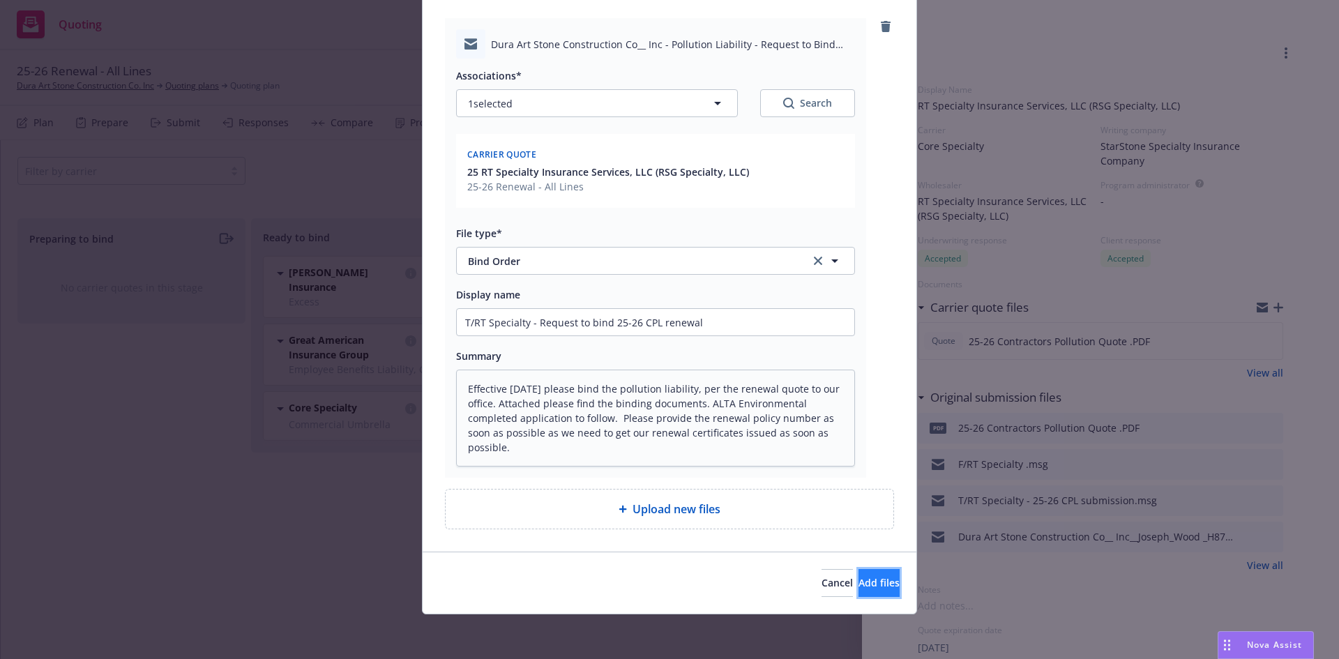
click at [870, 587] on span "Add files" at bounding box center [878, 582] width 41 height 13
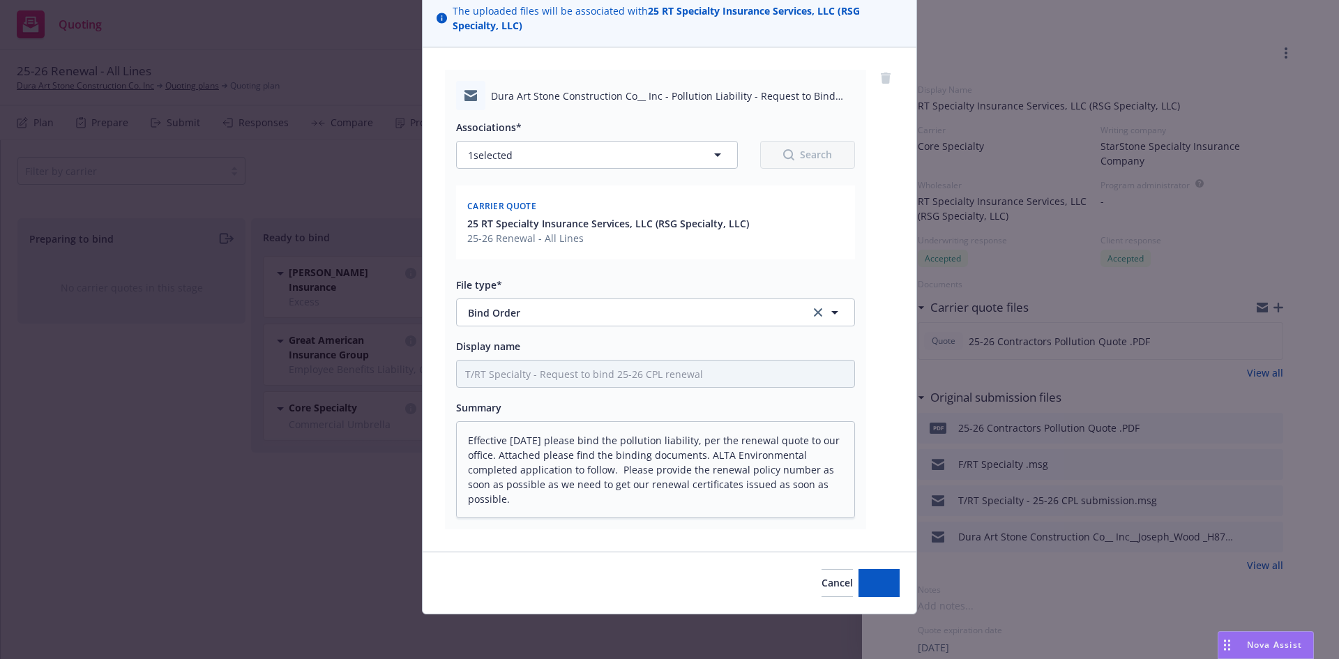
scroll to position [108, 0]
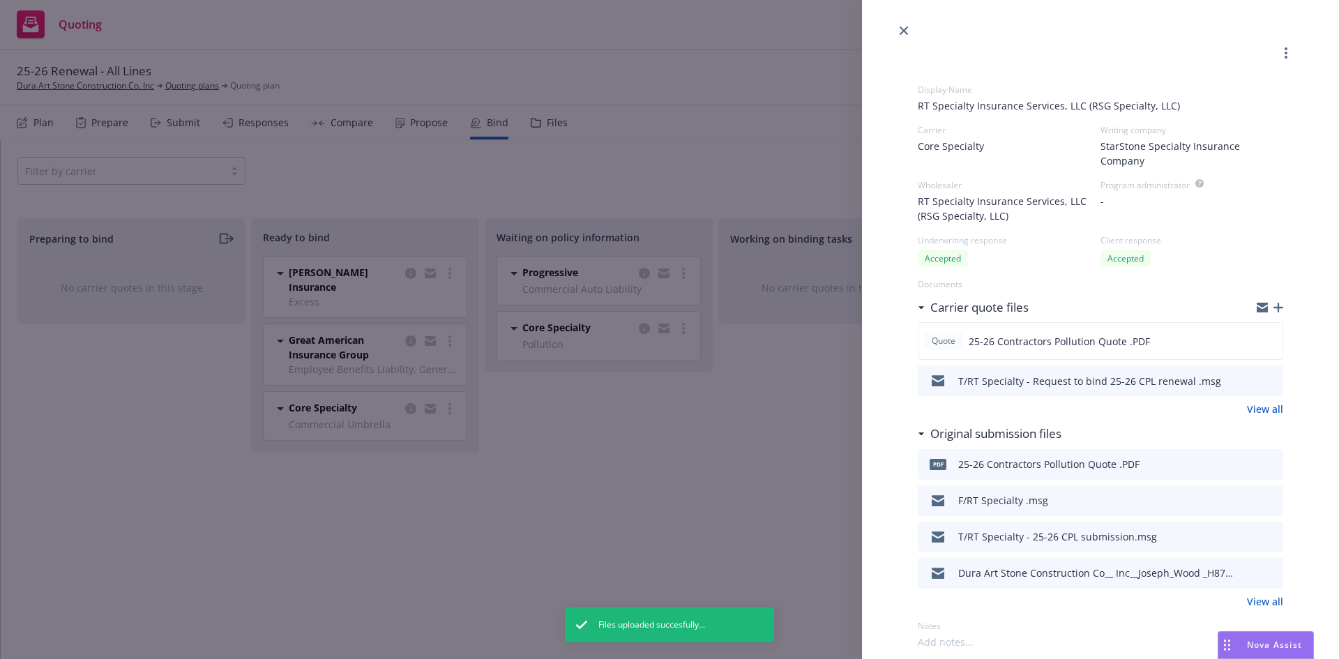
click at [898, 31] on link "close" at bounding box center [903, 30] width 17 height 17
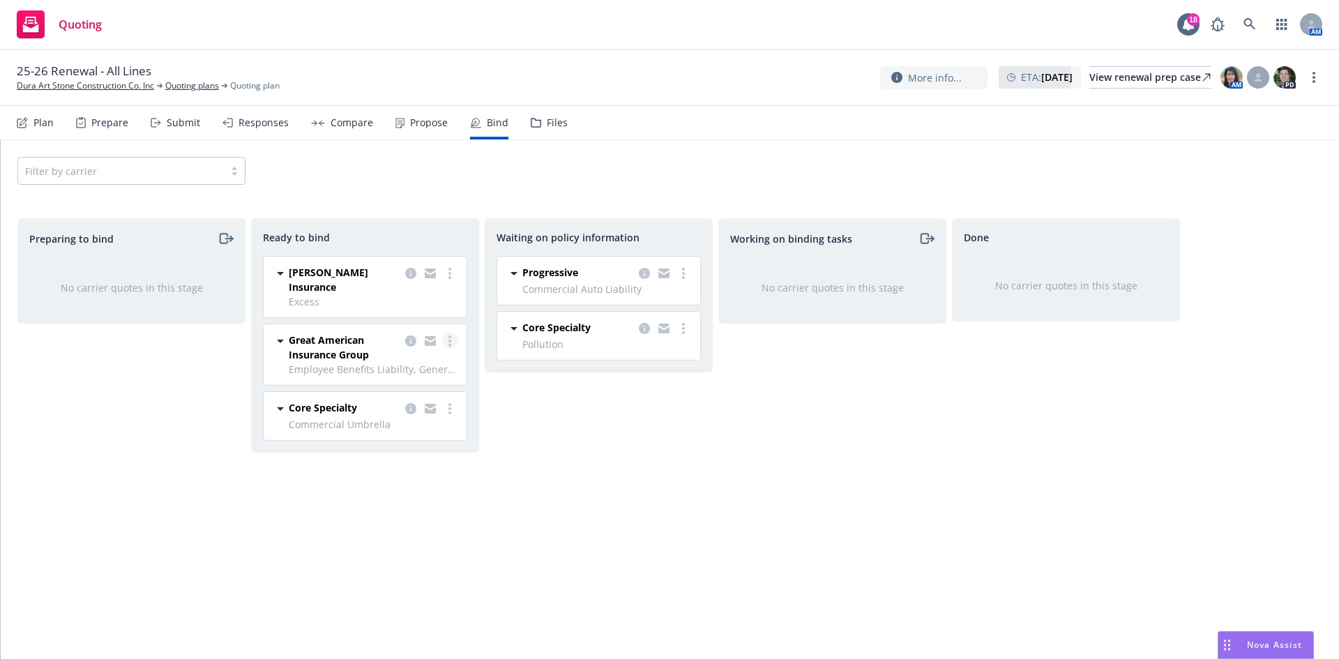
click at [450, 335] on icon "more" at bounding box center [449, 340] width 3 height 11
click at [389, 353] on span "Log bind order" at bounding box center [382, 356] width 102 height 13
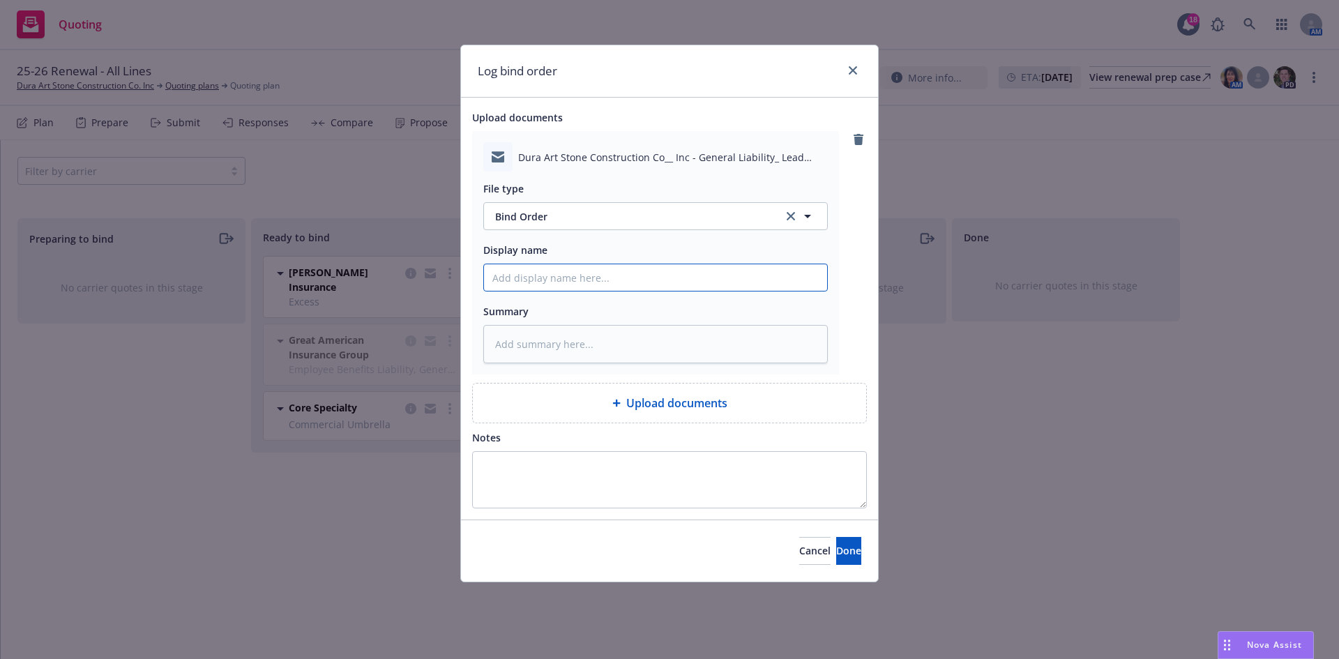
click at [548, 283] on input "Display name" at bounding box center [655, 277] width 343 height 26
click at [619, 357] on textarea at bounding box center [655, 344] width 344 height 38
paste textarea "Effective [DATE] please bind the General Liability, Lead Excess Liability, and …"
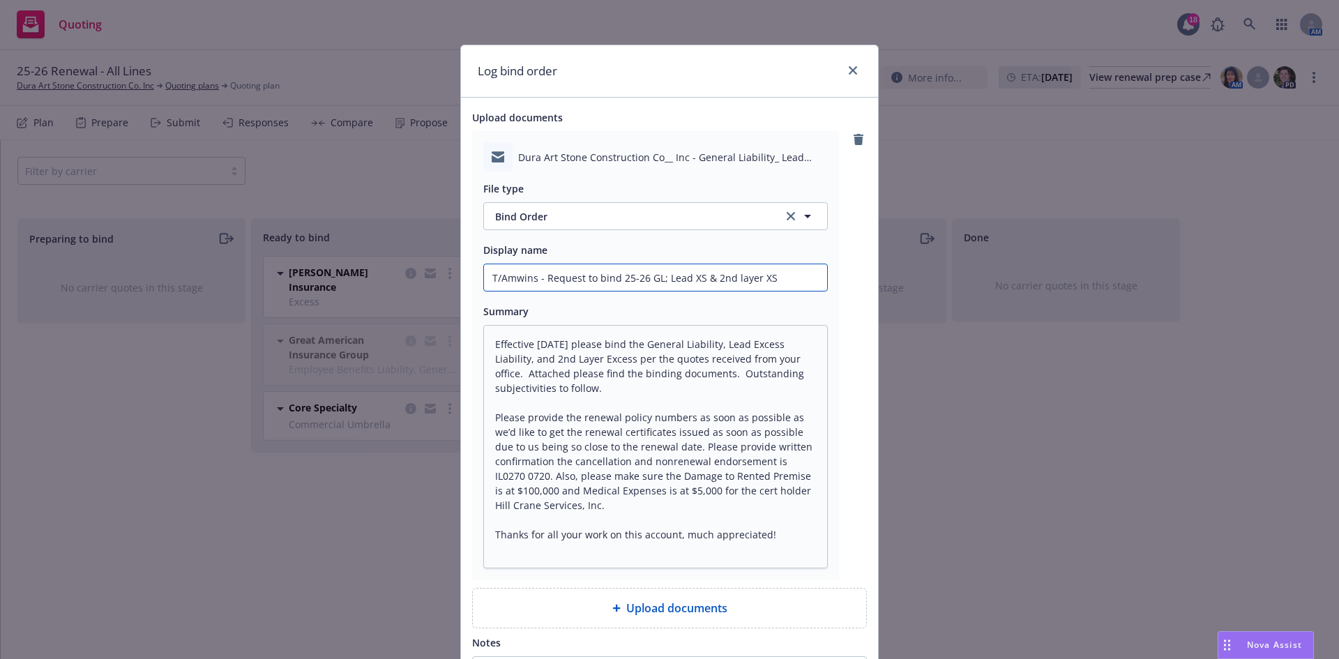
drag, startPoint x: 789, startPoint y: 293, endPoint x: 435, endPoint y: 290, distance: 353.5
click at [435, 290] on div "Log bind order Upload documents Dura Art Stone Construction Co__ Inc - General …" at bounding box center [669, 329] width 1339 height 659
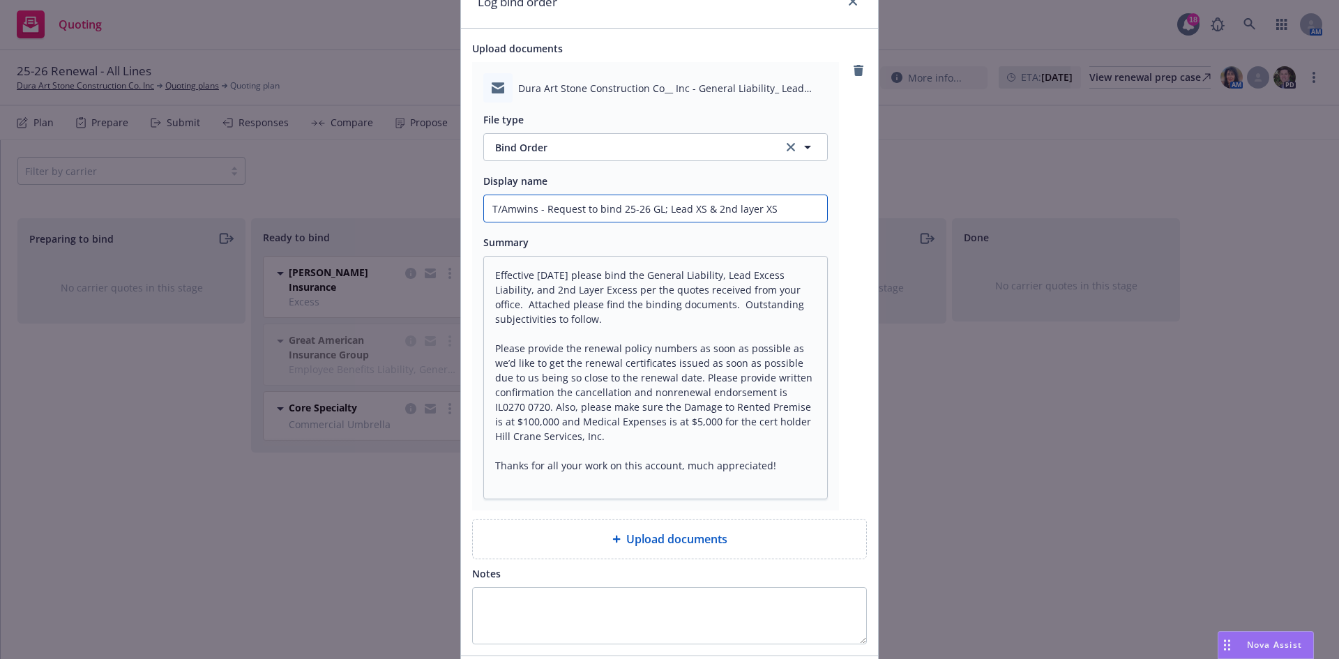
scroll to position [173, 0]
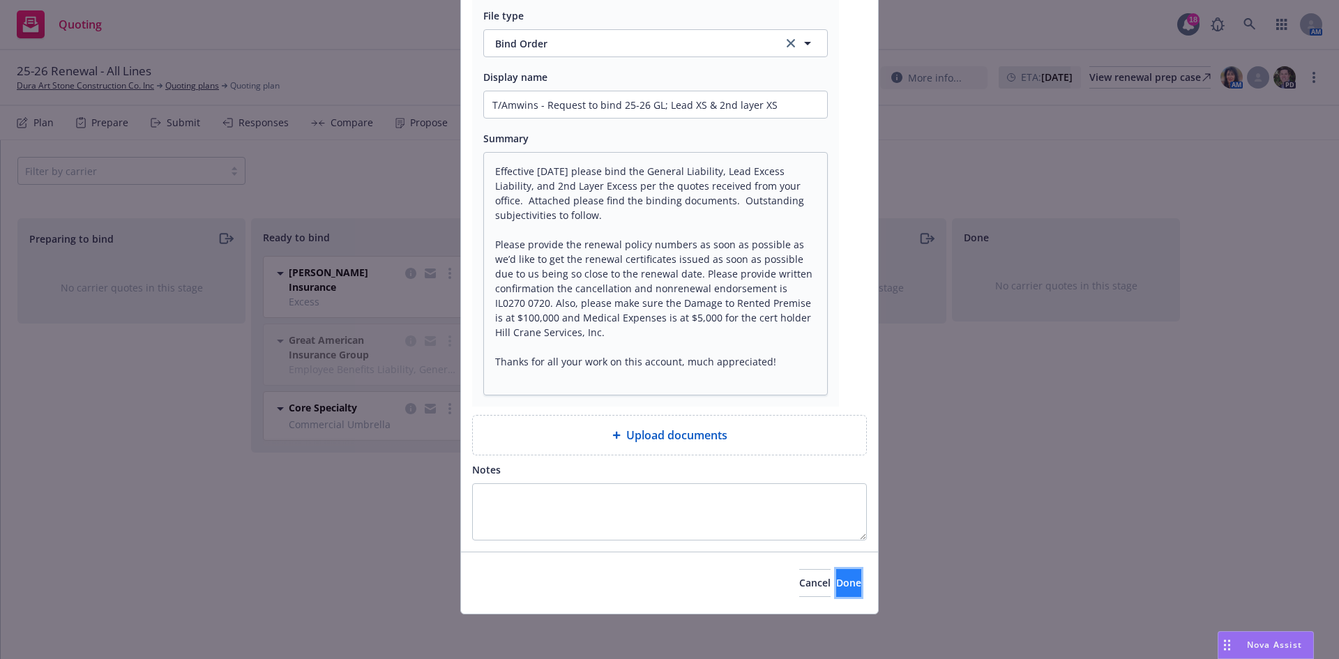
click at [836, 586] on span "Done" at bounding box center [848, 582] width 25 height 13
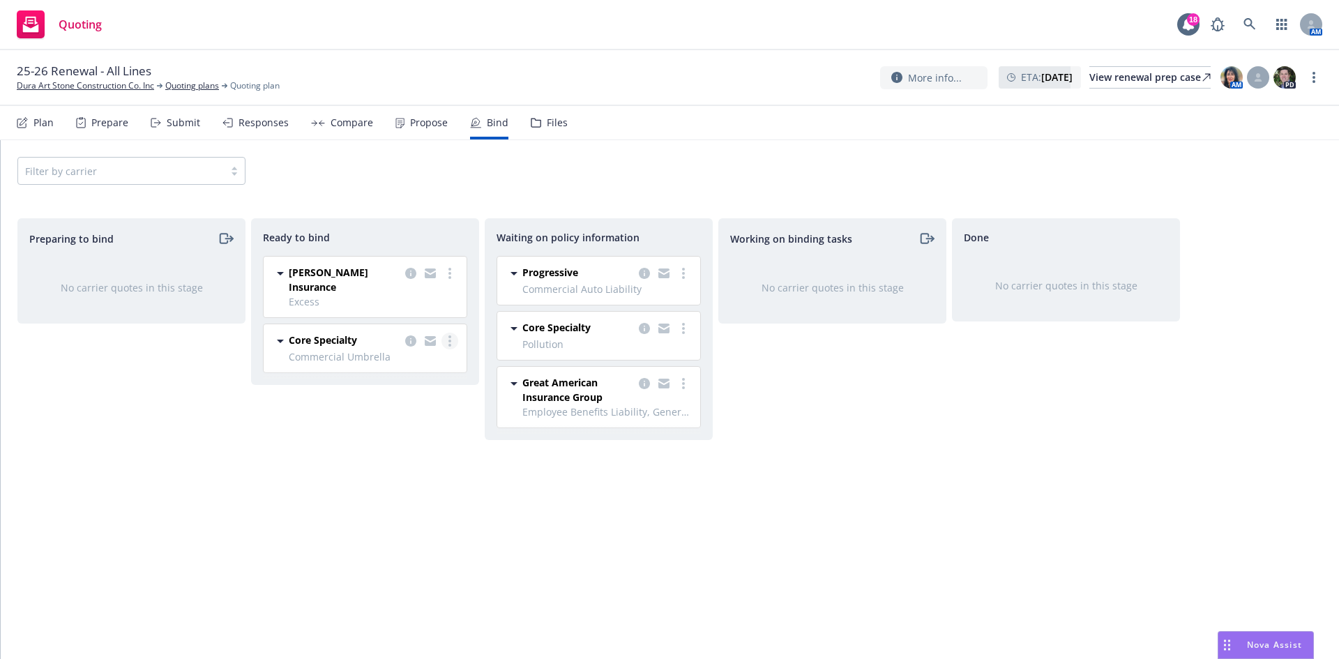
click at [444, 333] on link "more" at bounding box center [449, 341] width 17 height 17
click at [407, 335] on icon "copy logging email" at bounding box center [410, 340] width 11 height 11
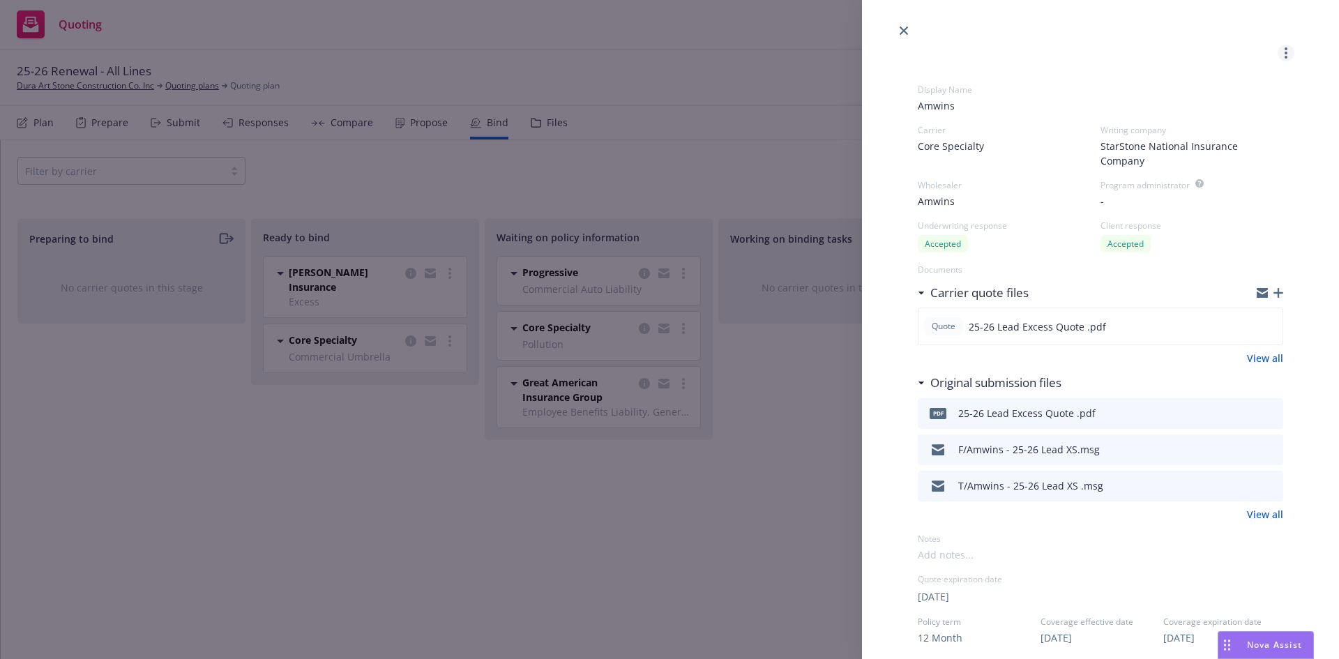
click at [1277, 58] on link "more" at bounding box center [1285, 53] width 17 height 17
click at [1044, 78] on div "Display Name Amwins Carrier Core Specialty Writing company StarStone National I…" at bounding box center [1100, 614] width 365 height 1106
click at [896, 31] on link "close" at bounding box center [903, 30] width 17 height 17
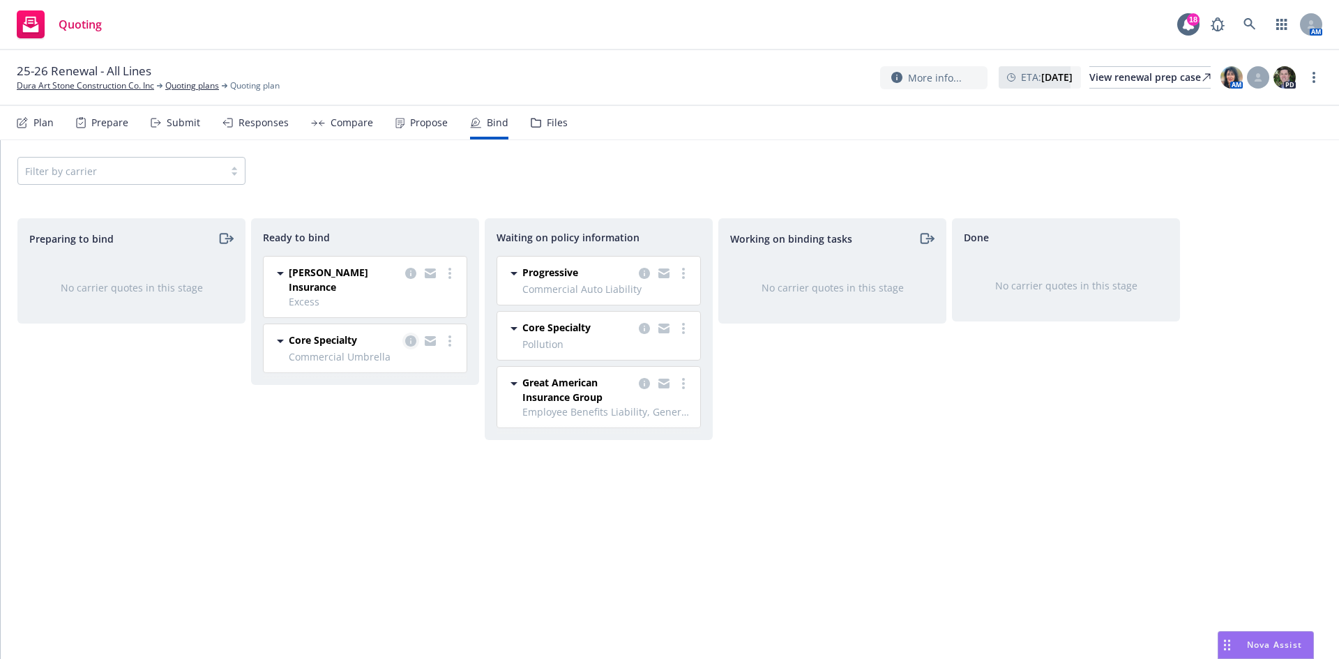
click at [409, 335] on icon "copy logging email" at bounding box center [410, 340] width 11 height 11
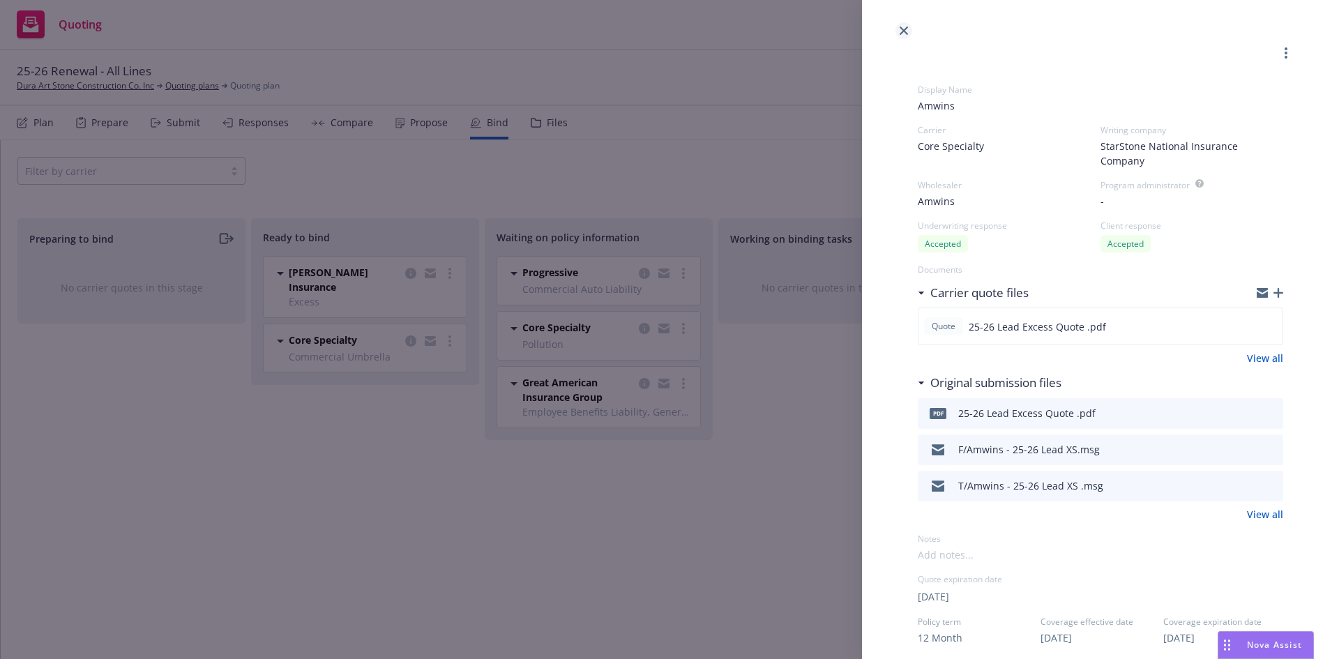
click at [902, 35] on link "close" at bounding box center [903, 30] width 17 height 17
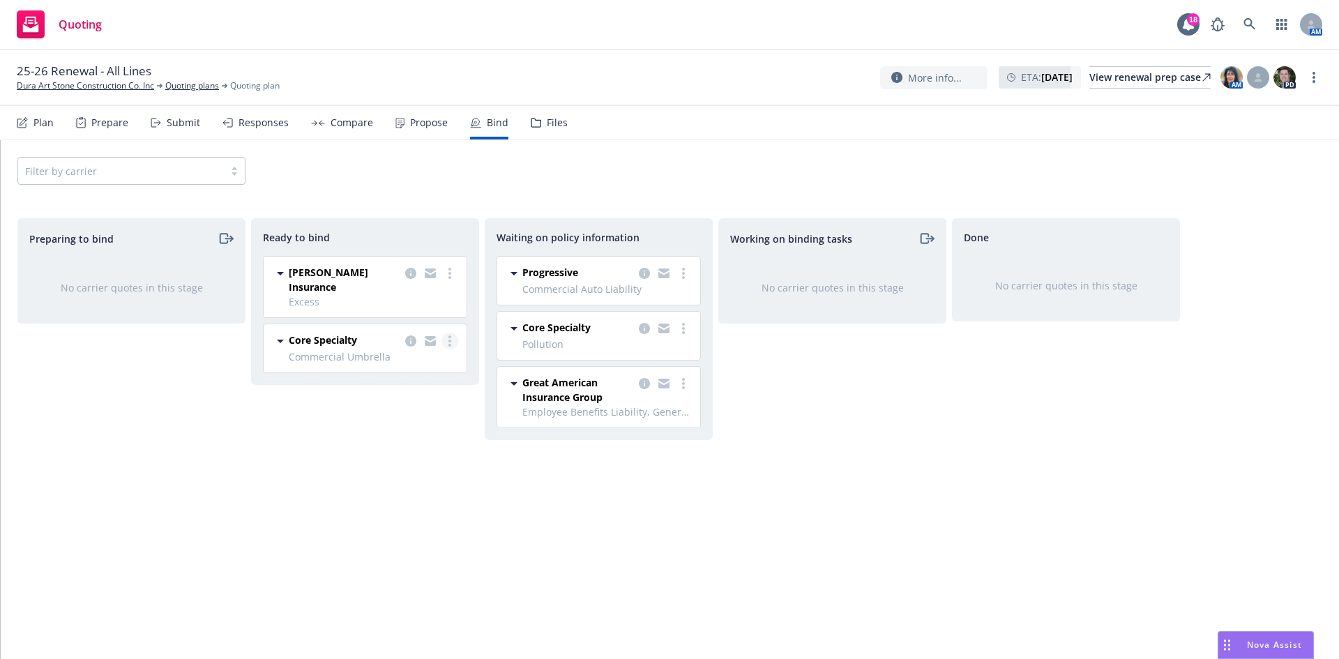
click at [455, 333] on link "more" at bounding box center [449, 341] width 17 height 17
click at [439, 351] on link "Log bind order" at bounding box center [394, 357] width 126 height 28
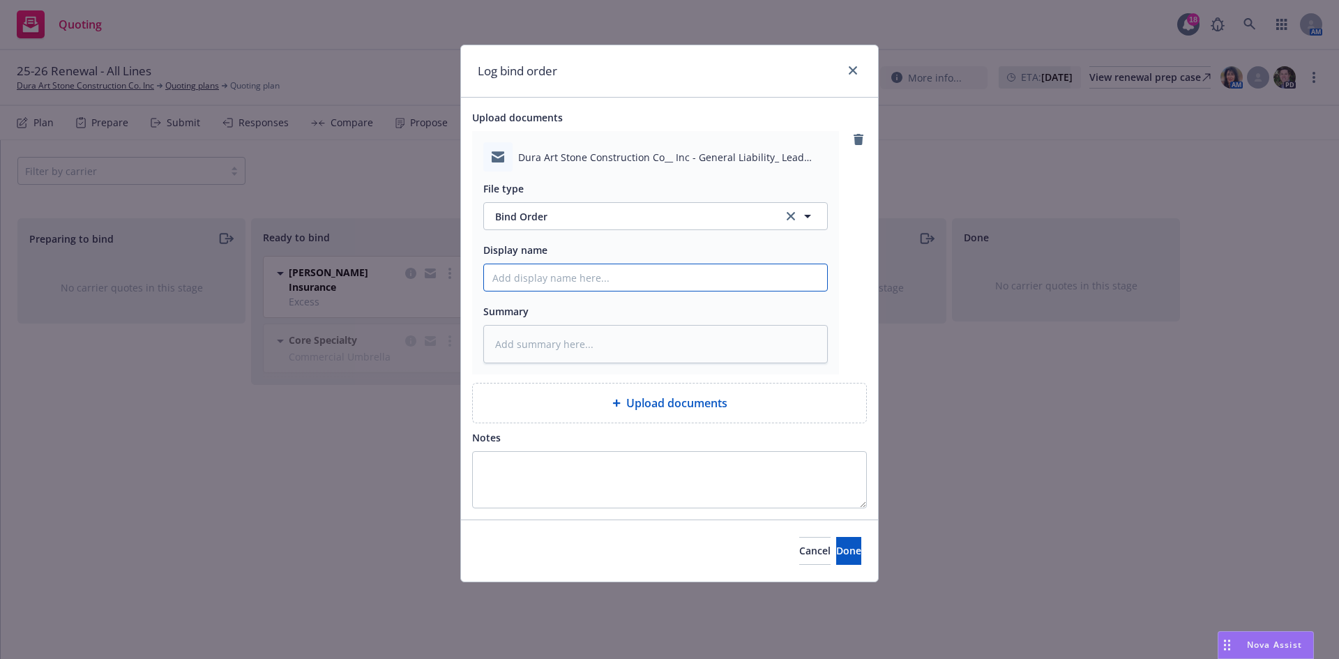
click at [554, 272] on input "Display name" at bounding box center [655, 277] width 343 height 26
paste input "T/Amwins - Request to bind 25-26 GL; Lead XS & 2nd layer XS"
click at [599, 347] on textarea at bounding box center [655, 344] width 344 height 38
paste textarea "Effective [DATE] please bind the General Liability, Lead Excess Liability, and …"
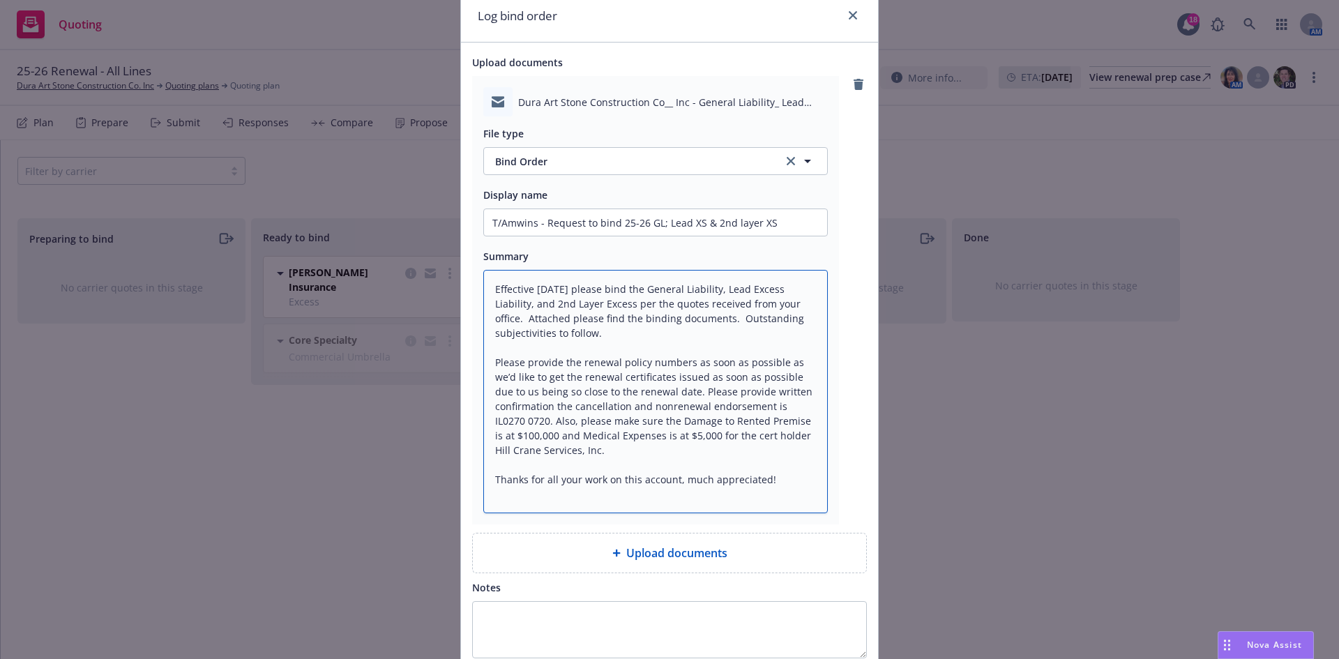
scroll to position [173, 0]
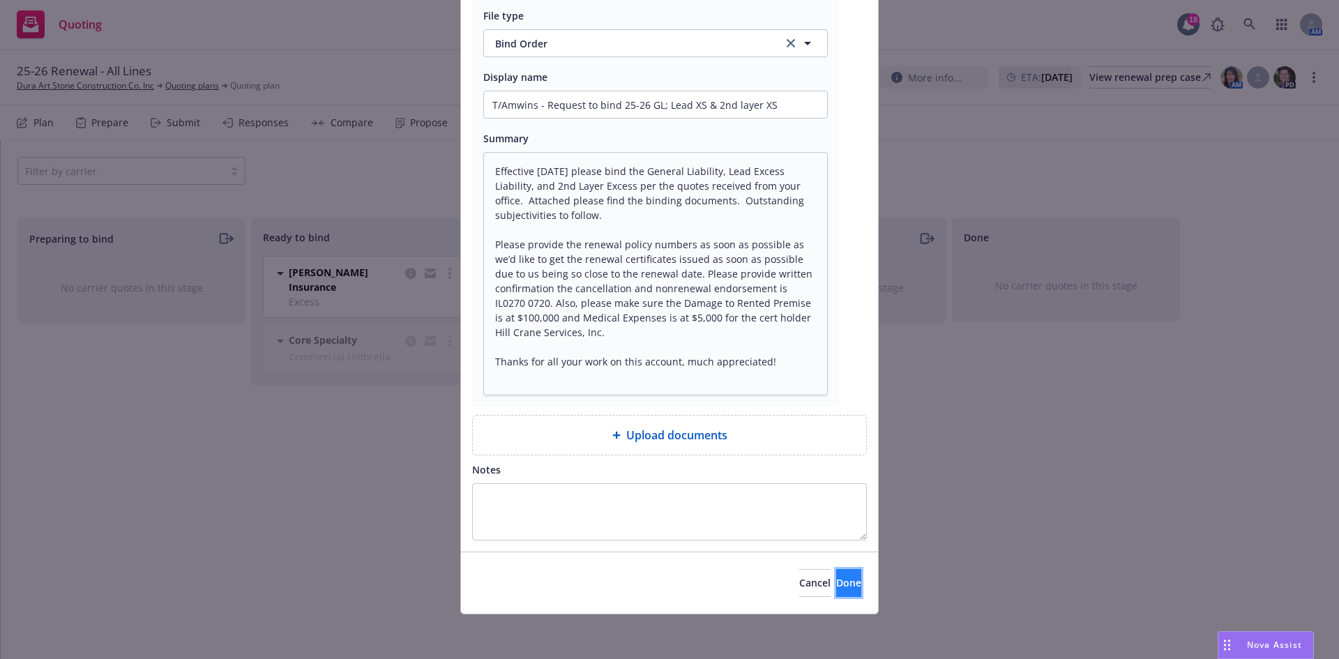
click at [836, 584] on span "Done" at bounding box center [848, 582] width 25 height 13
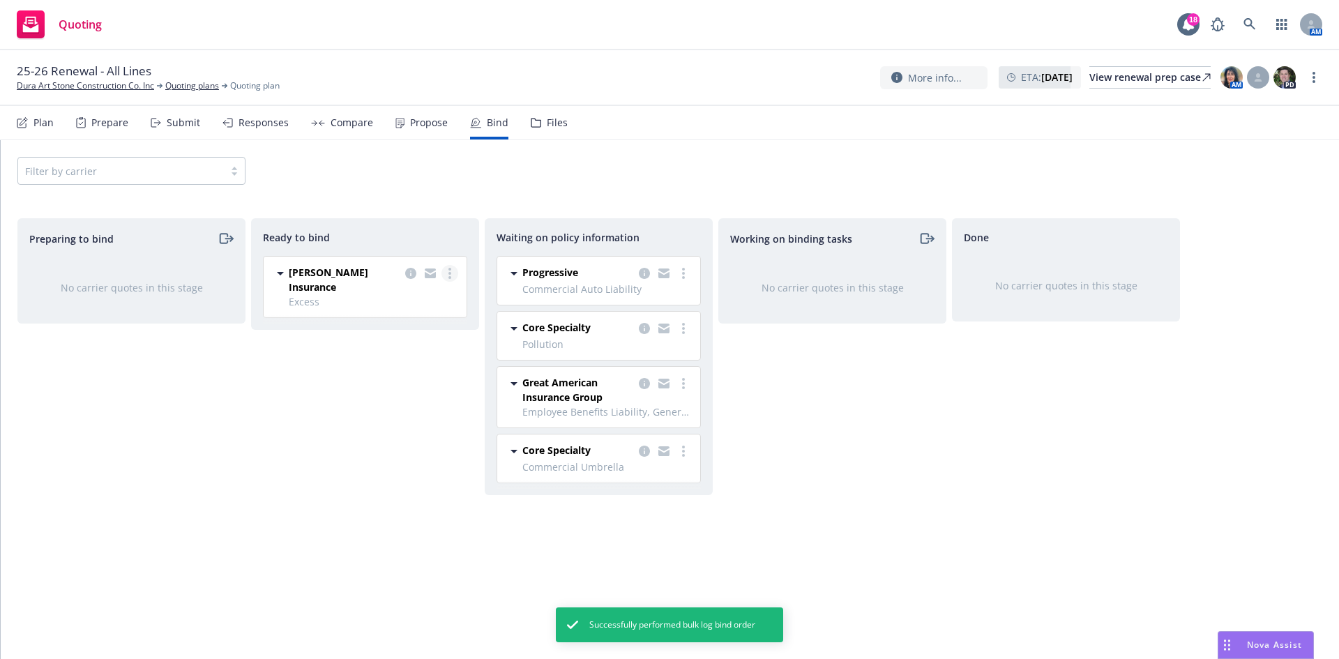
click at [453, 272] on link "more" at bounding box center [449, 273] width 17 height 17
click at [434, 300] on link "Log bind order" at bounding box center [394, 302] width 126 height 28
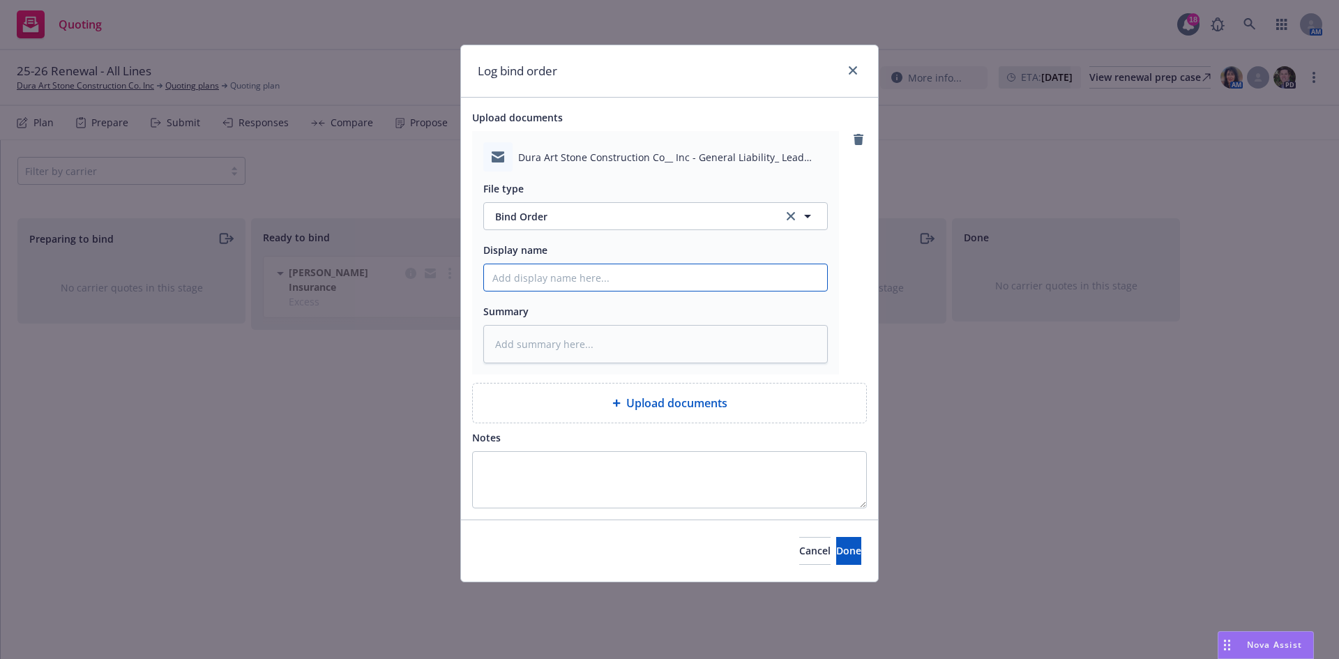
click at [588, 274] on input "Display name" at bounding box center [655, 277] width 343 height 26
paste input "Effective [DATE] please bind the General Liability, Lead Excess Liability, and …"
drag, startPoint x: 819, startPoint y: 277, endPoint x: 175, endPoint y: 291, distance: 644.4
click at [175, 291] on div "Log bind order Upload documents Dura Art Stone Construction Co__ Inc - General …" at bounding box center [669, 329] width 1339 height 659
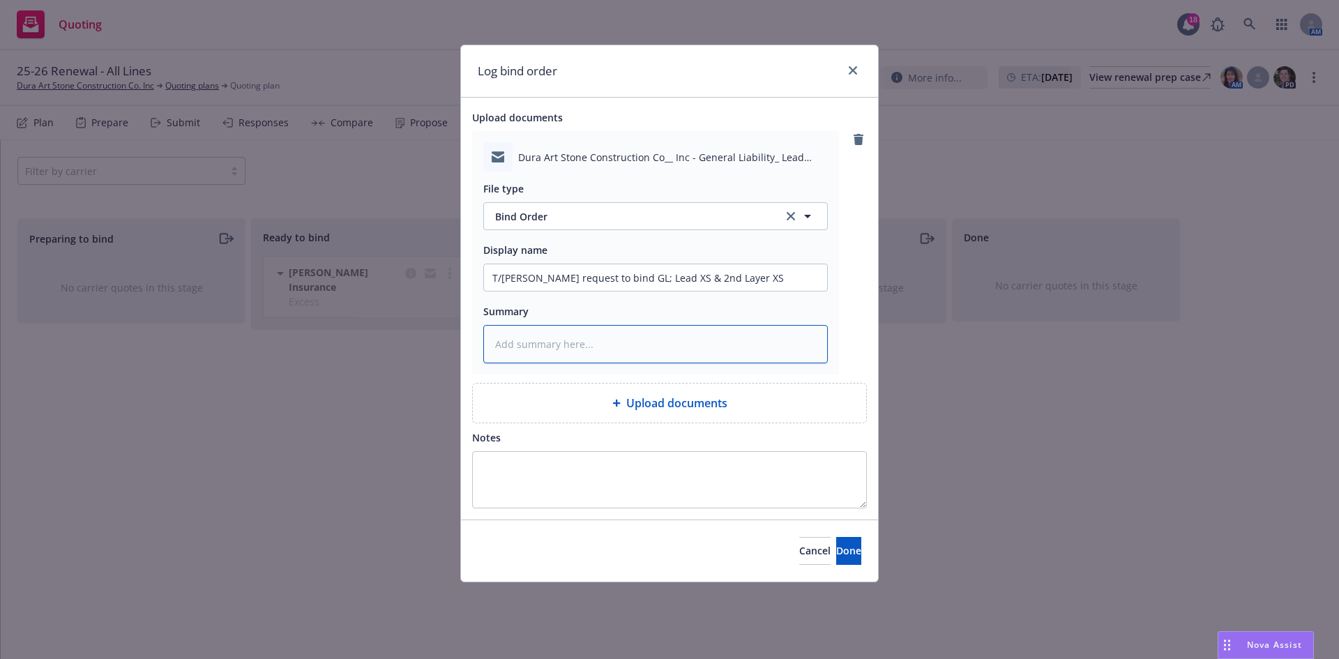
click at [750, 349] on textarea at bounding box center [655, 344] width 344 height 38
paste textarea "Effective [DATE] please bind the General Liability, Lead Excess Liability, and …"
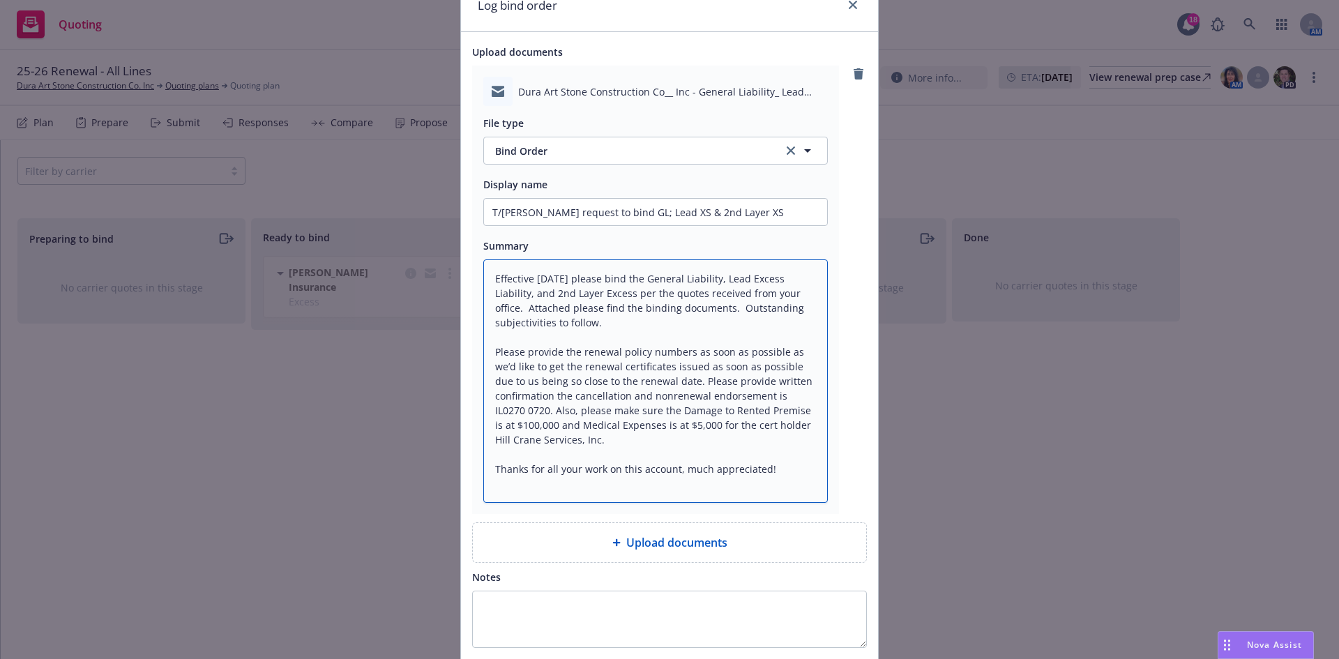
scroll to position [173, 0]
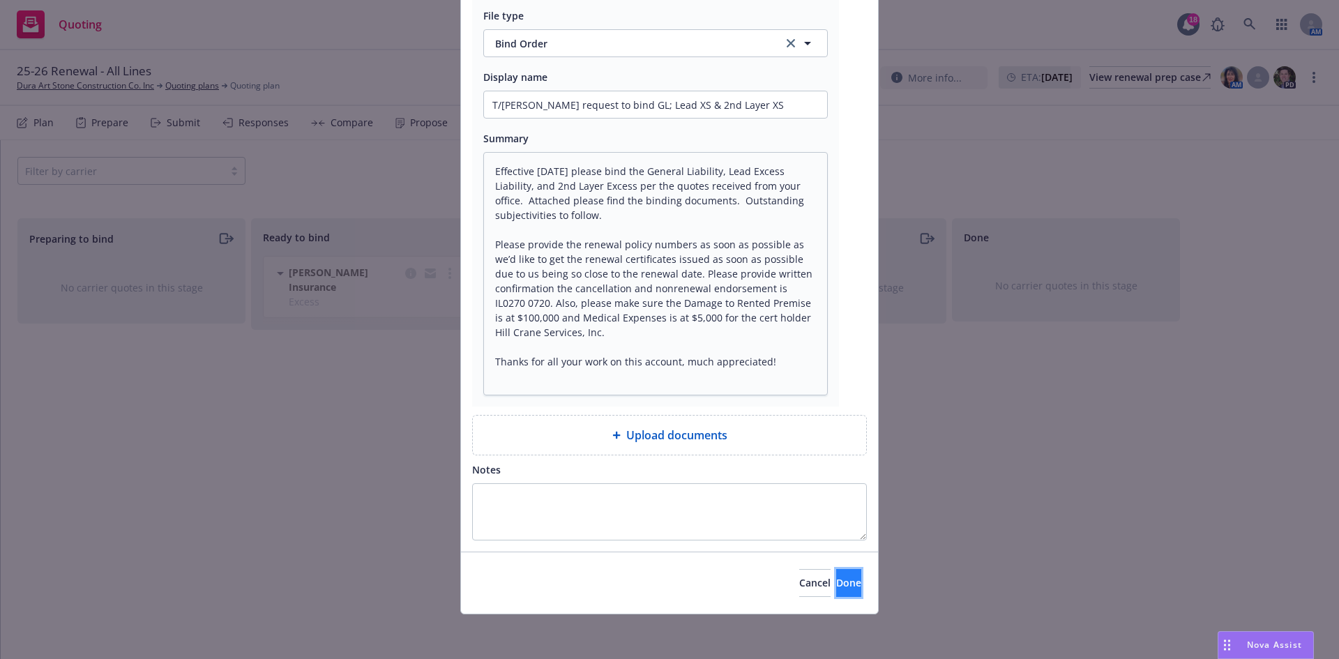
click at [836, 588] on span "Done" at bounding box center [848, 582] width 25 height 13
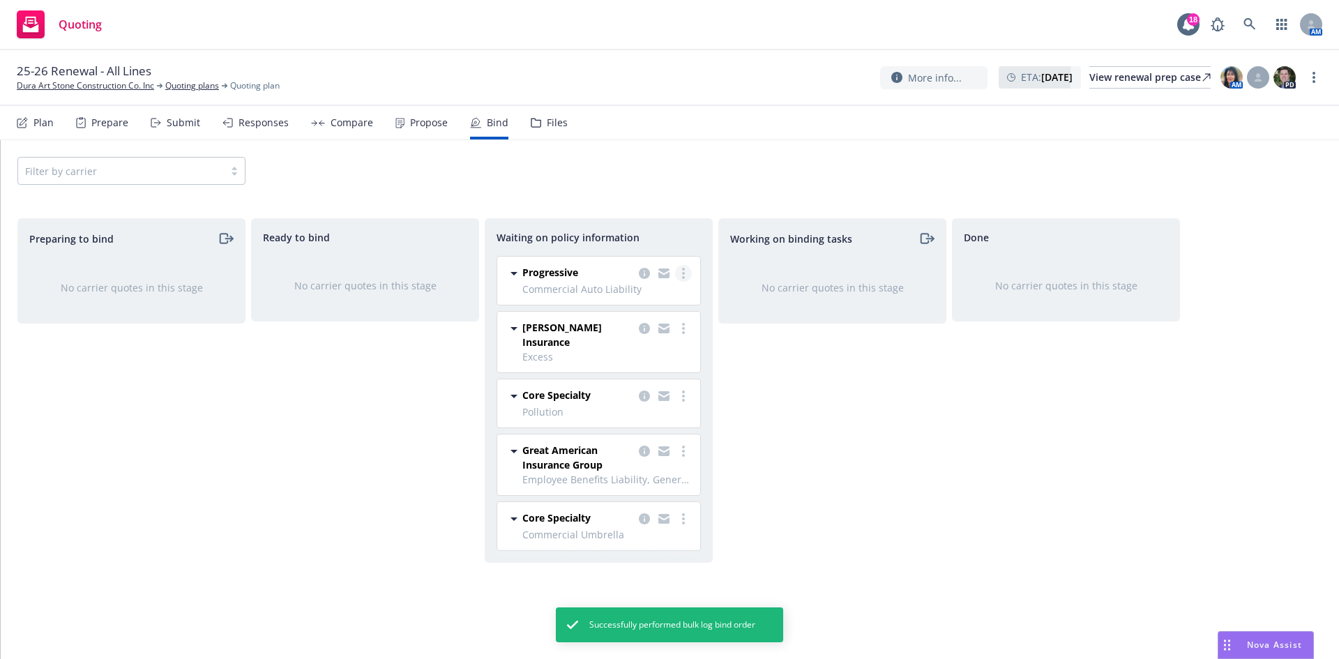
click at [685, 271] on link "more" at bounding box center [683, 273] width 17 height 17
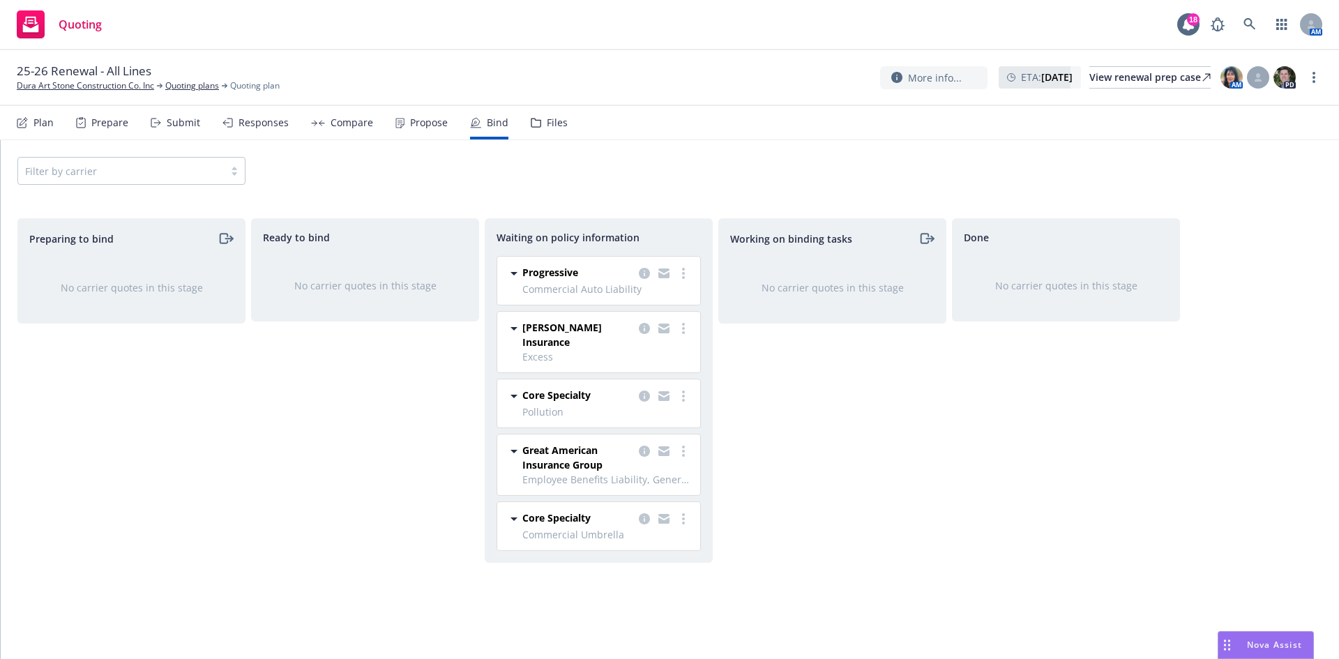
click at [669, 165] on div "Filter by carrier" at bounding box center [669, 171] width 1305 height 28
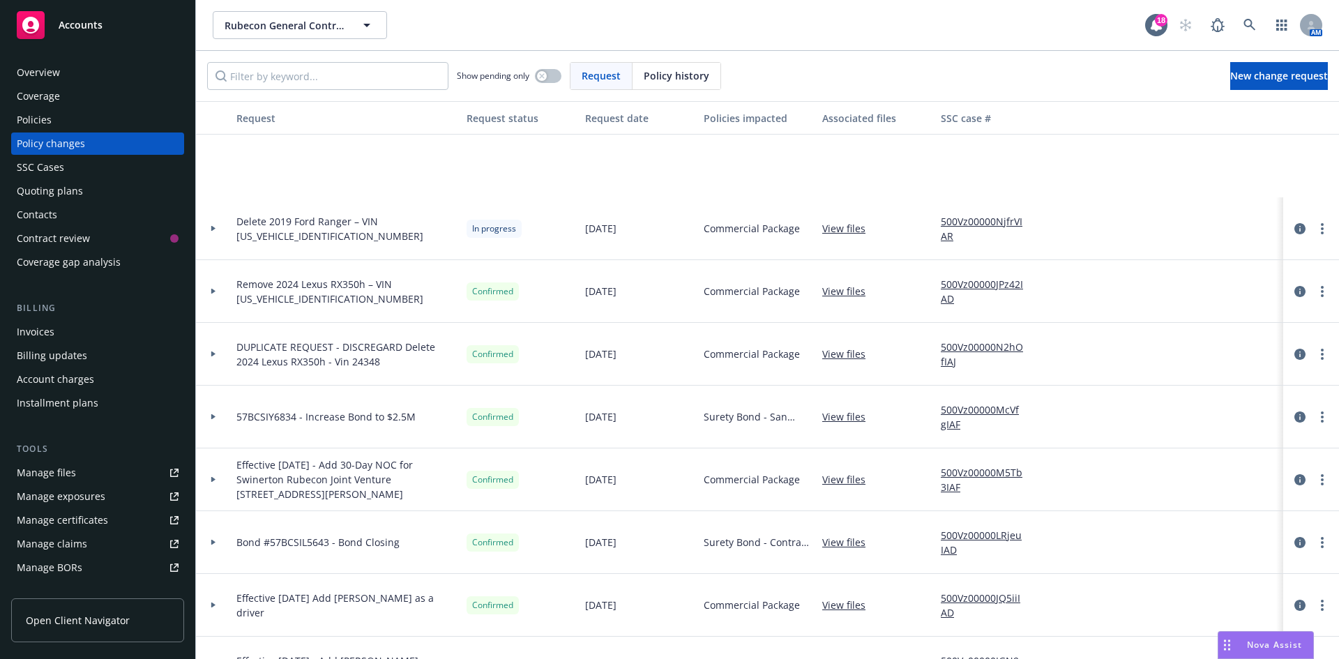
scroll to position [139, 0]
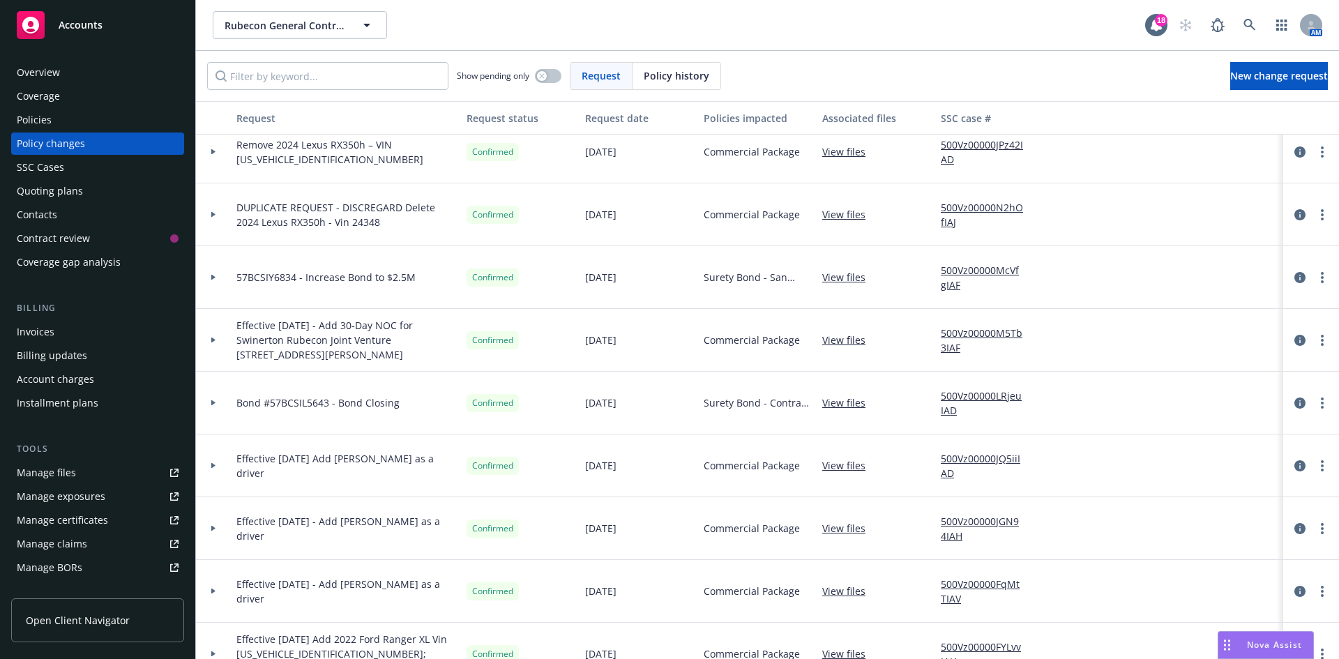
click at [99, 30] on span "Accounts" at bounding box center [81, 25] width 44 height 11
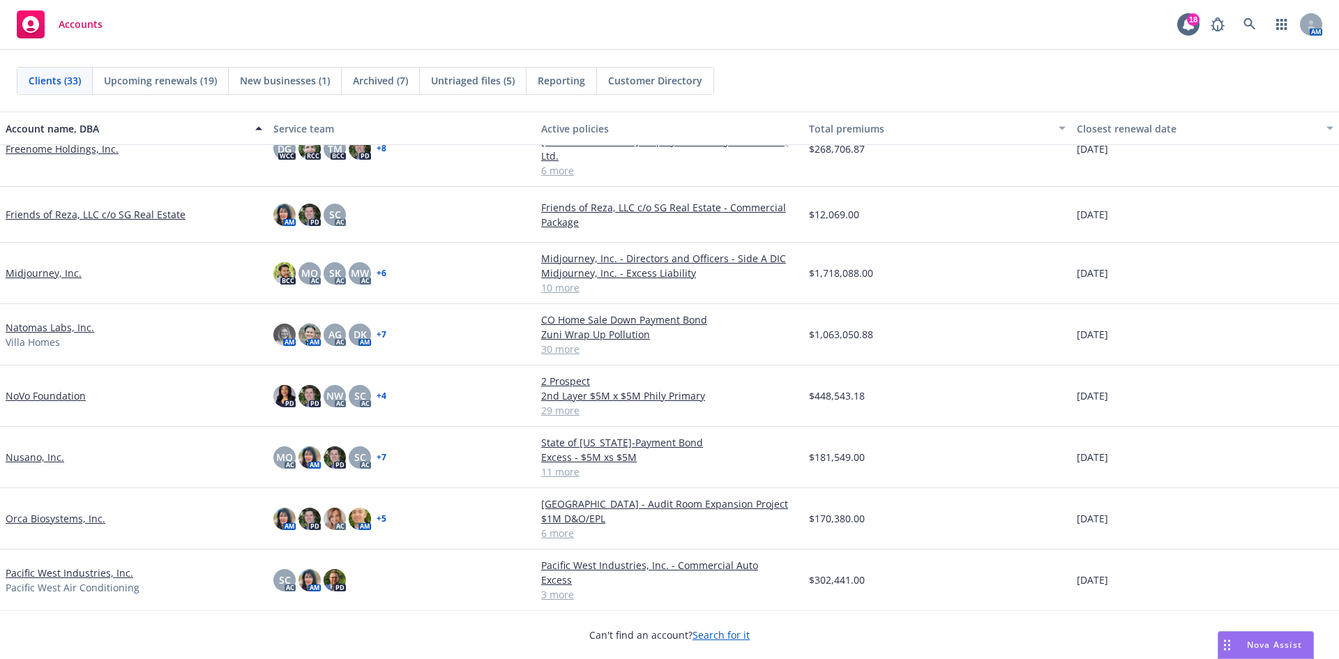
scroll to position [558, 0]
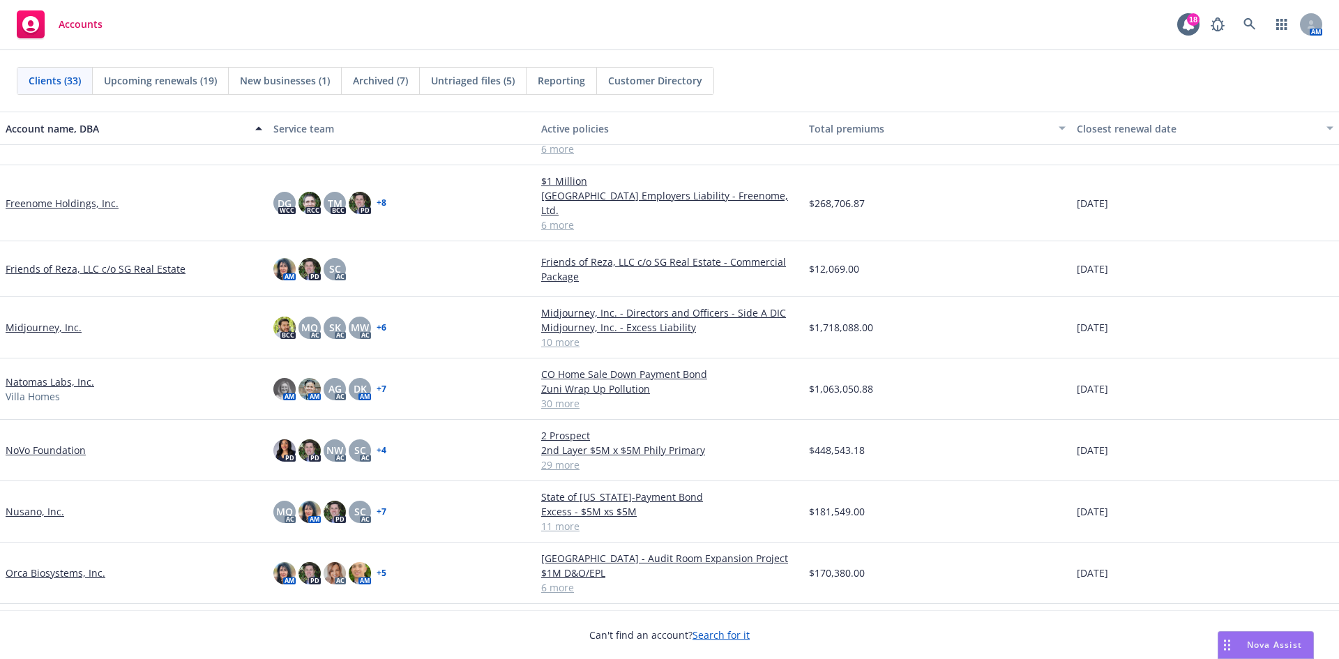
click at [51, 374] on link "Natomas Labs, Inc." at bounding box center [50, 381] width 89 height 15
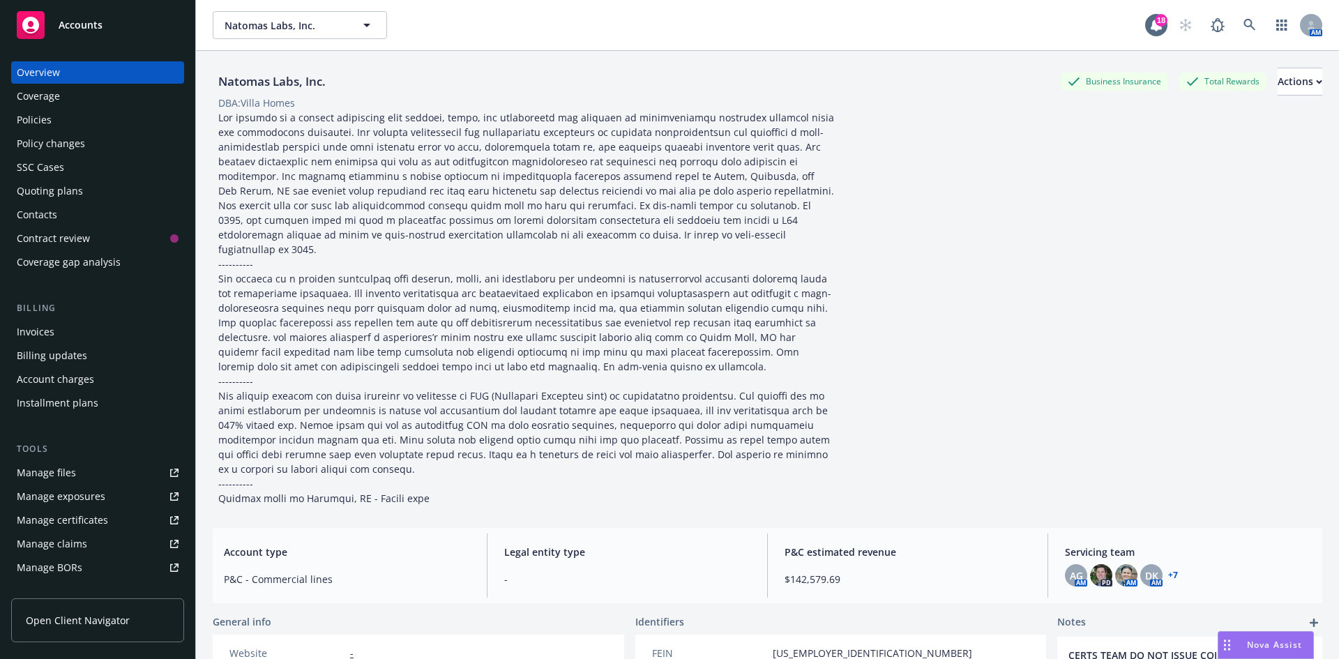
click at [50, 135] on div "Policy changes" at bounding box center [51, 143] width 68 height 22
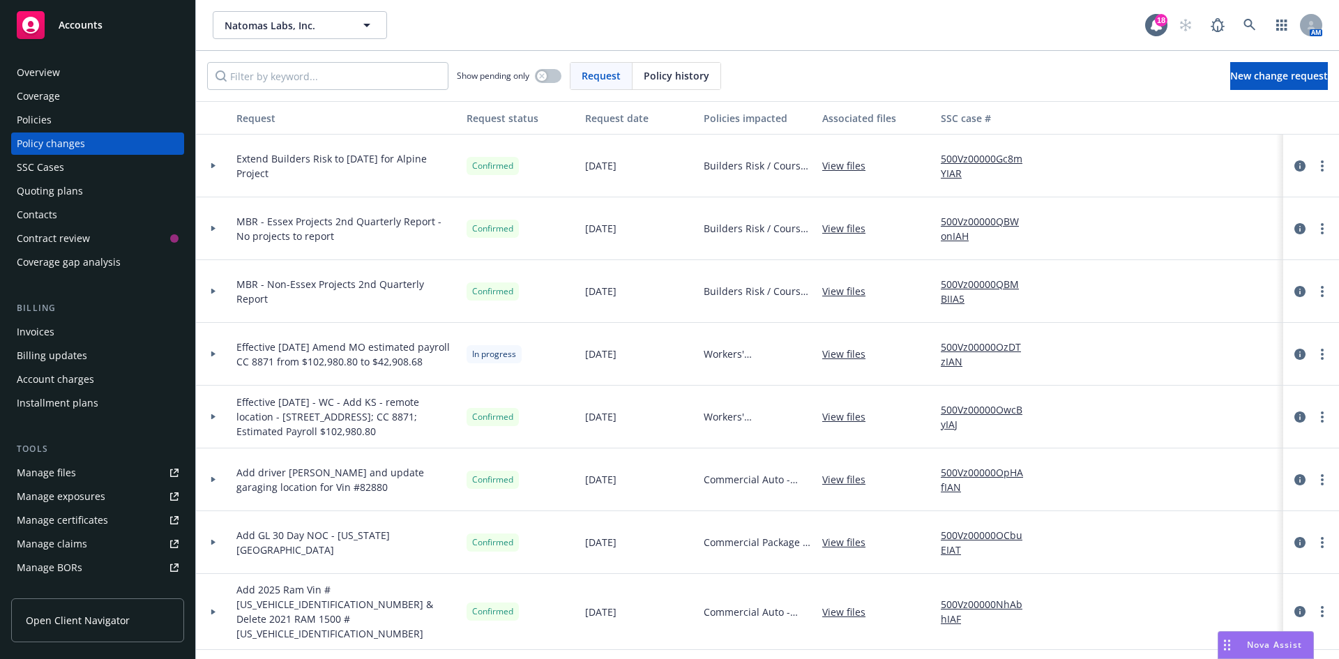
click at [50, 126] on div "Policies" at bounding box center [34, 120] width 35 height 22
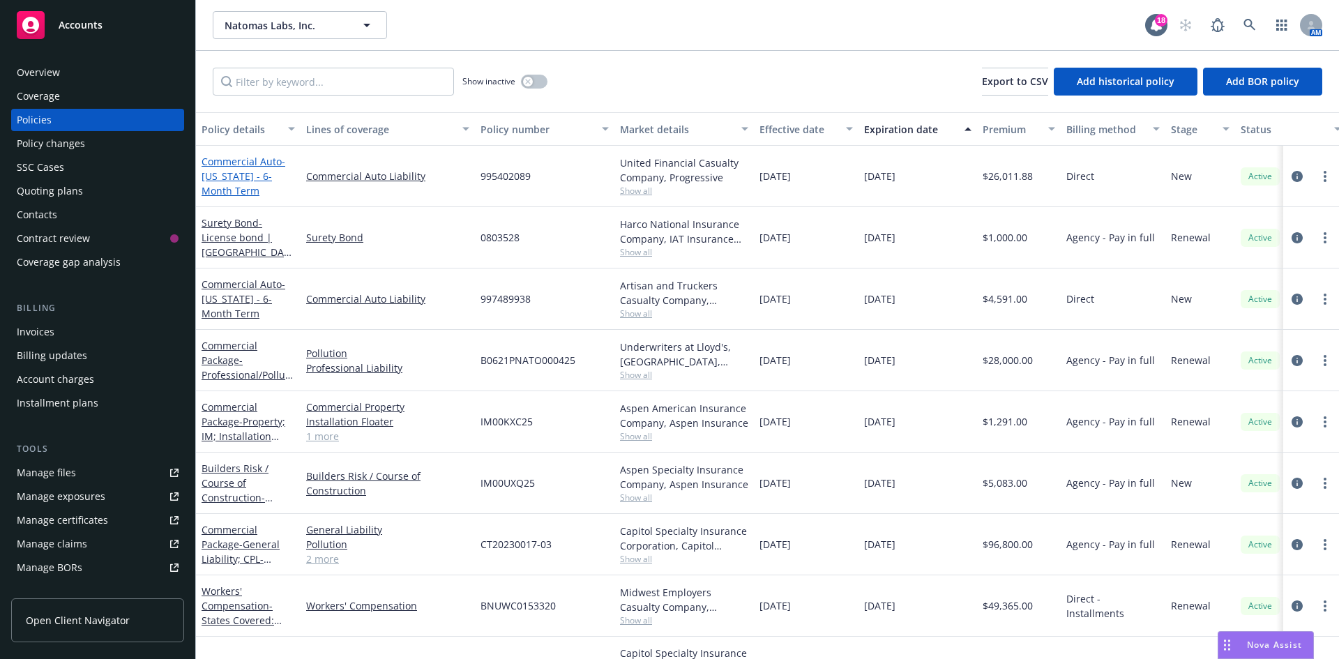
click at [264, 172] on span "- California - 6-Month Term" at bounding box center [243, 176] width 84 height 43
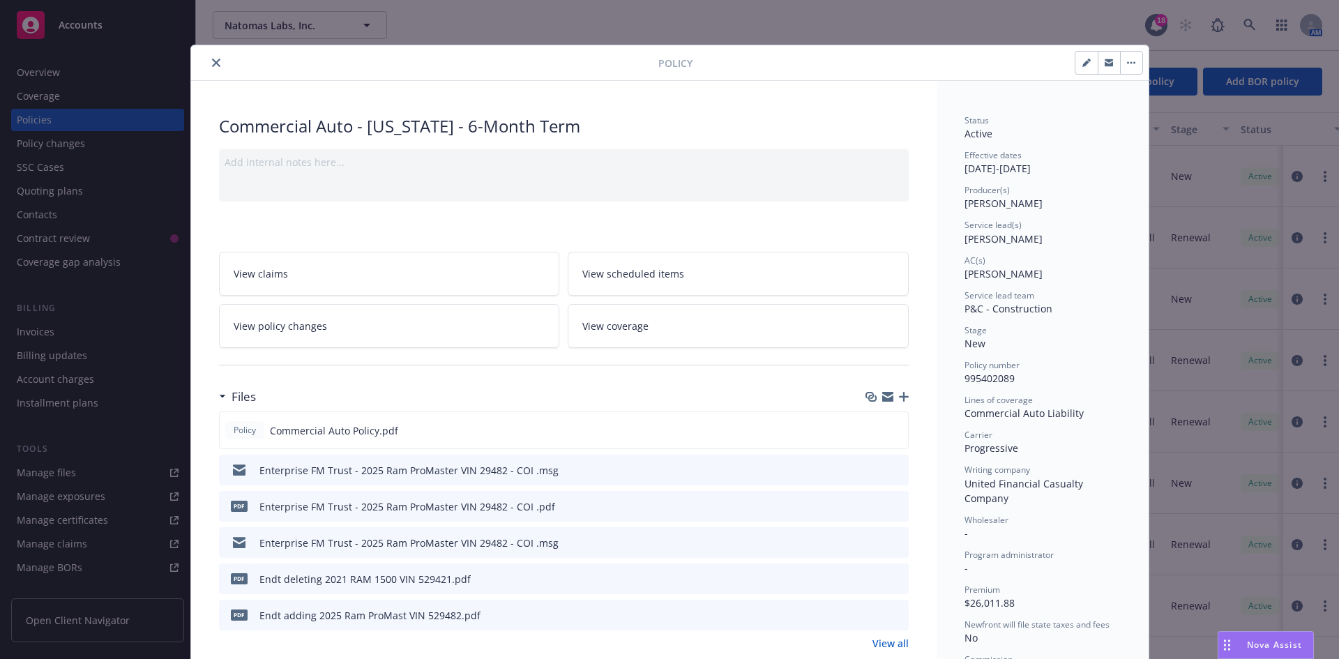
click at [440, 343] on link "View policy changes" at bounding box center [389, 326] width 341 height 44
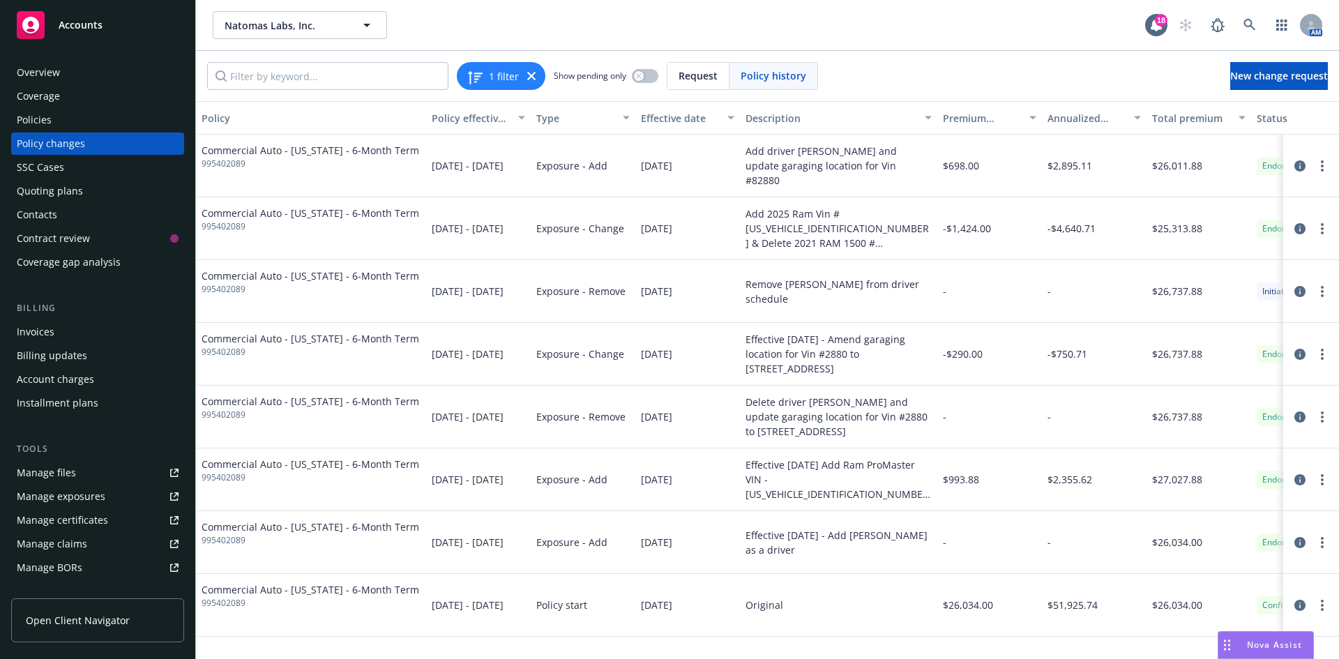
click at [52, 112] on div "Policies" at bounding box center [98, 120] width 162 height 22
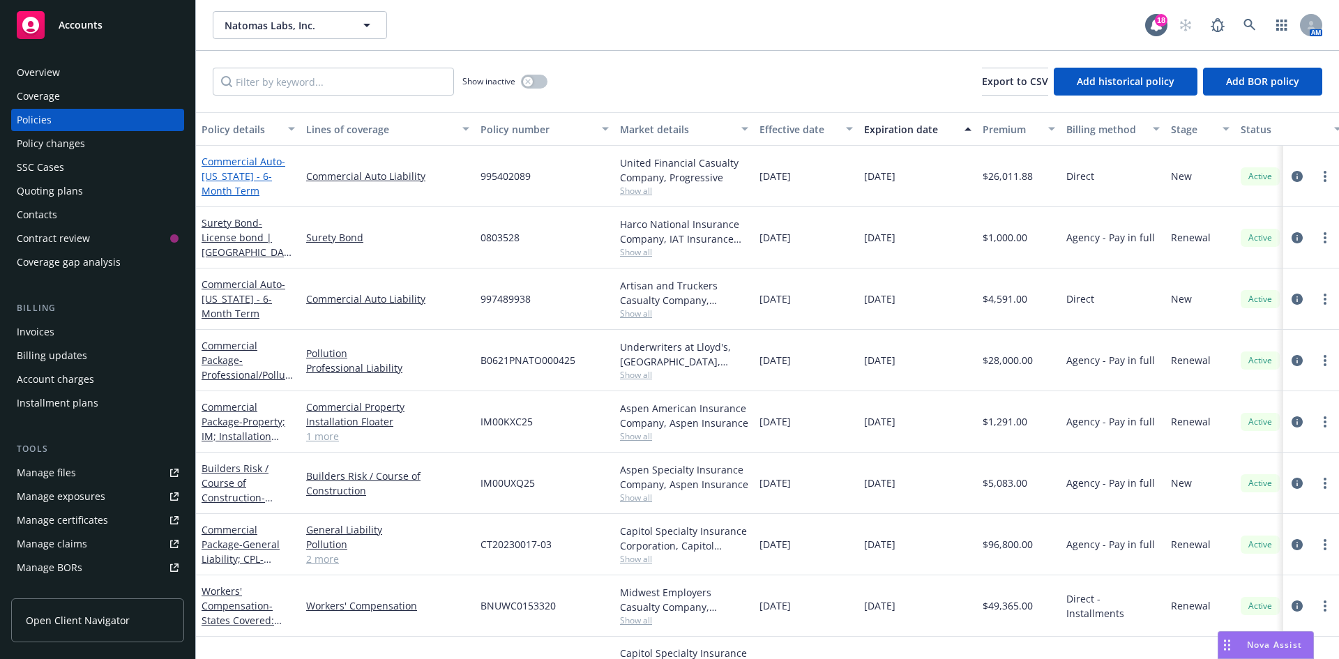
click at [236, 173] on span "- California - 6-Month Term" at bounding box center [243, 176] width 84 height 43
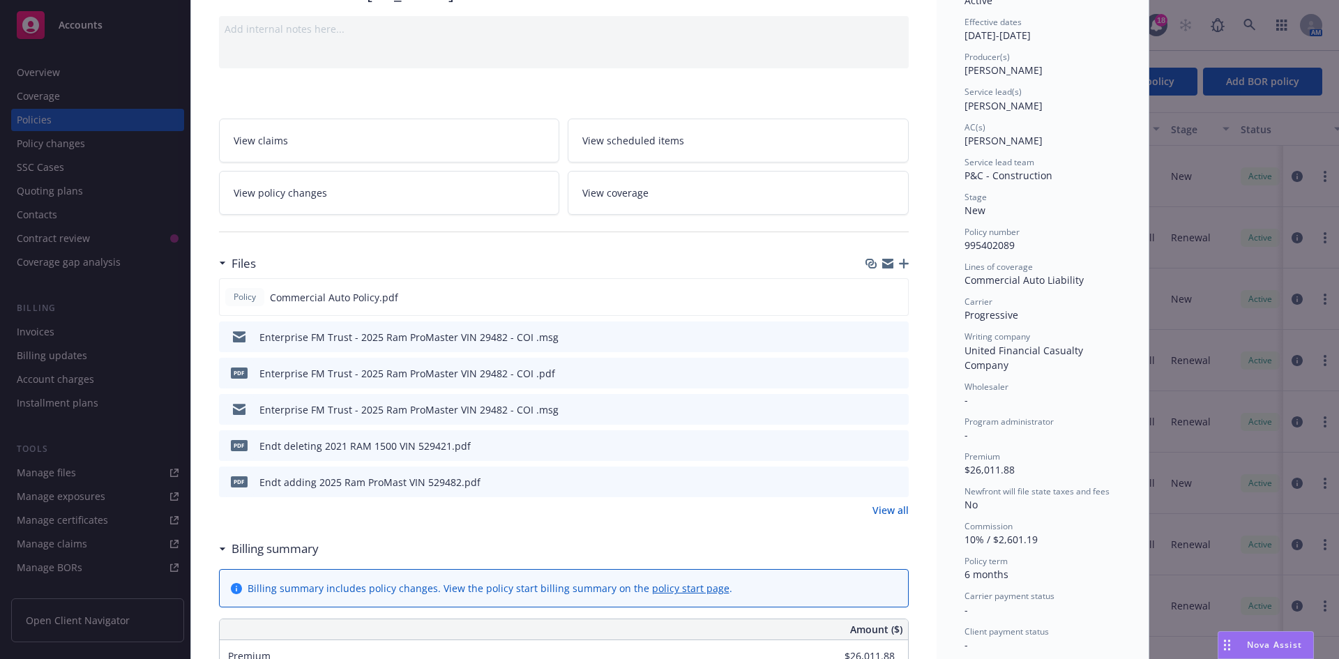
scroll to position [181, 0]
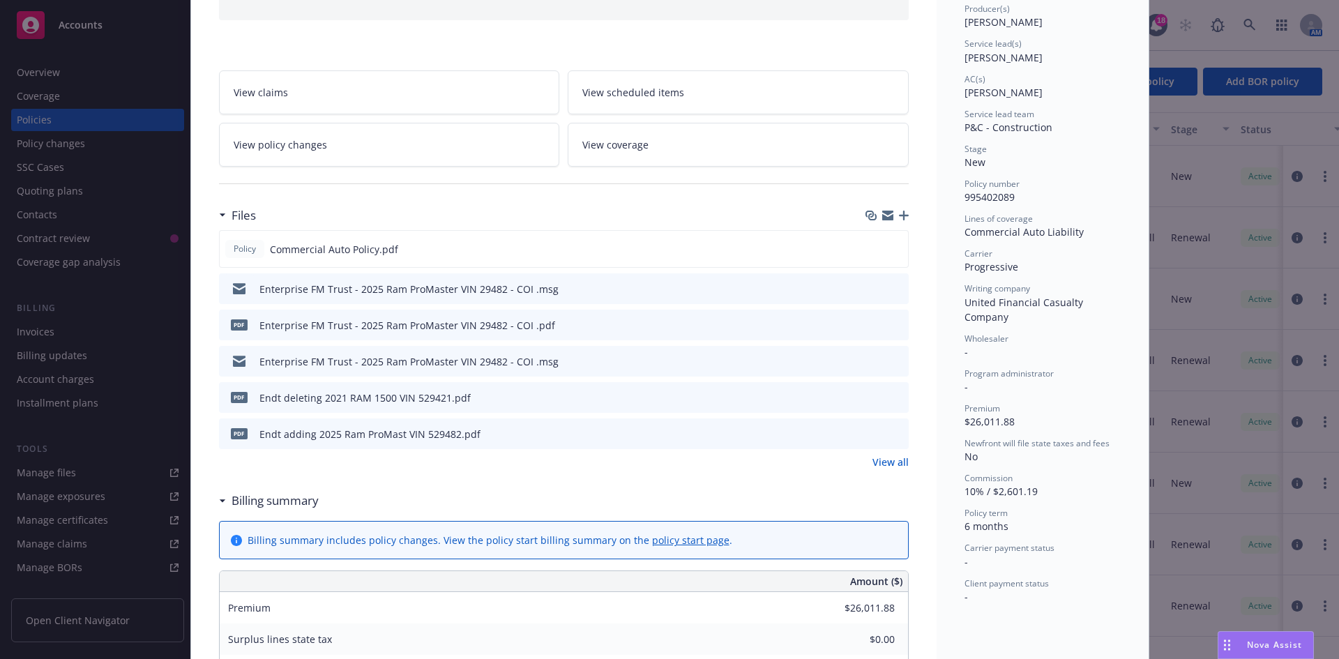
click at [103, 101] on div "Policy Commercial Auto - California - 6-Month Term Add internal notes here... V…" at bounding box center [669, 329] width 1339 height 659
click at [76, 151] on div "Policy Commercial Auto - California - 6-Month Term Add internal notes here... V…" at bounding box center [669, 329] width 1339 height 659
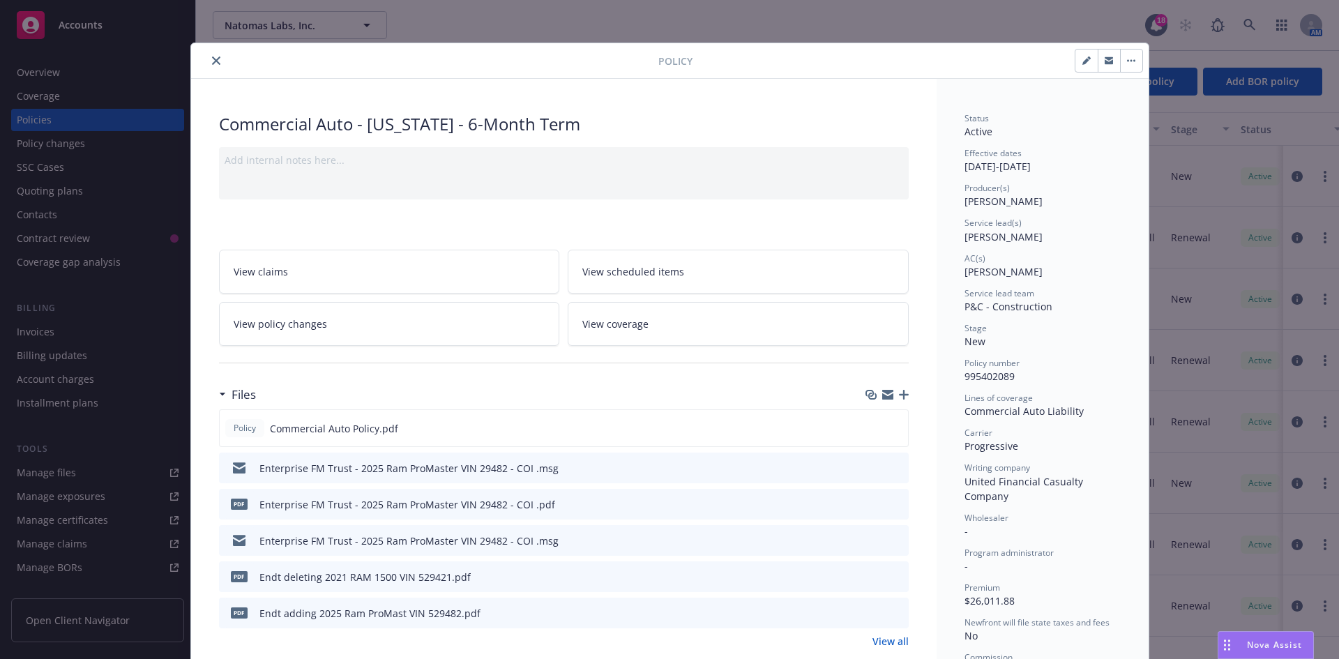
scroll to position [0, 0]
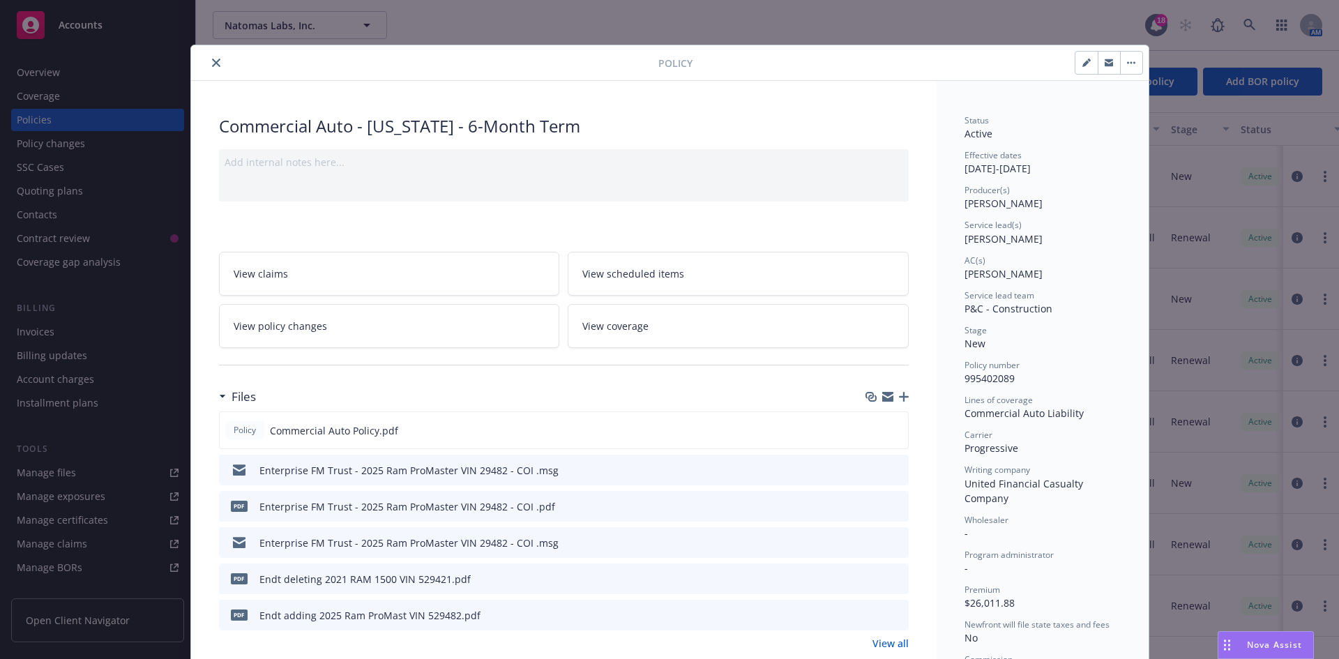
click at [212, 61] on icon "close" at bounding box center [216, 63] width 8 height 8
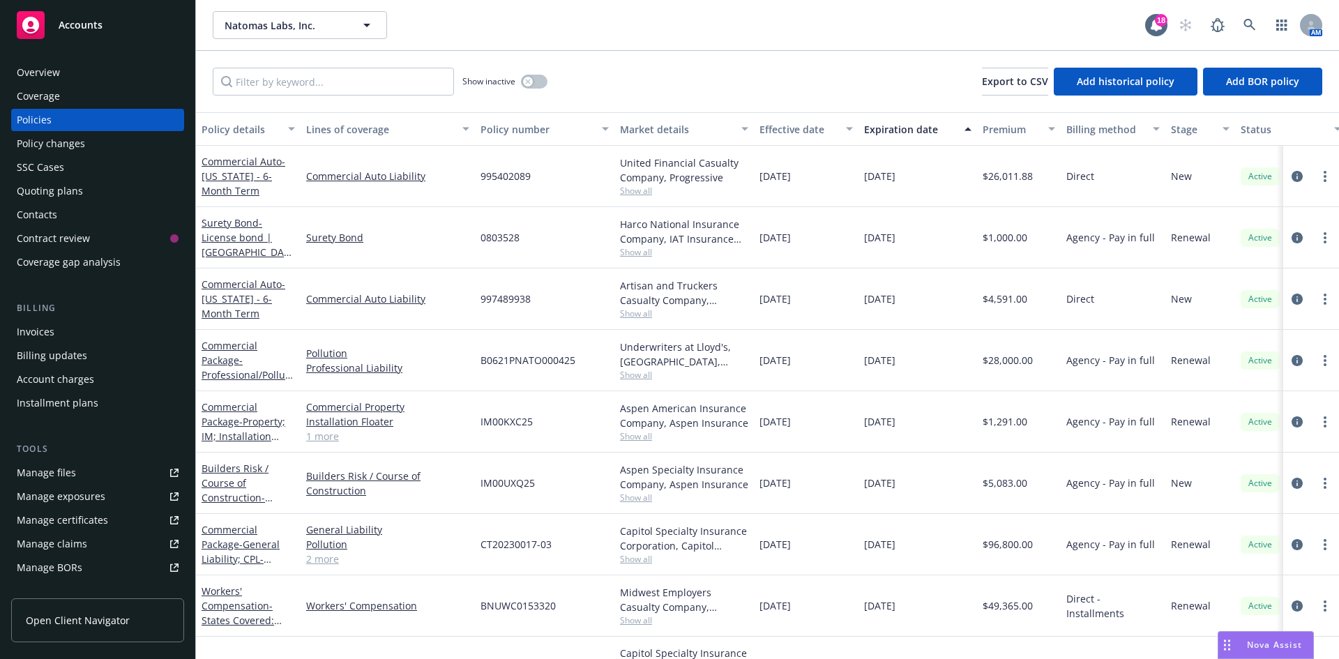
click at [75, 17] on div "Accounts" at bounding box center [98, 25] width 162 height 28
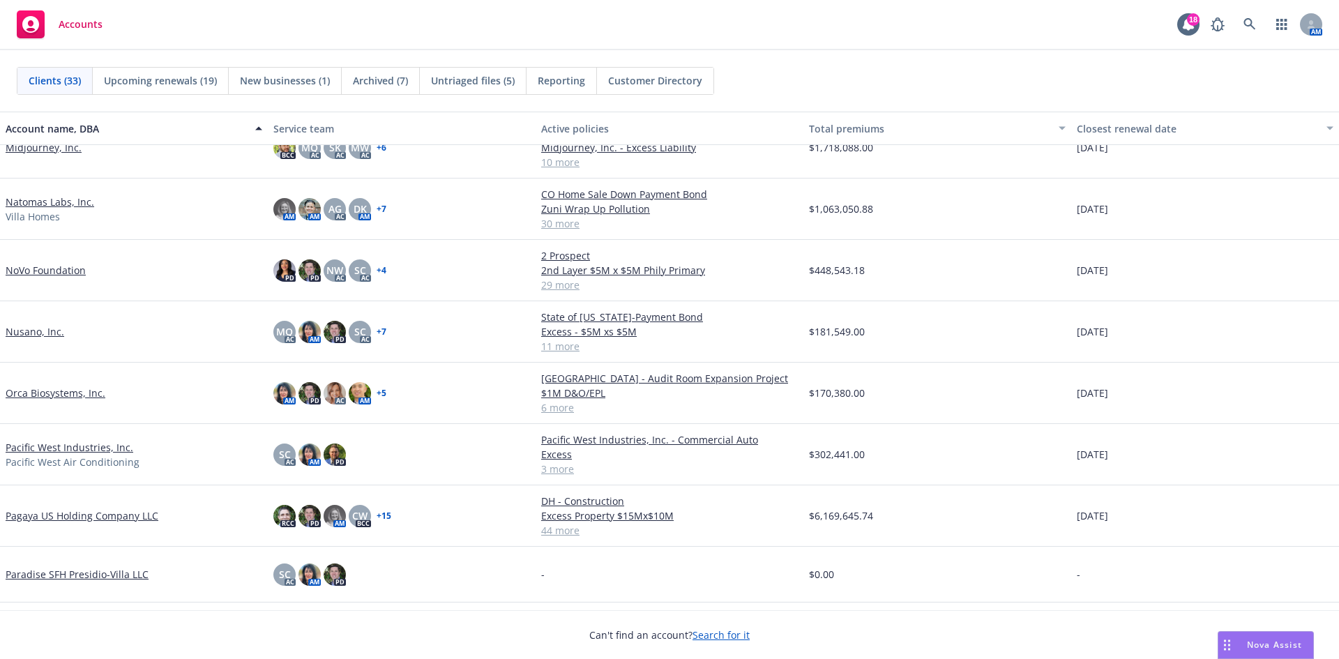
scroll to position [767, 0]
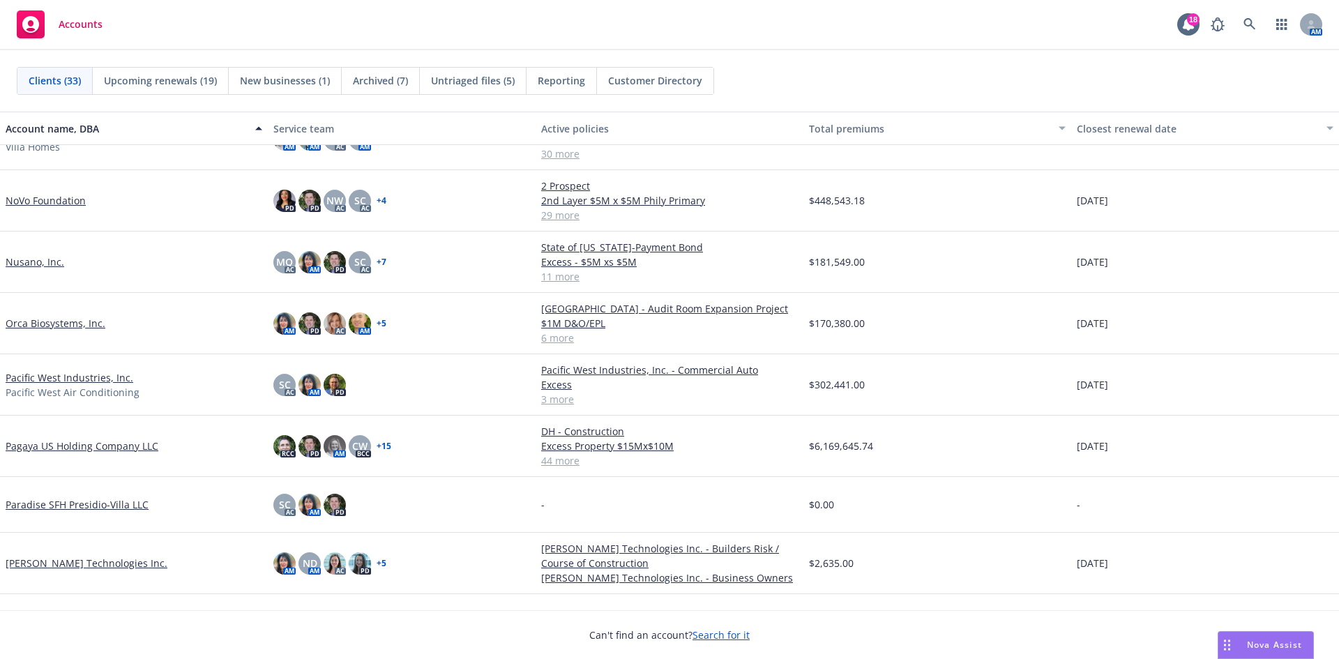
click at [69, 374] on link "Pacific West Industries, Inc." at bounding box center [70, 377] width 128 height 15
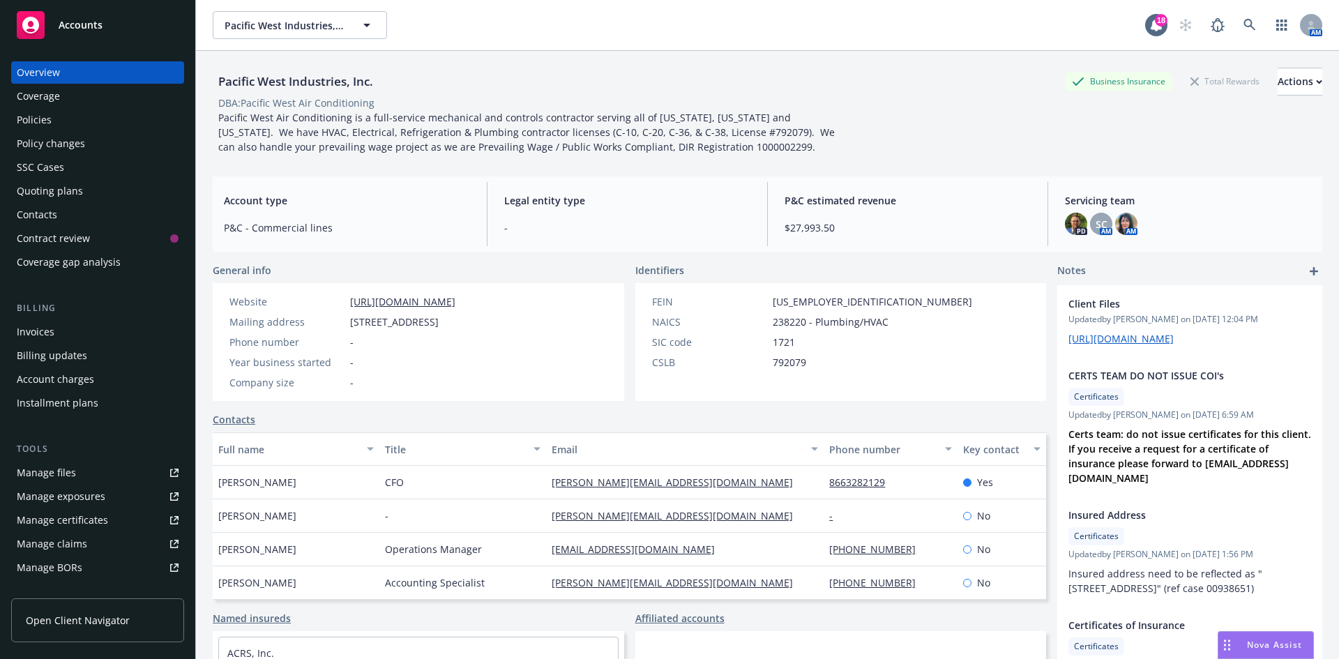
click at [67, 470] on div "Manage files" at bounding box center [46, 473] width 59 height 22
